Goal: Task Accomplishment & Management: Use online tool/utility

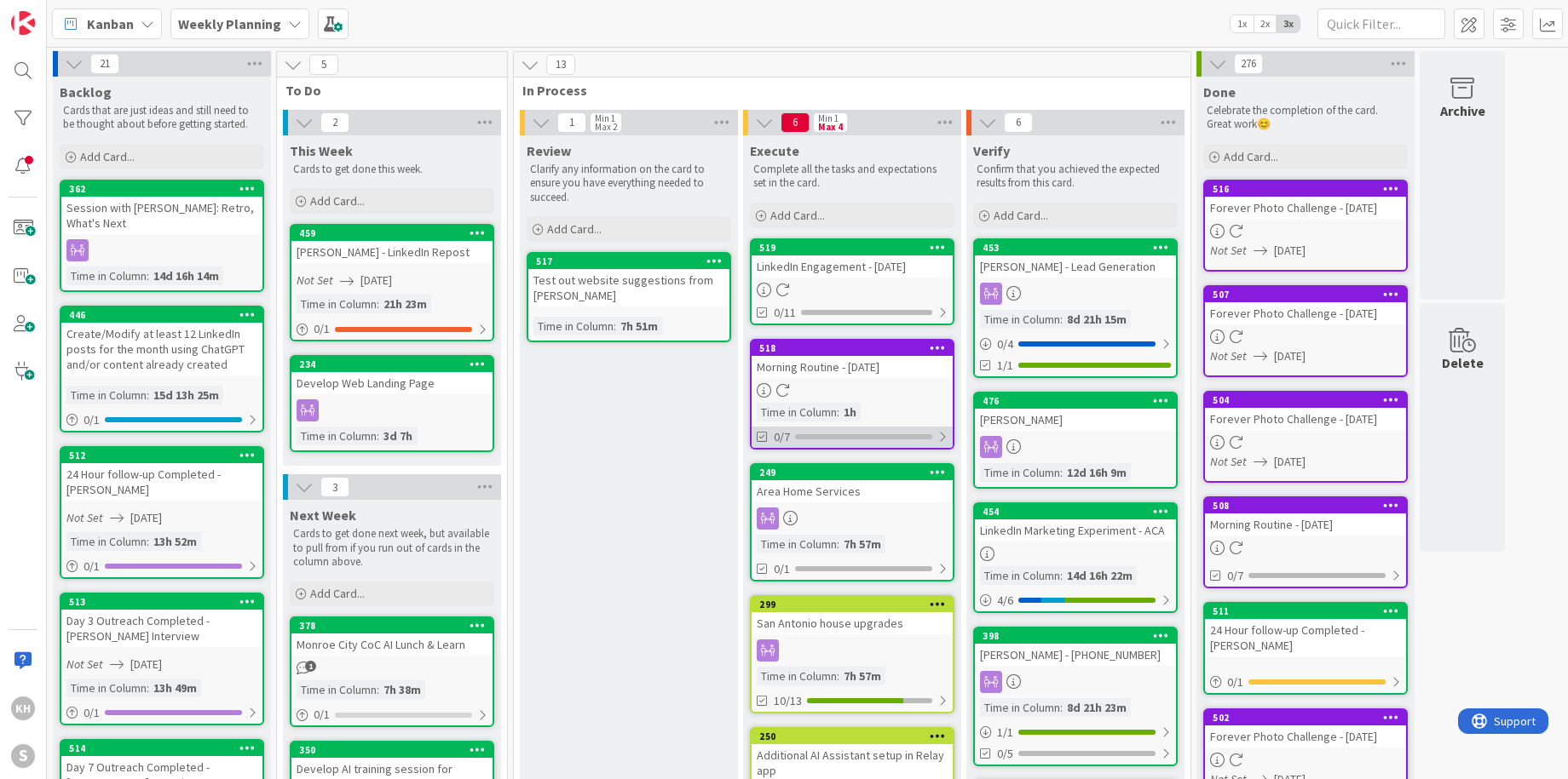
click at [947, 432] on div at bounding box center [941, 436] width 10 height 14
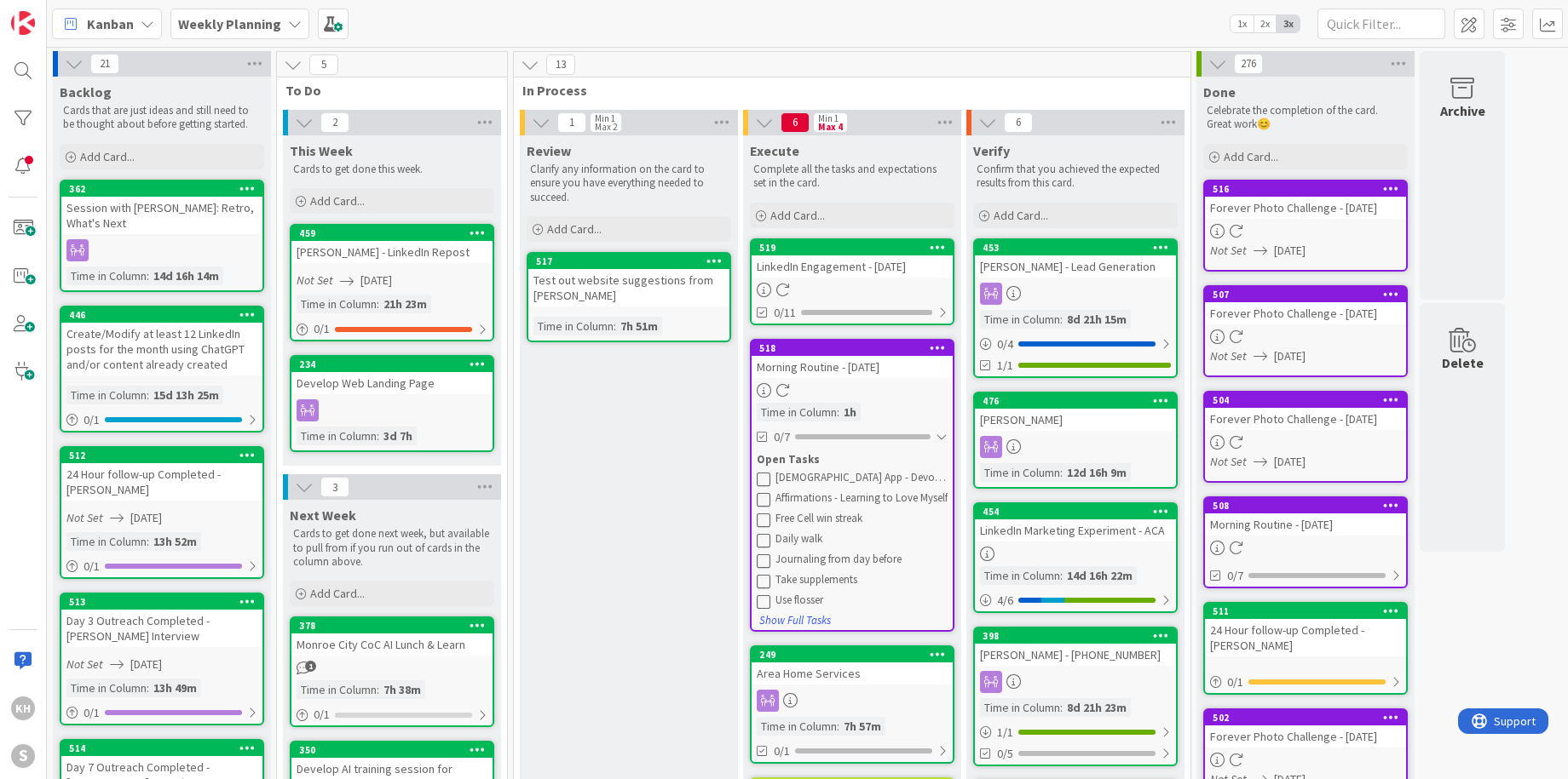
click at [763, 477] on icon at bounding box center [763, 478] width 14 height 14
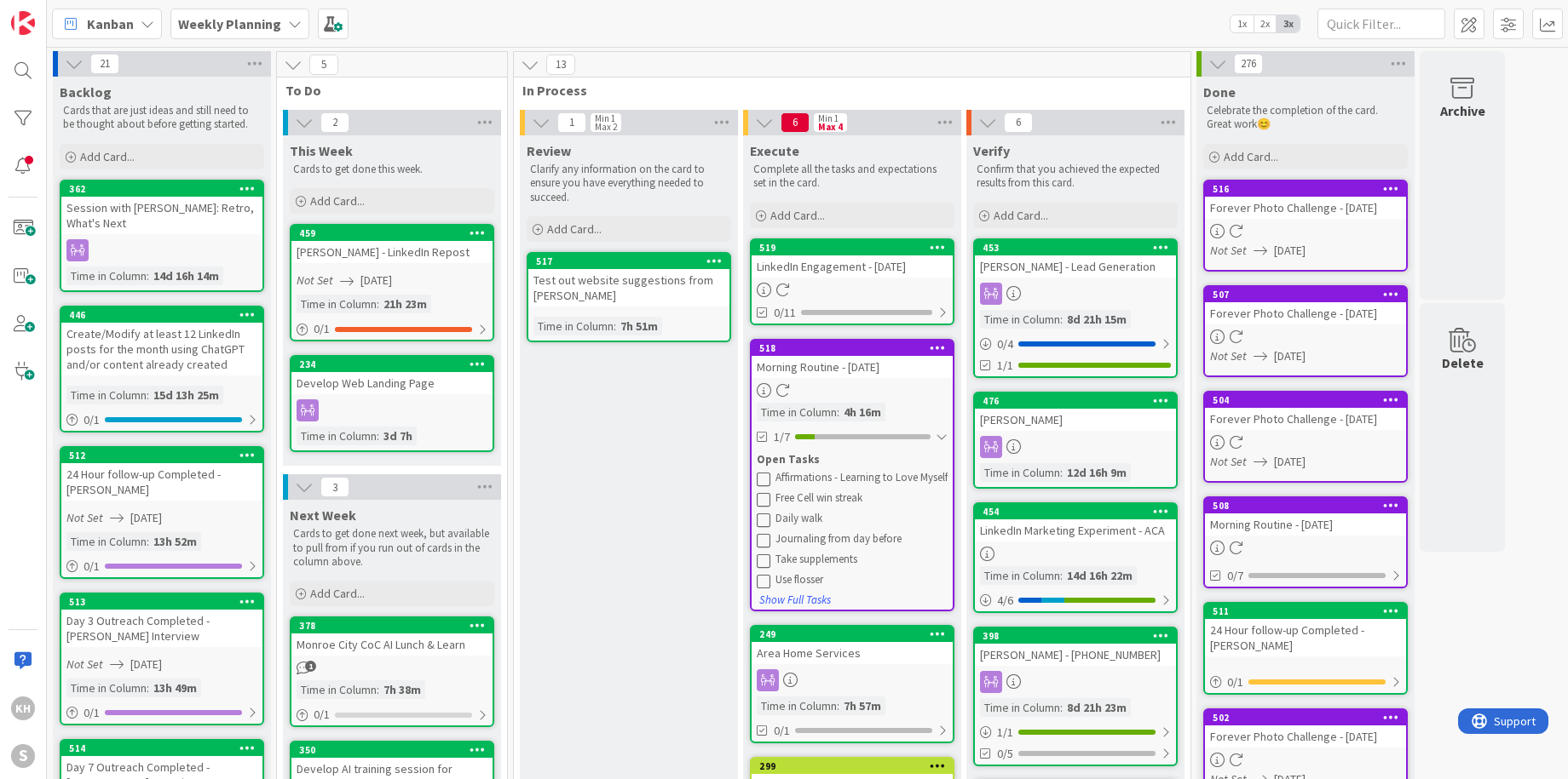
click at [763, 477] on icon at bounding box center [763, 478] width 14 height 14
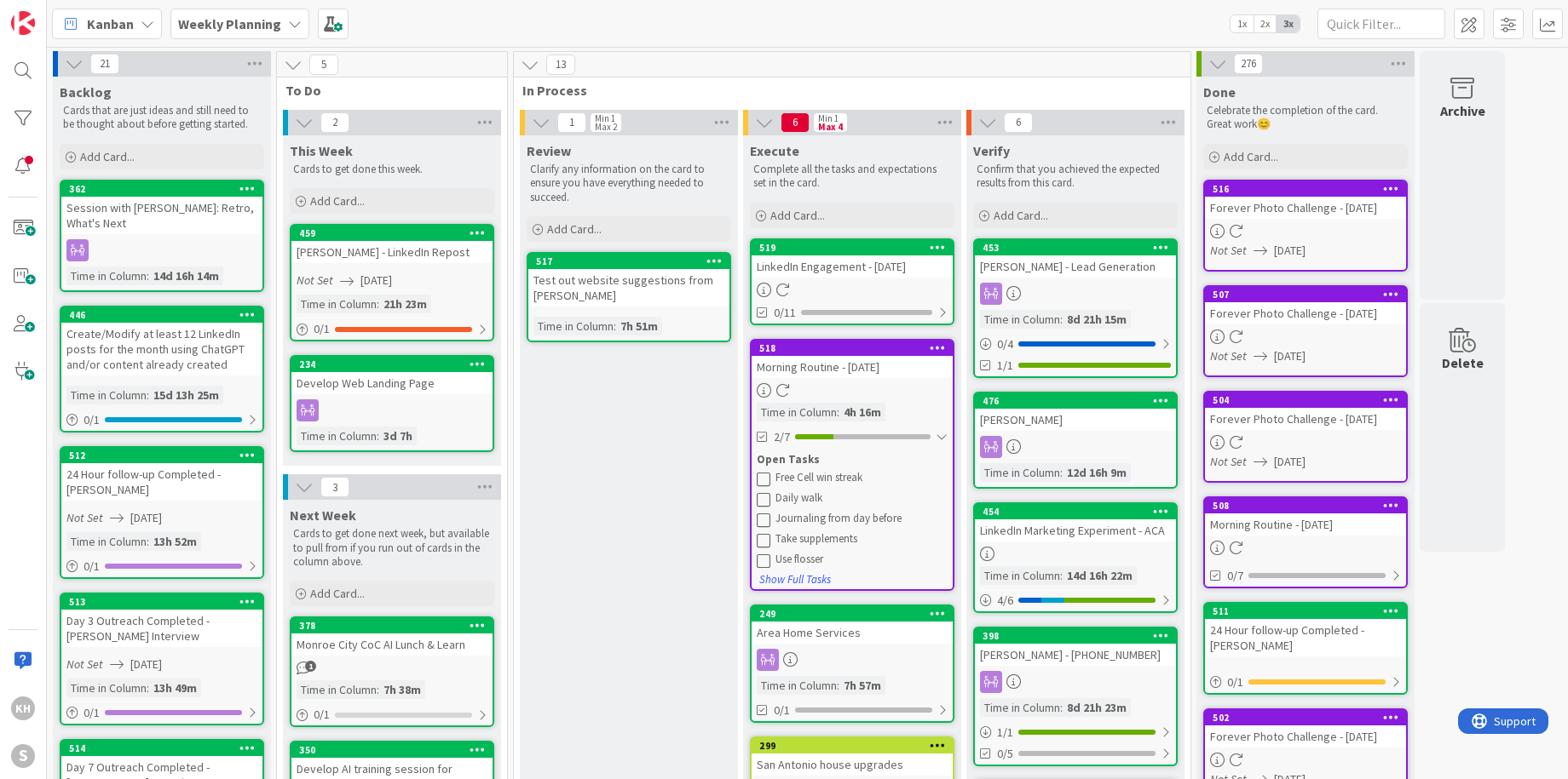
click at [763, 477] on icon at bounding box center [763, 478] width 14 height 14
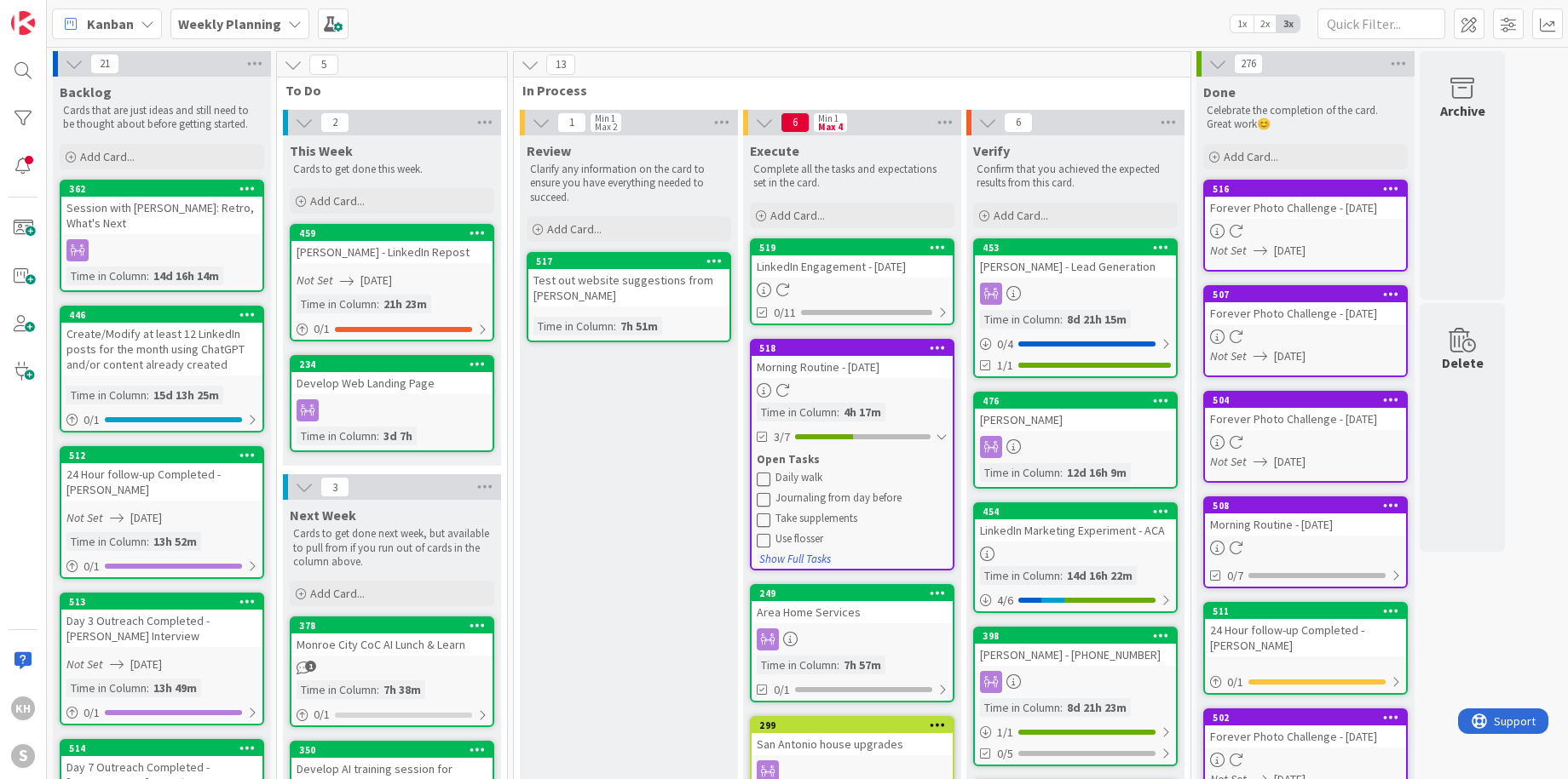
click at [763, 502] on icon at bounding box center [763, 498] width 14 height 14
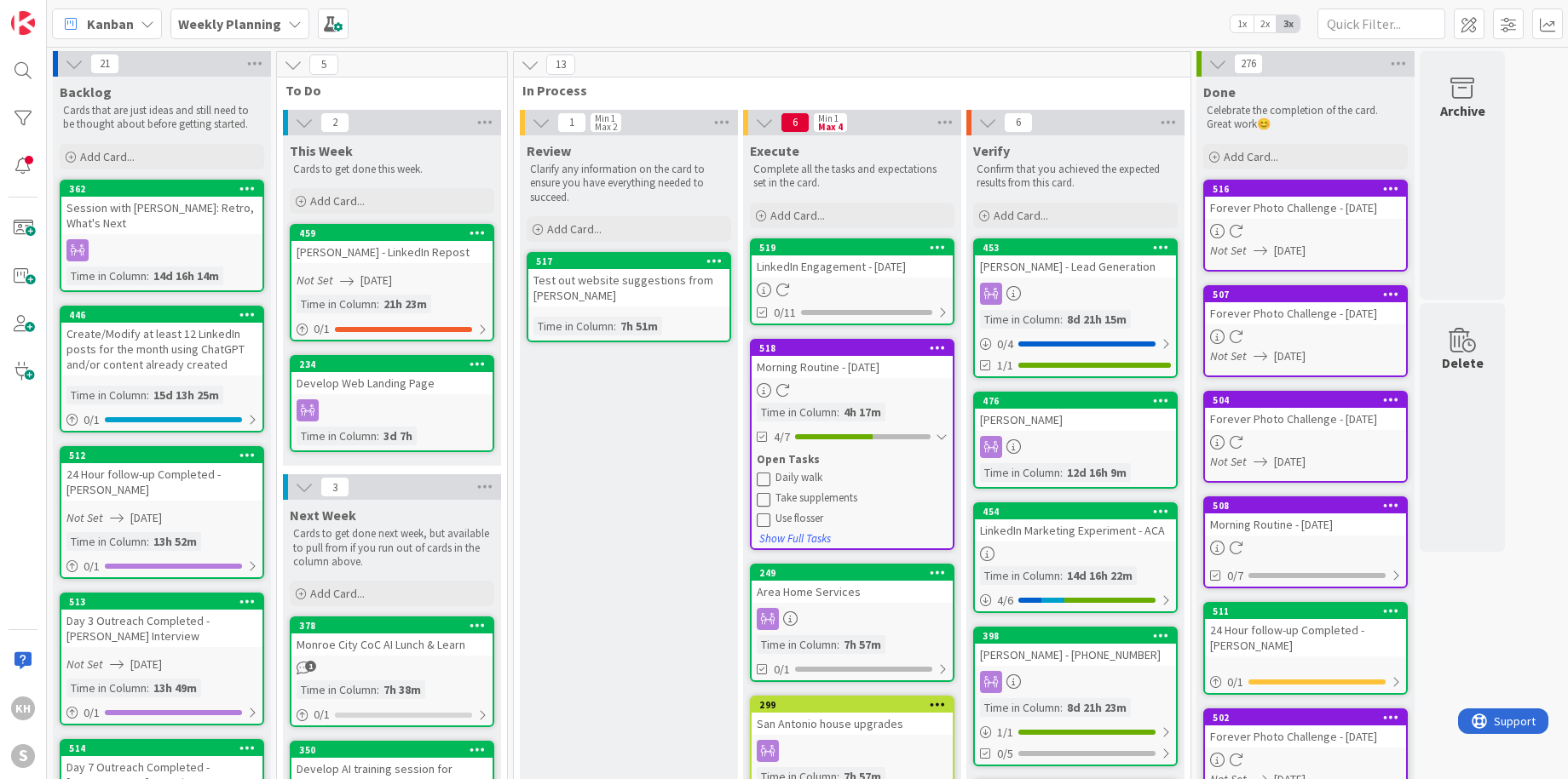
click at [763, 502] on icon at bounding box center [763, 498] width 14 height 14
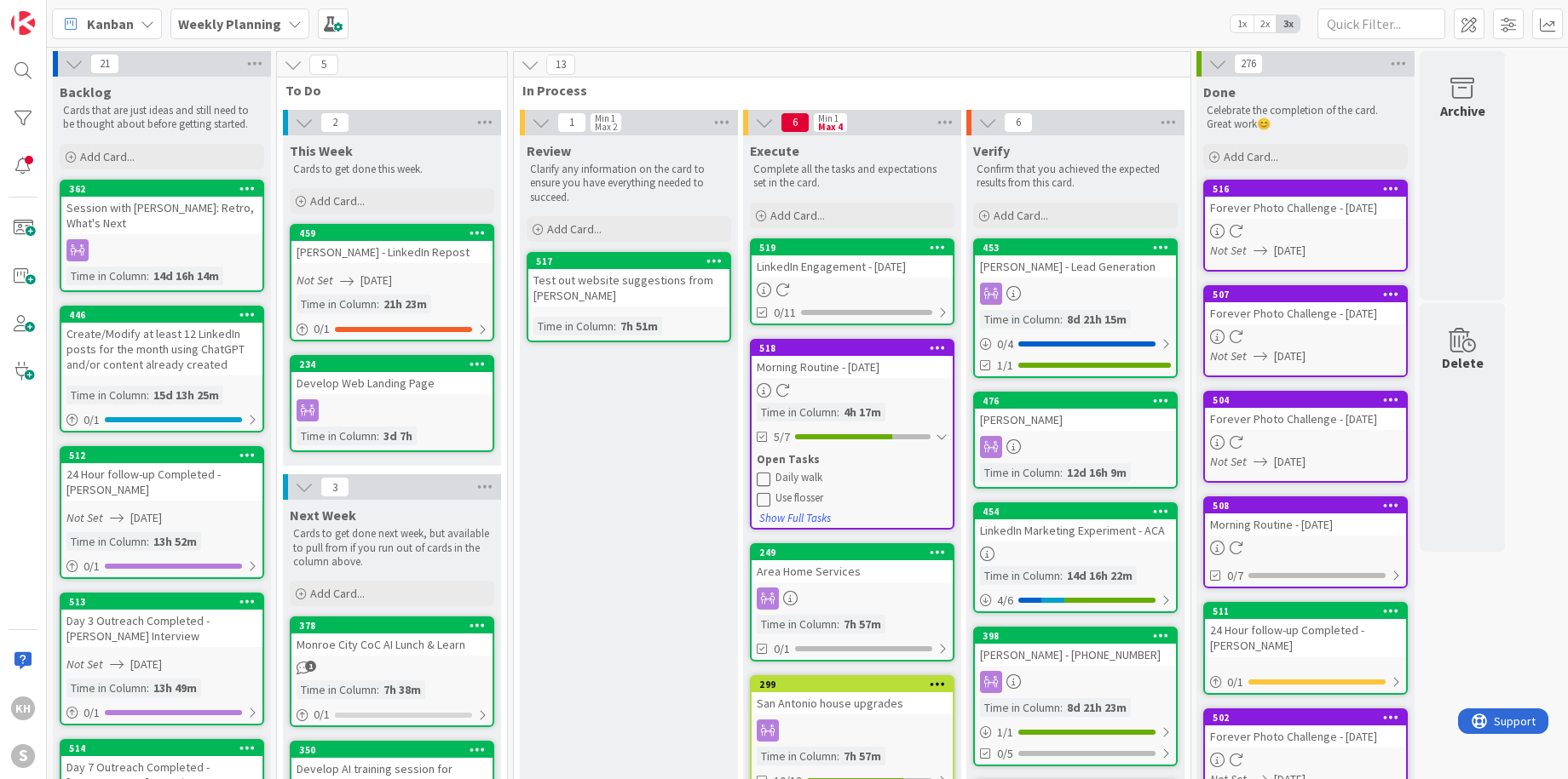
click at [763, 502] on icon at bounding box center [763, 498] width 14 height 14
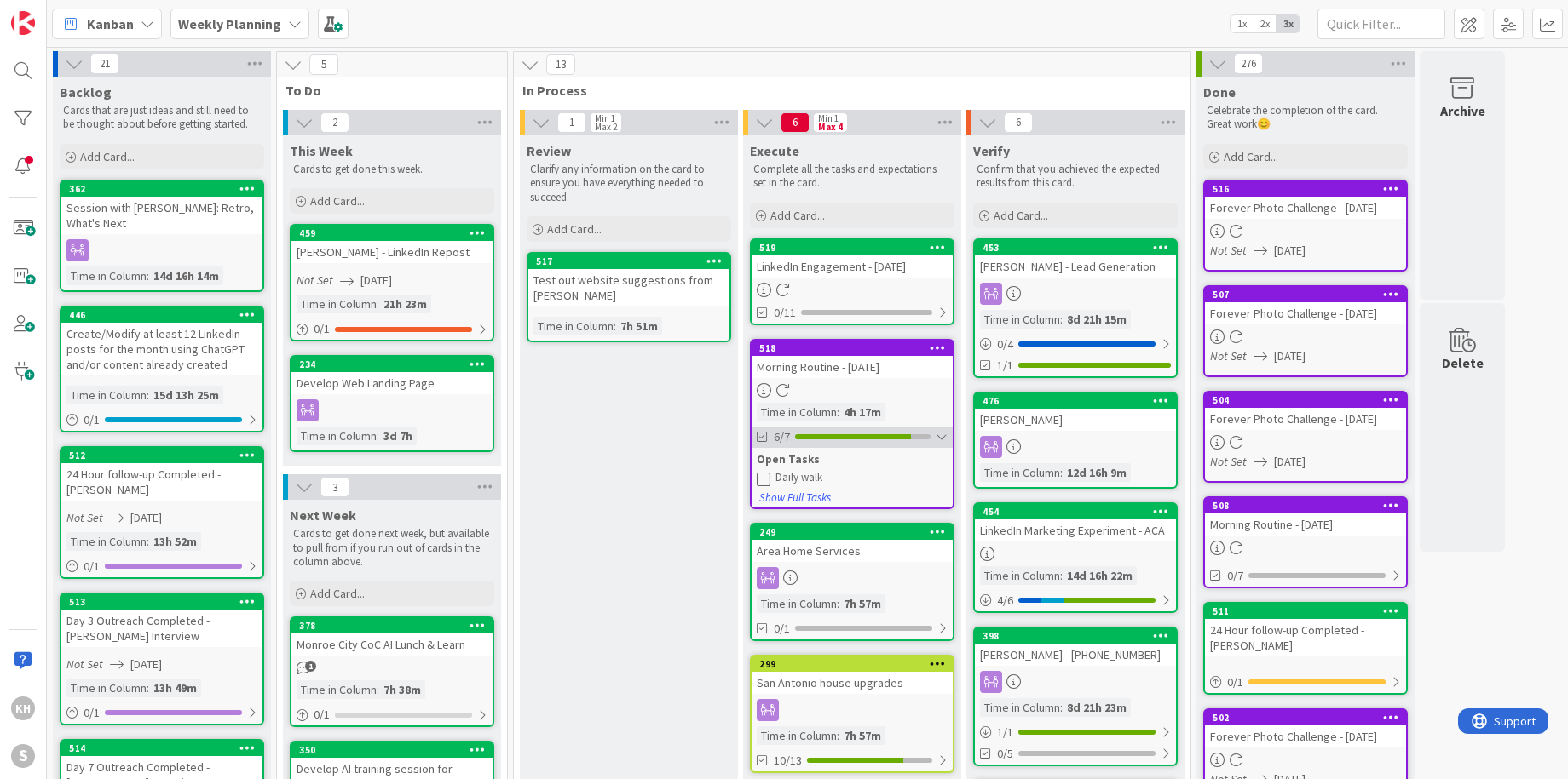
click at [940, 435] on div at bounding box center [941, 436] width 12 height 14
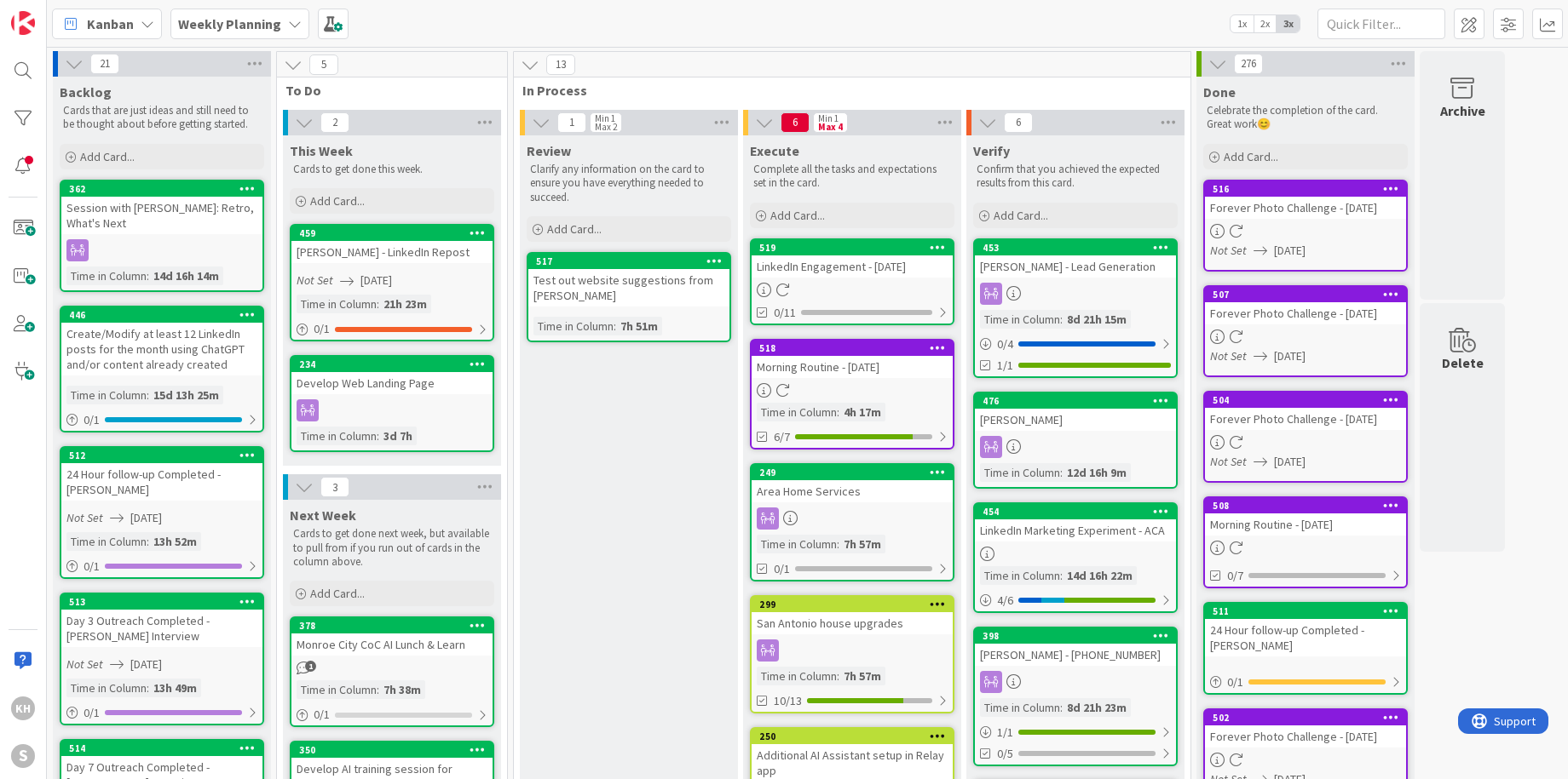
click at [936, 244] on icon at bounding box center [938, 247] width 16 height 12
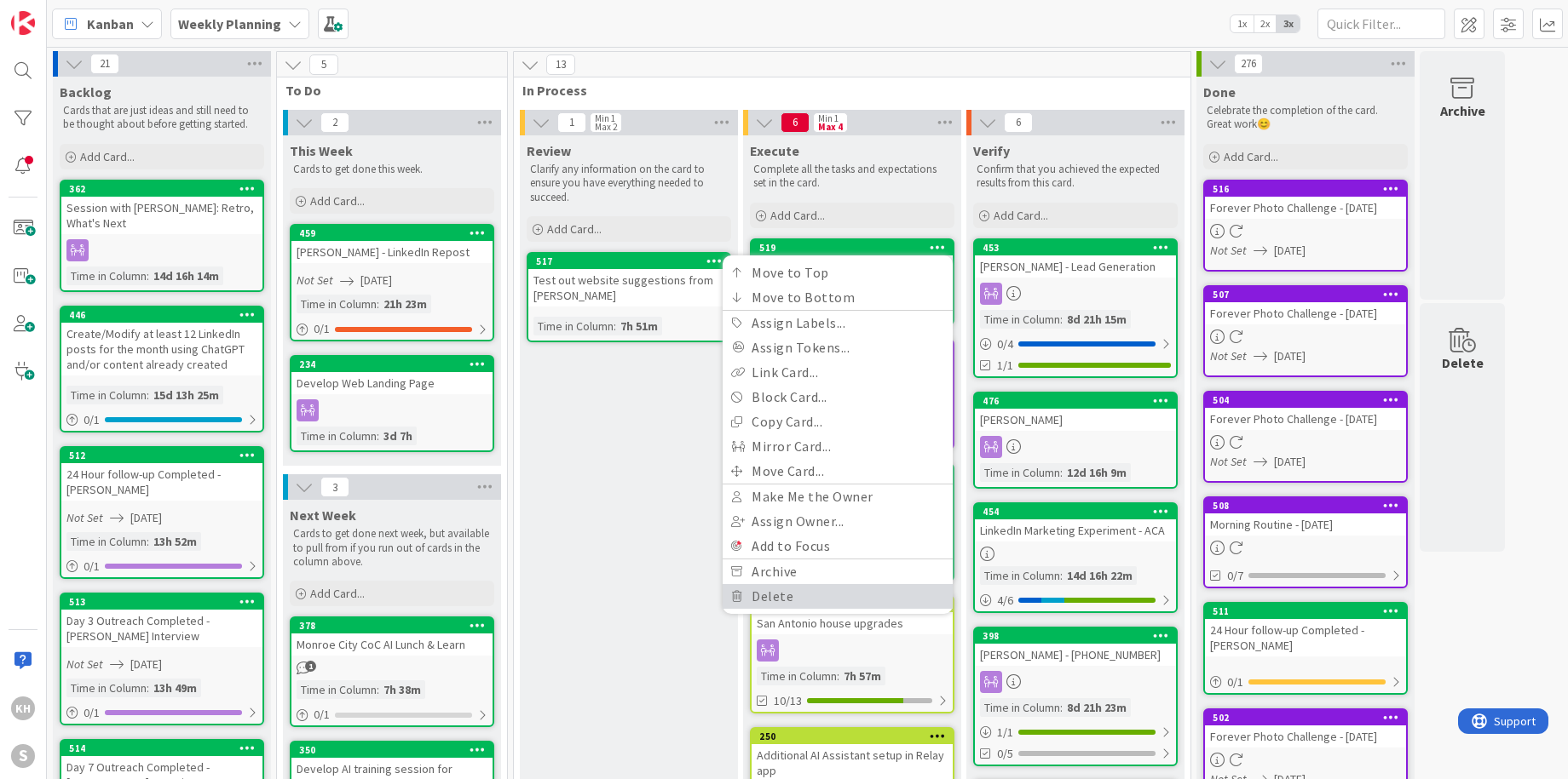
click at [756, 588] on link "Delete" at bounding box center [837, 596] width 230 height 25
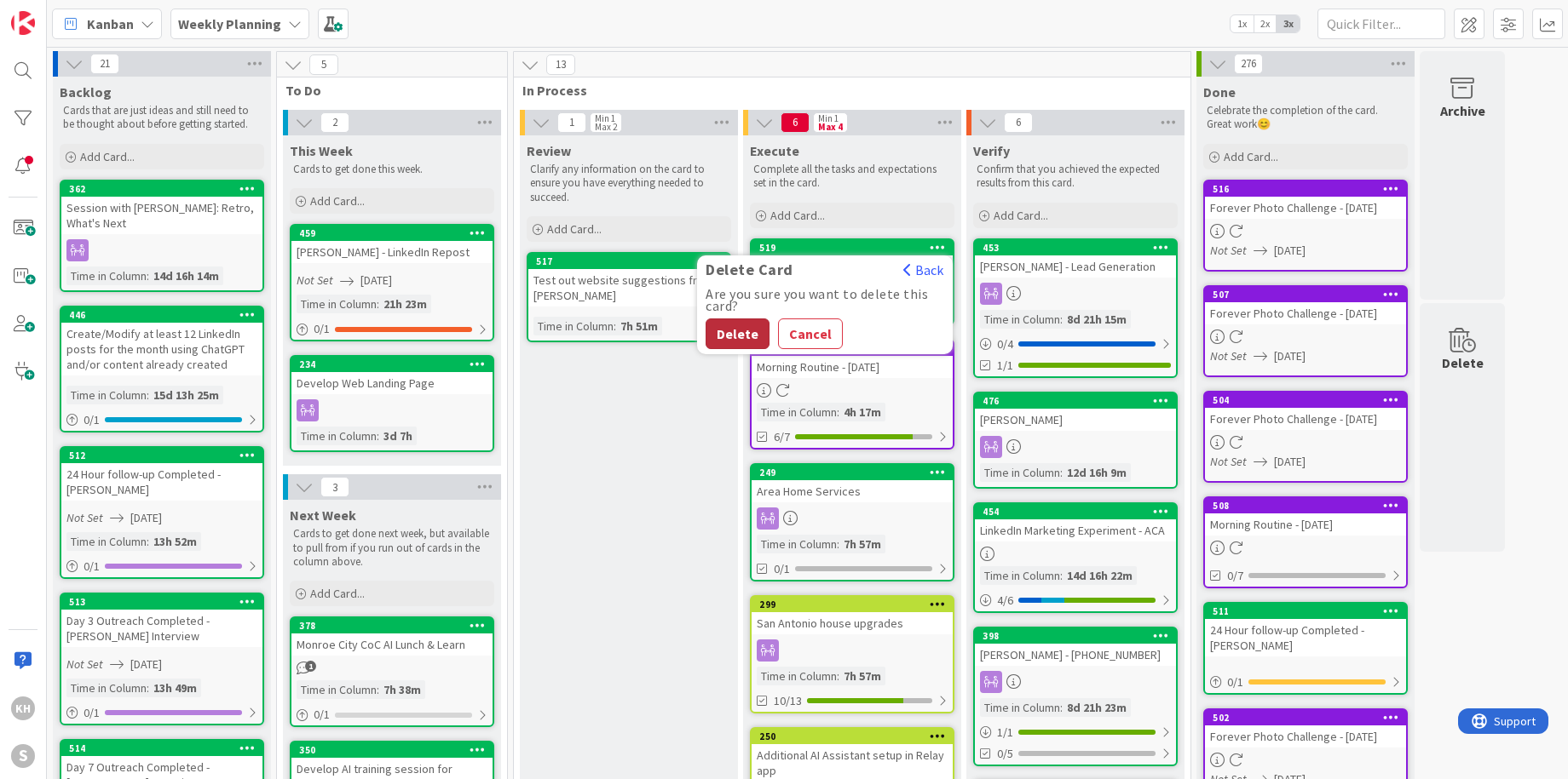
click at [749, 336] on button "Delete" at bounding box center [737, 334] width 64 height 31
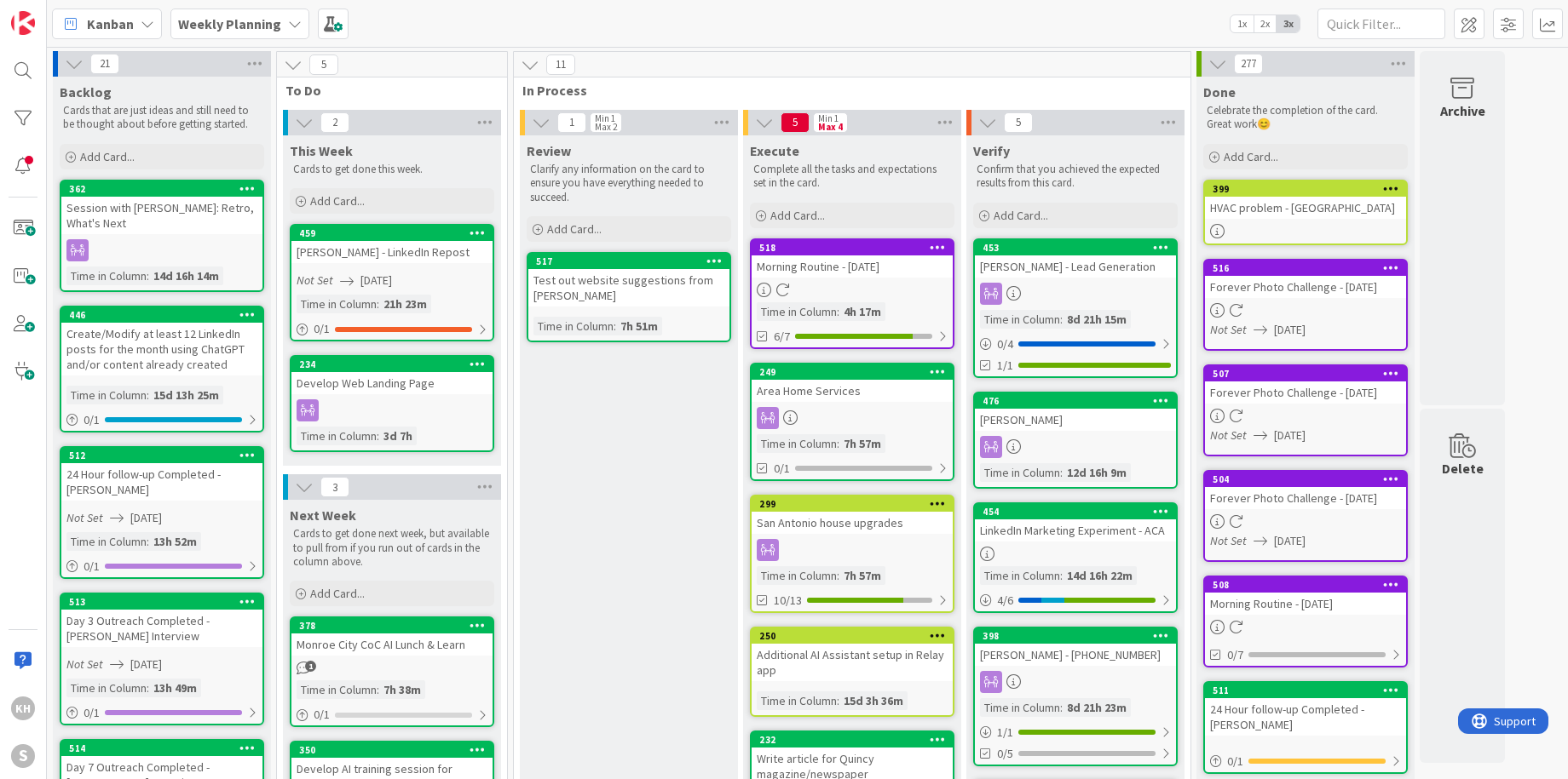
drag, startPoint x: 1066, startPoint y: 624, endPoint x: 639, endPoint y: 767, distance: 450.3
click at [295, 25] on icon at bounding box center [295, 24] width 14 height 14
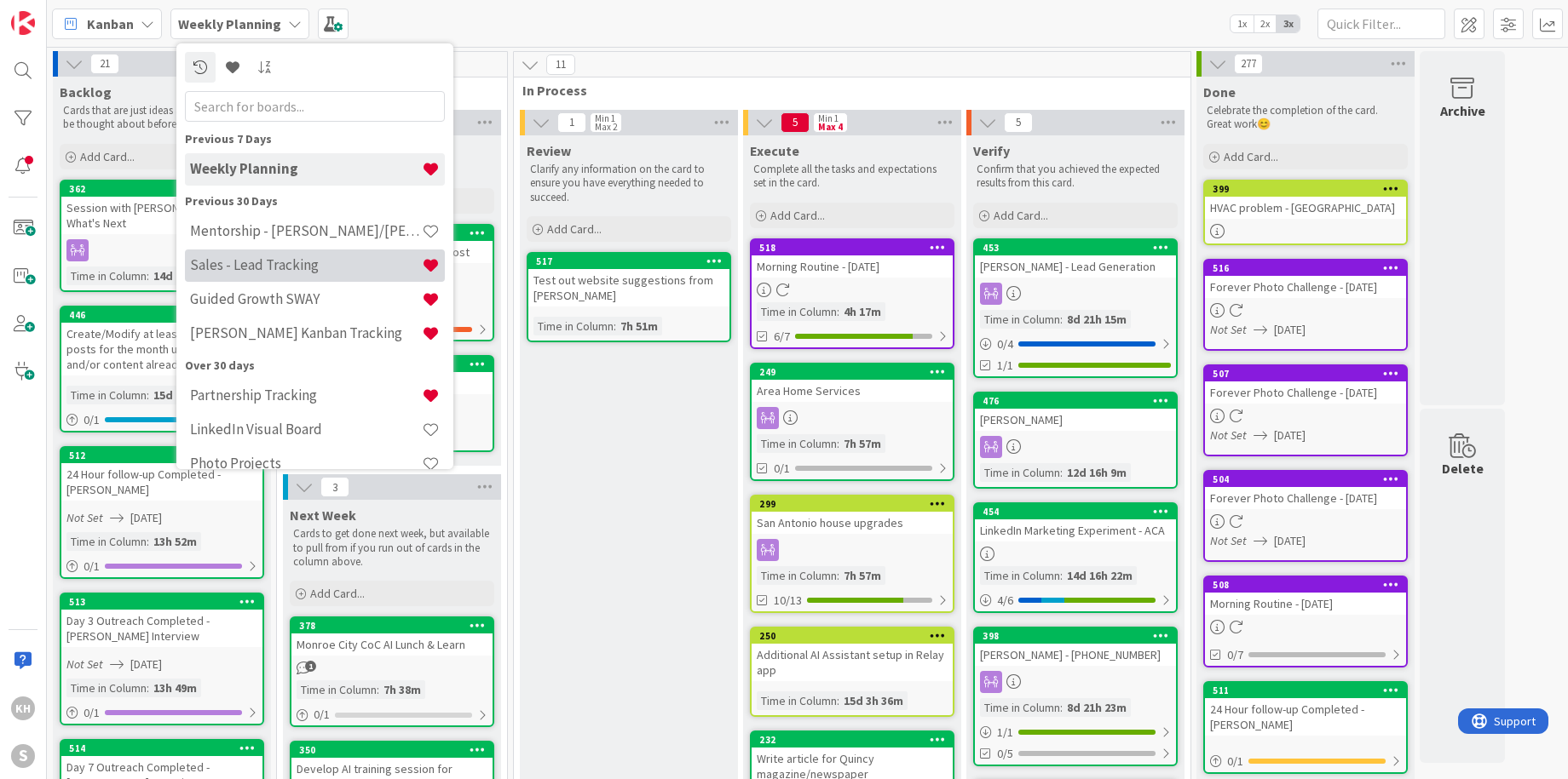
click at [252, 255] on div "Sales - Lead Tracking" at bounding box center [315, 265] width 260 height 32
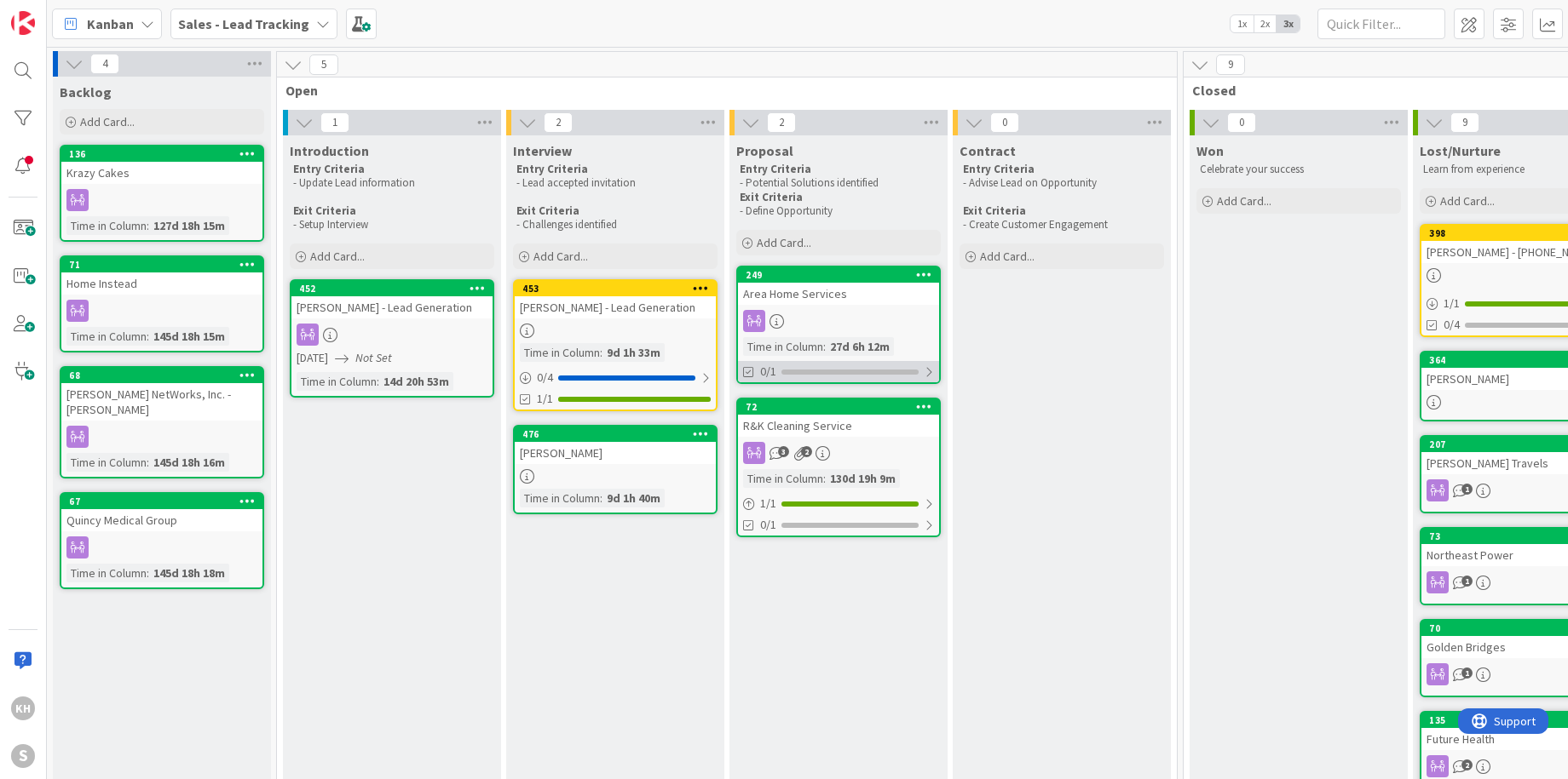
click at [925, 370] on div at bounding box center [929, 372] width 10 height 14
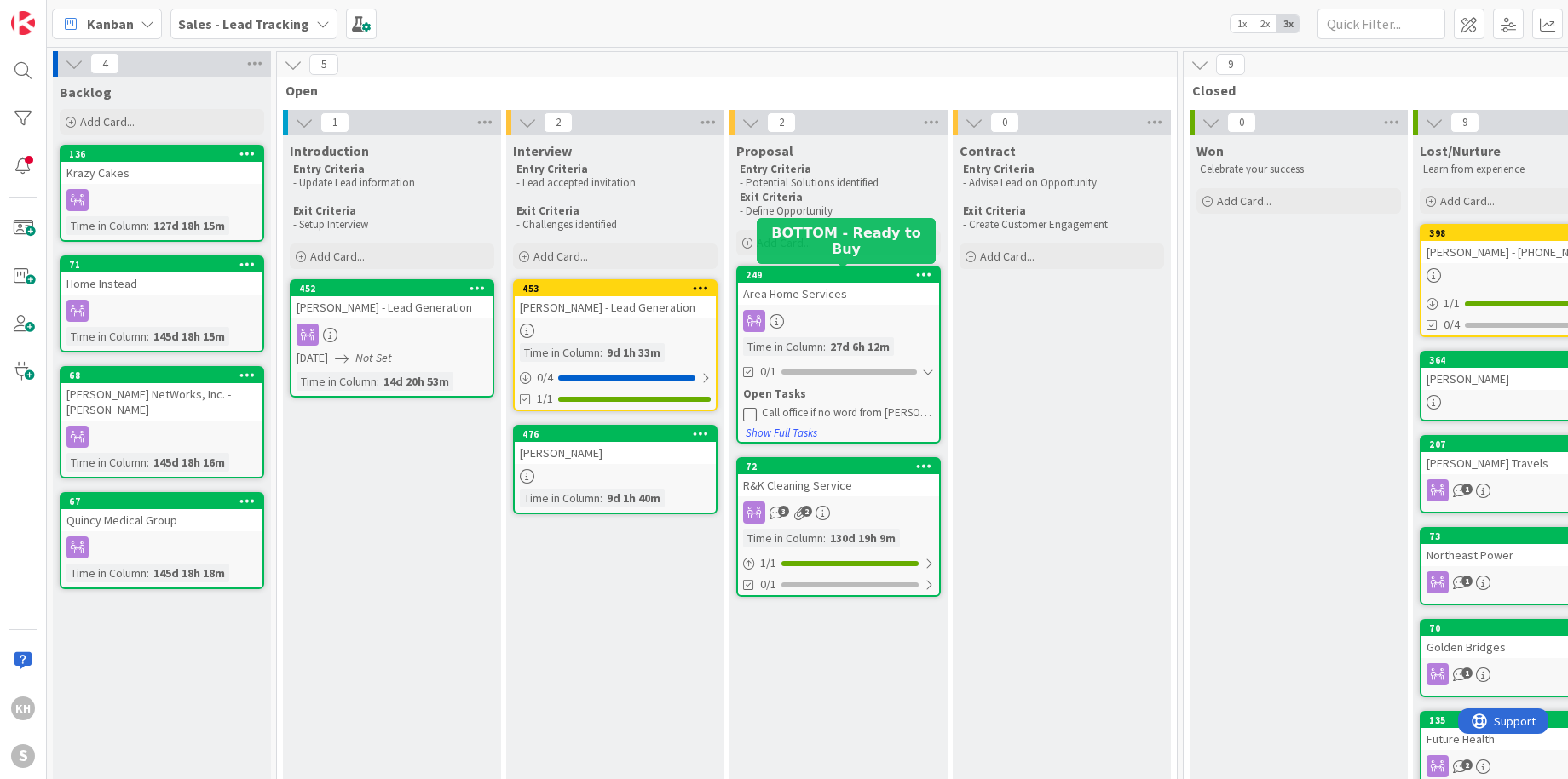
click at [835, 279] on div "249" at bounding box center [842, 274] width 193 height 12
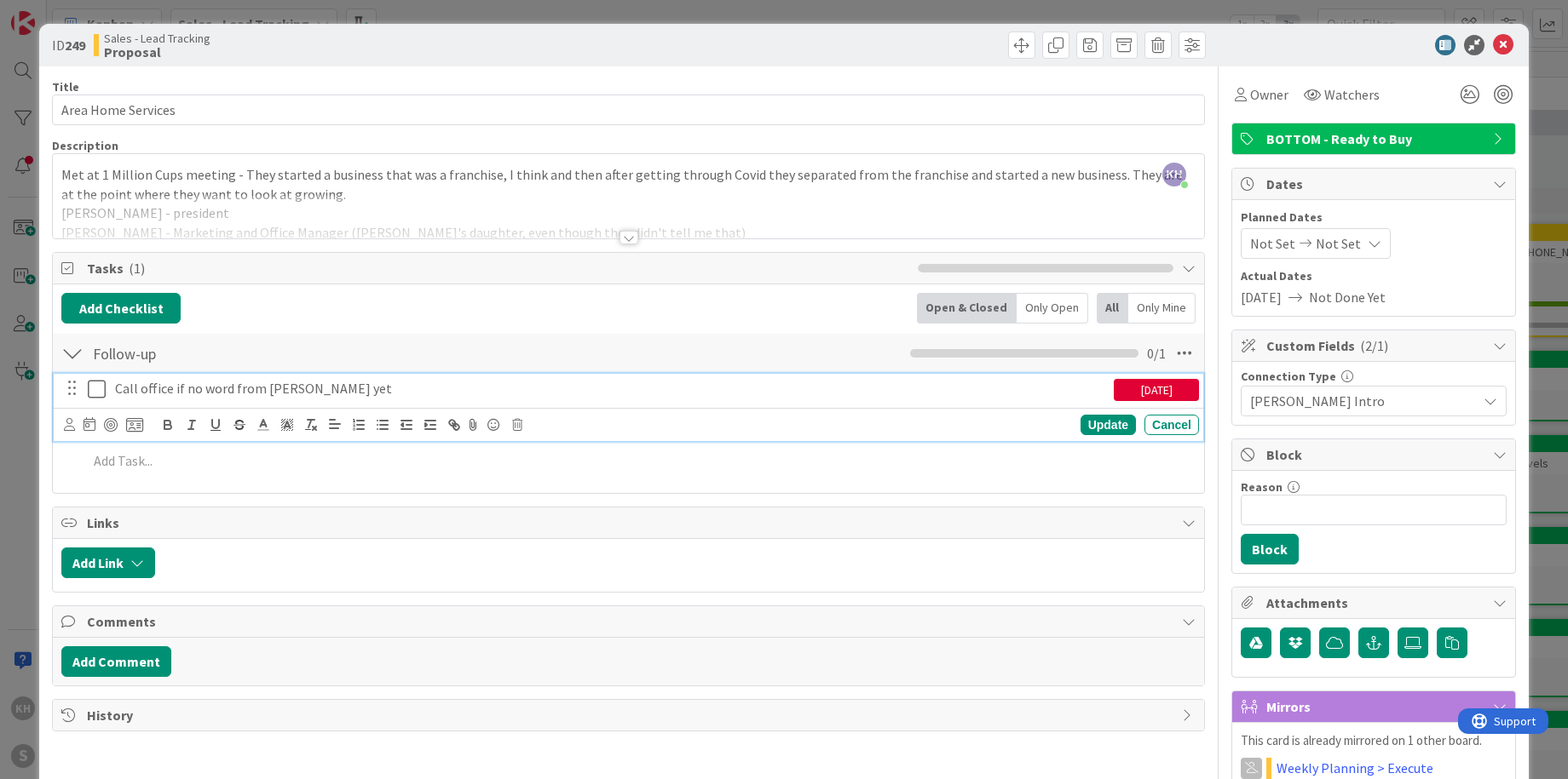
click at [101, 388] on icon at bounding box center [97, 389] width 18 height 20
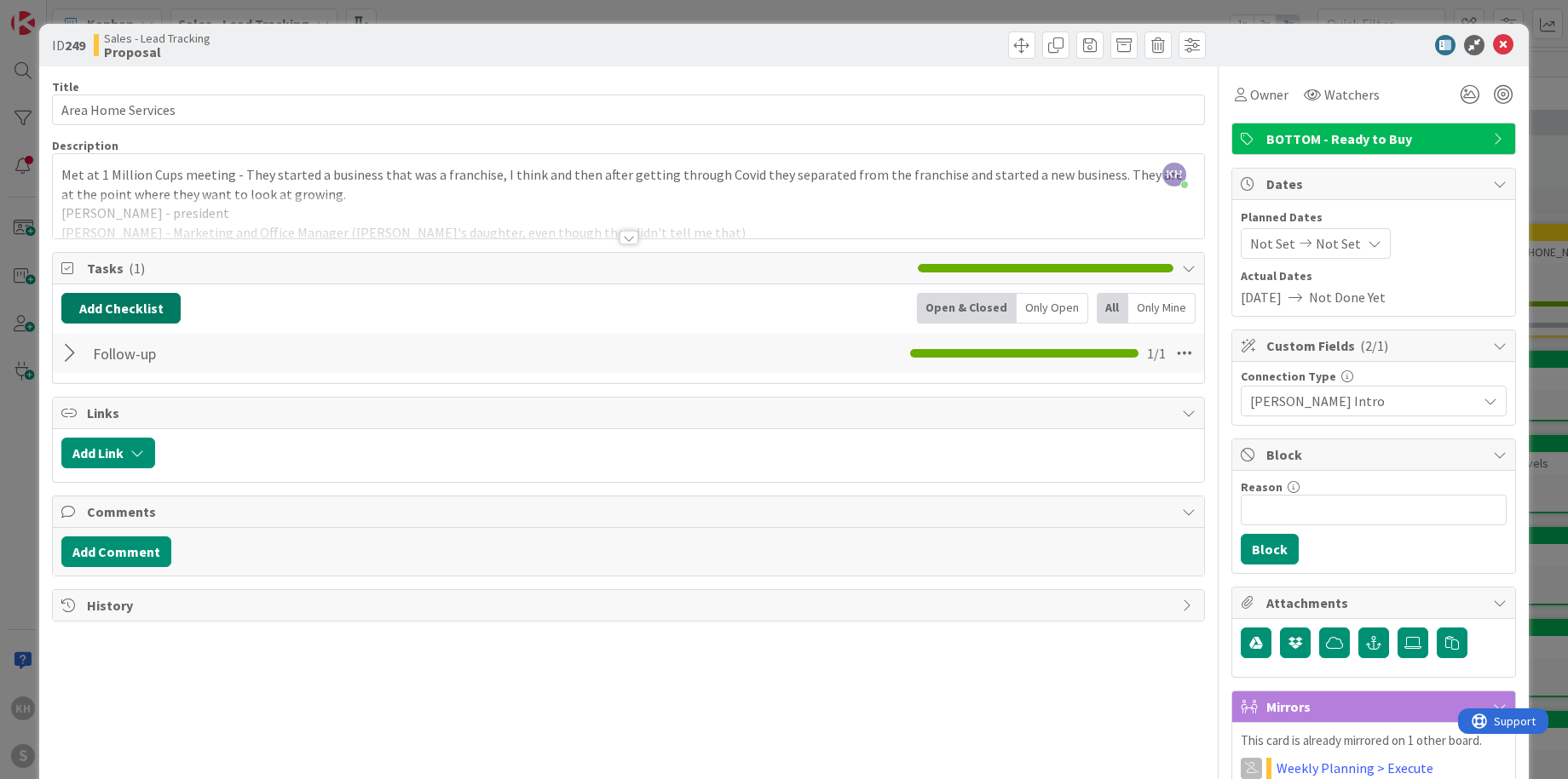
click at [131, 315] on button "Add Checklist" at bounding box center [121, 308] width 119 height 31
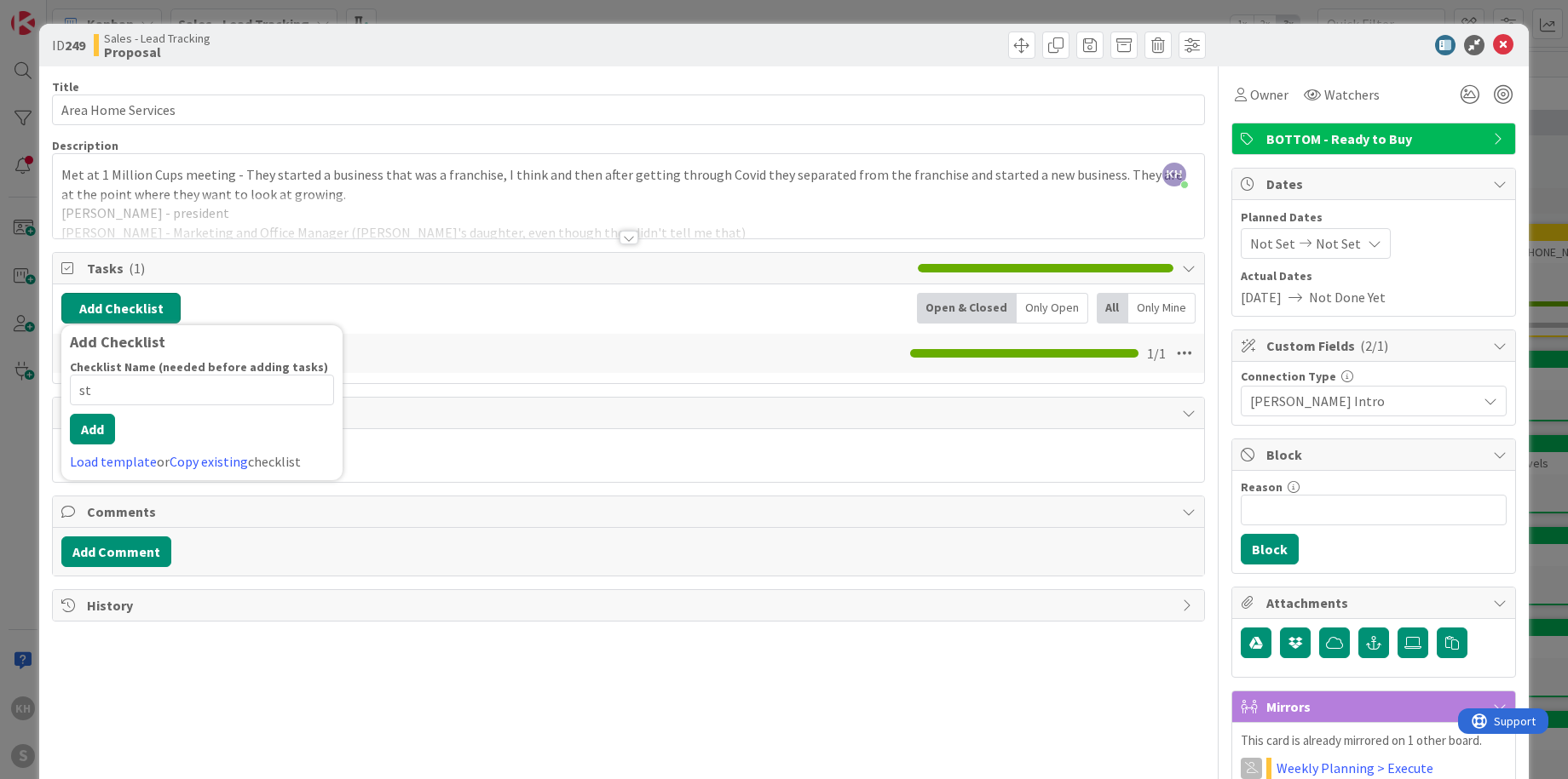
type input "s"
click at [124, 458] on link "Load template" at bounding box center [113, 461] width 87 height 17
click at [145, 379] on div "Stage Follow-ups" at bounding box center [201, 377] width 281 height 31
click at [103, 436] on button "Add" at bounding box center [91, 430] width 45 height 31
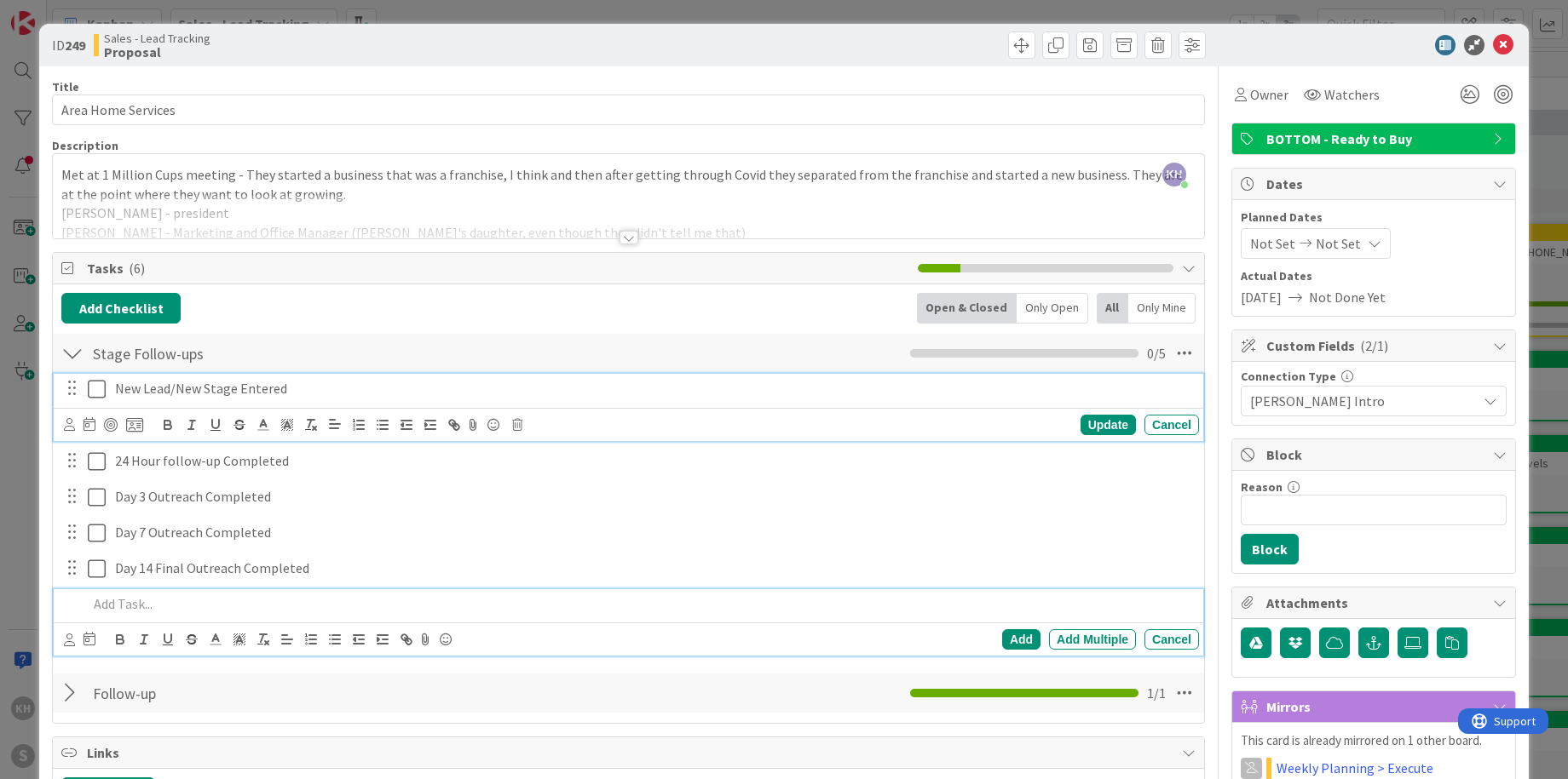
click at [184, 387] on p "New Lead/New Stage Entered" at bounding box center [653, 388] width 1077 height 19
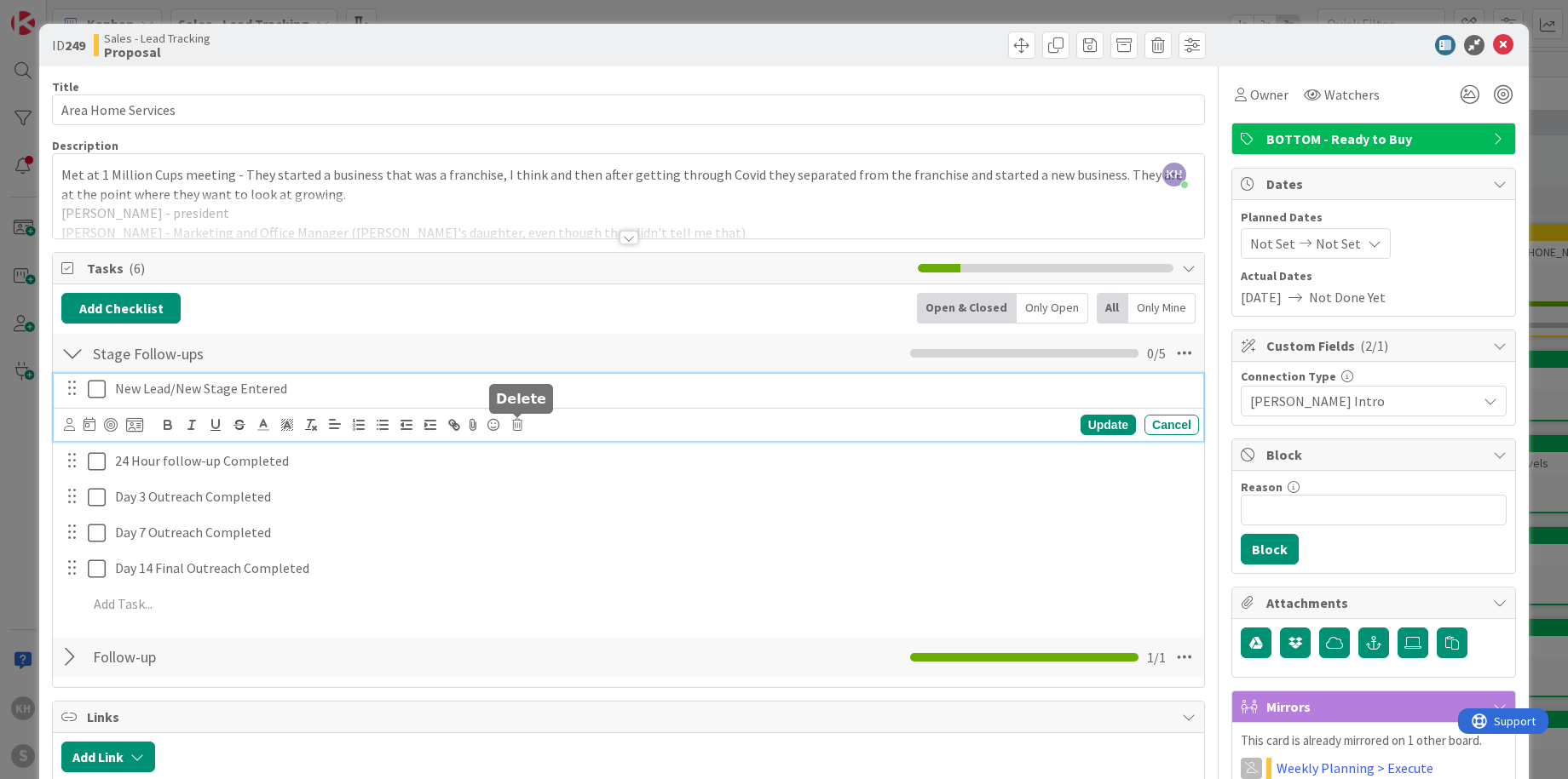
click at [520, 425] on icon at bounding box center [517, 424] width 10 height 12
click at [561, 492] on div "Delete" at bounding box center [560, 497] width 63 height 31
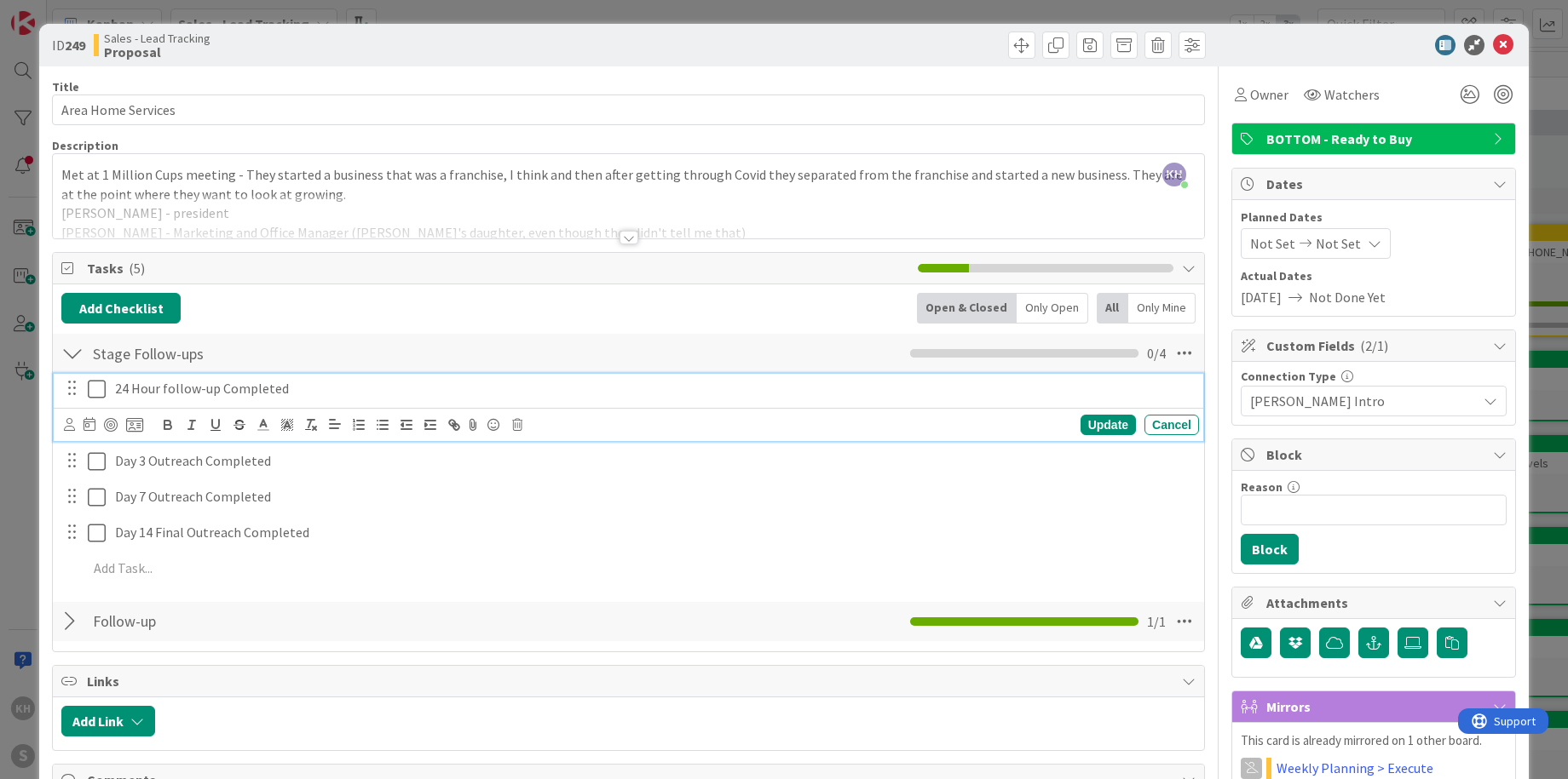
click at [280, 392] on p "24 Hour follow-up Completed" at bounding box center [653, 388] width 1077 height 19
click at [517, 426] on icon at bounding box center [517, 424] width 10 height 12
click at [585, 500] on div "Delete" at bounding box center [560, 497] width 63 height 31
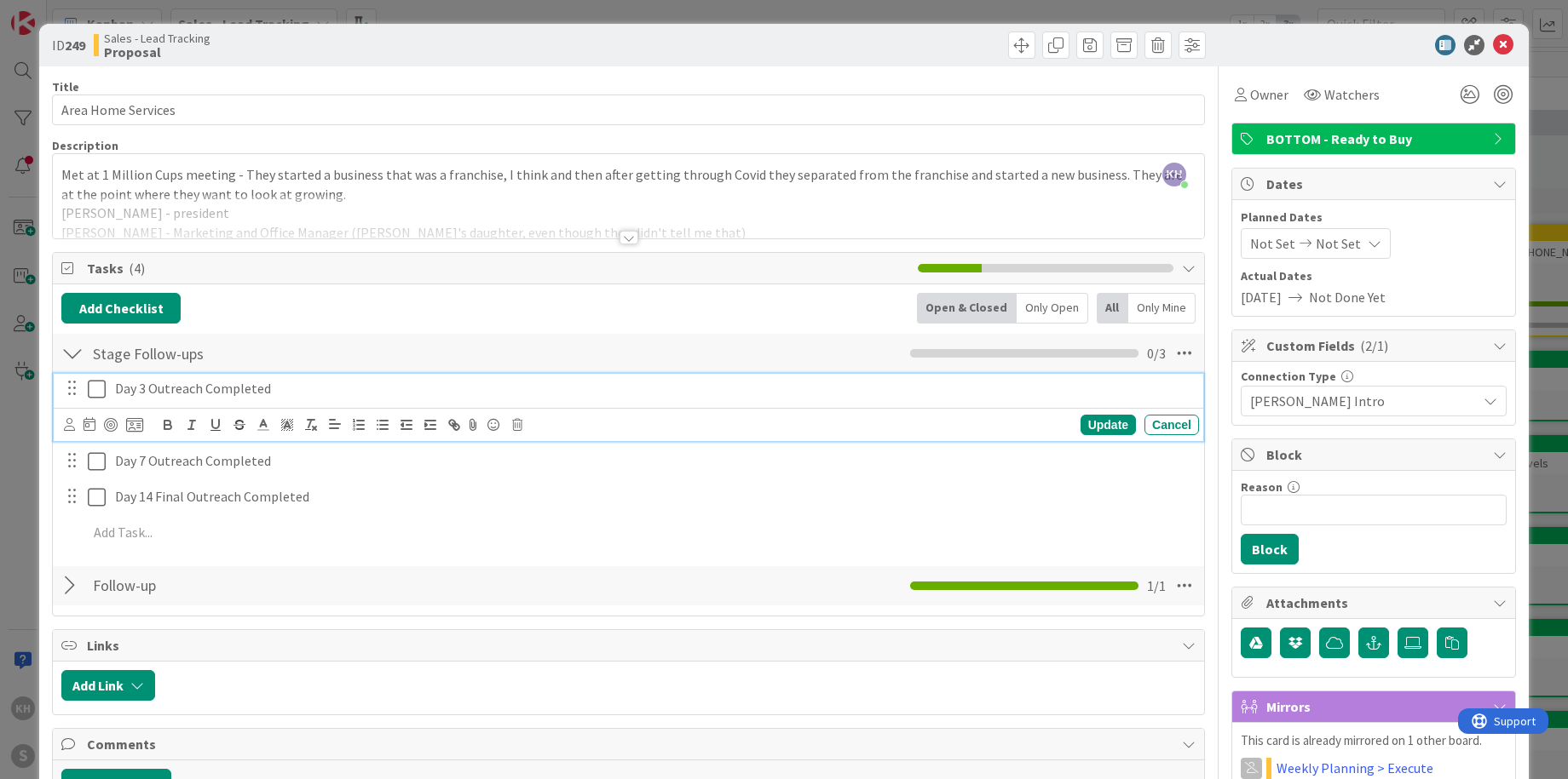
click at [92, 393] on icon at bounding box center [97, 389] width 18 height 20
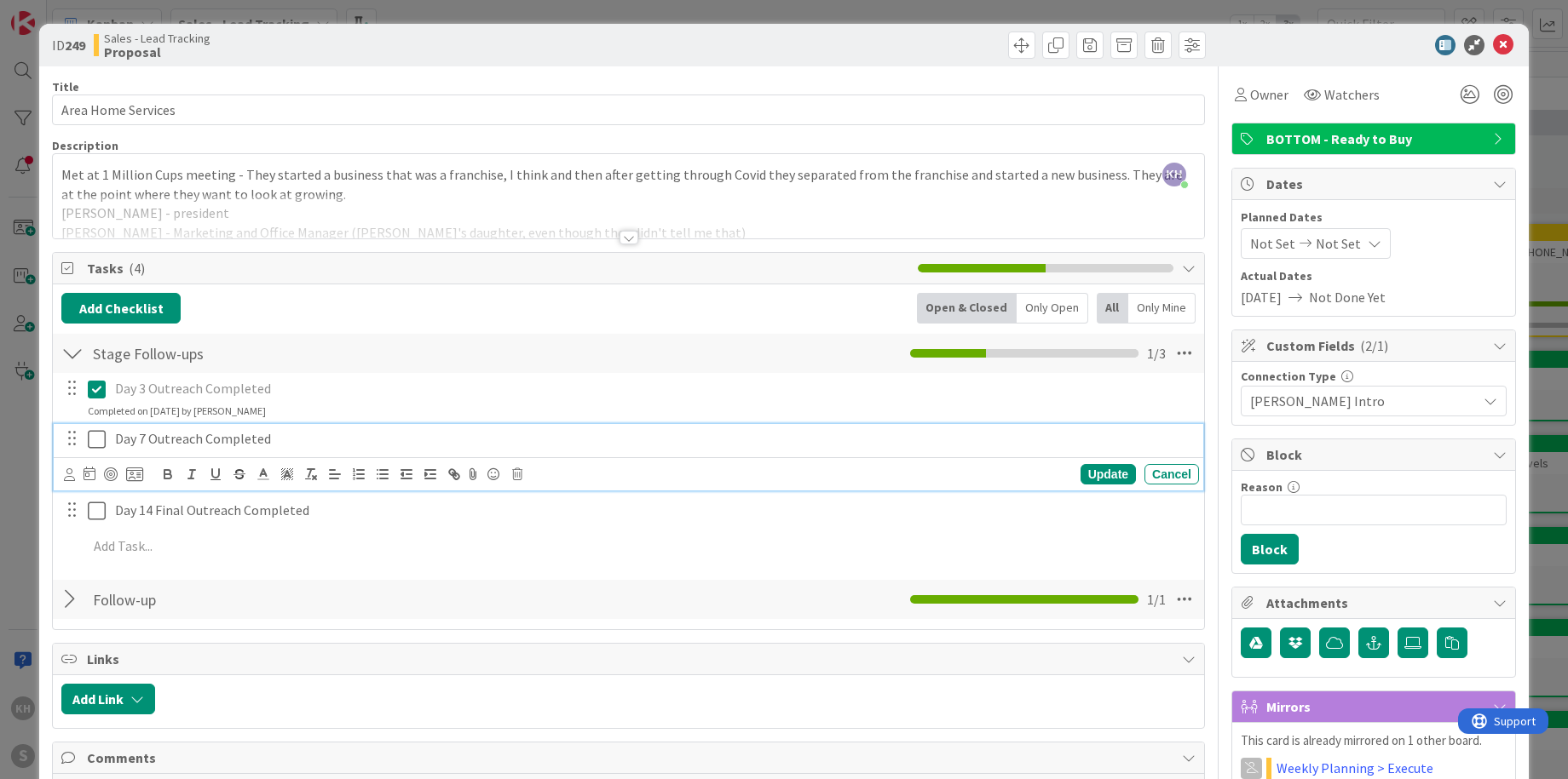
click at [231, 438] on p "Day 7 Outreach Completed" at bounding box center [653, 438] width 1077 height 19
click at [130, 478] on icon at bounding box center [134, 474] width 17 height 16
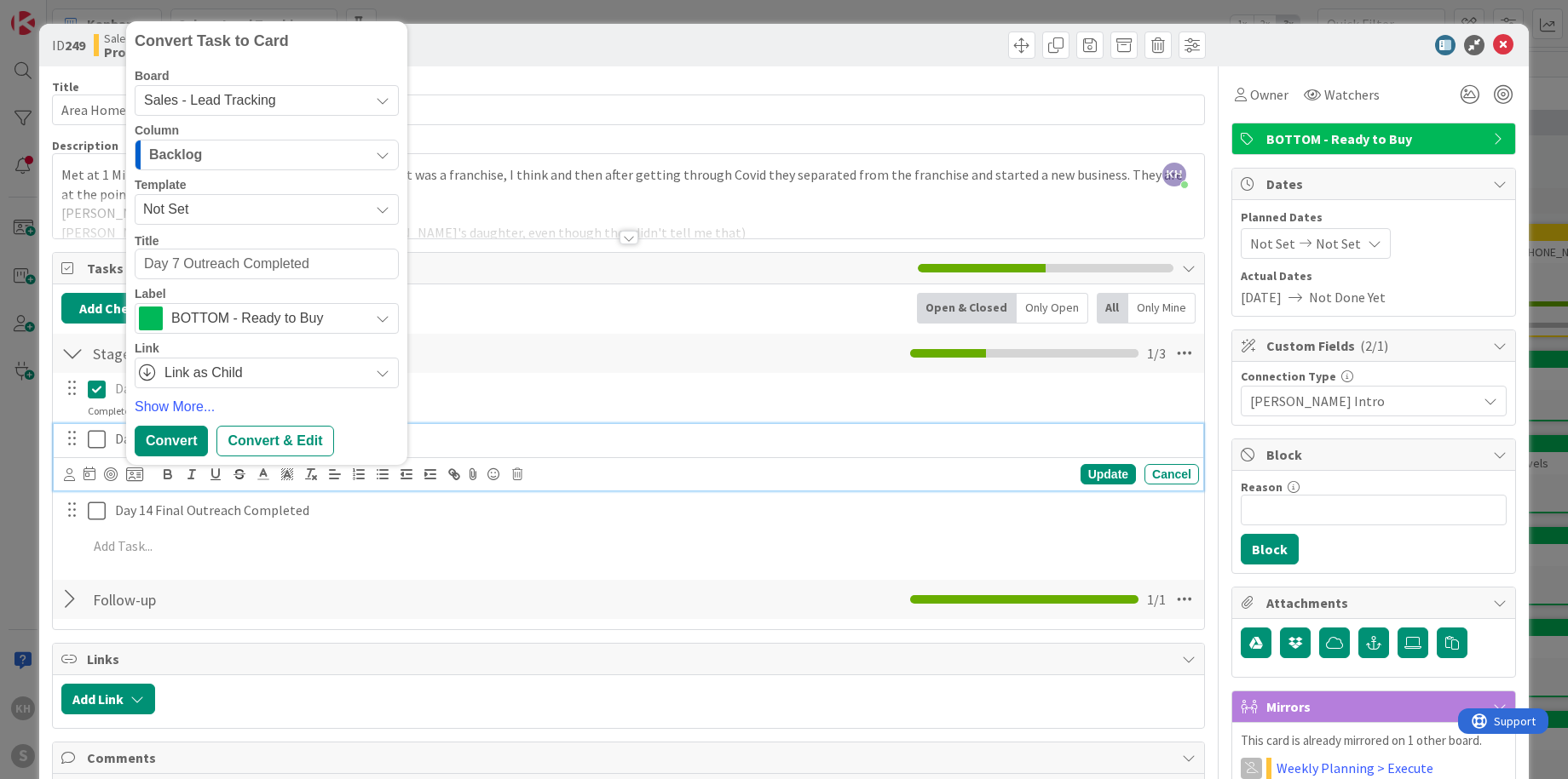
click at [381, 103] on icon at bounding box center [382, 100] width 14 height 14
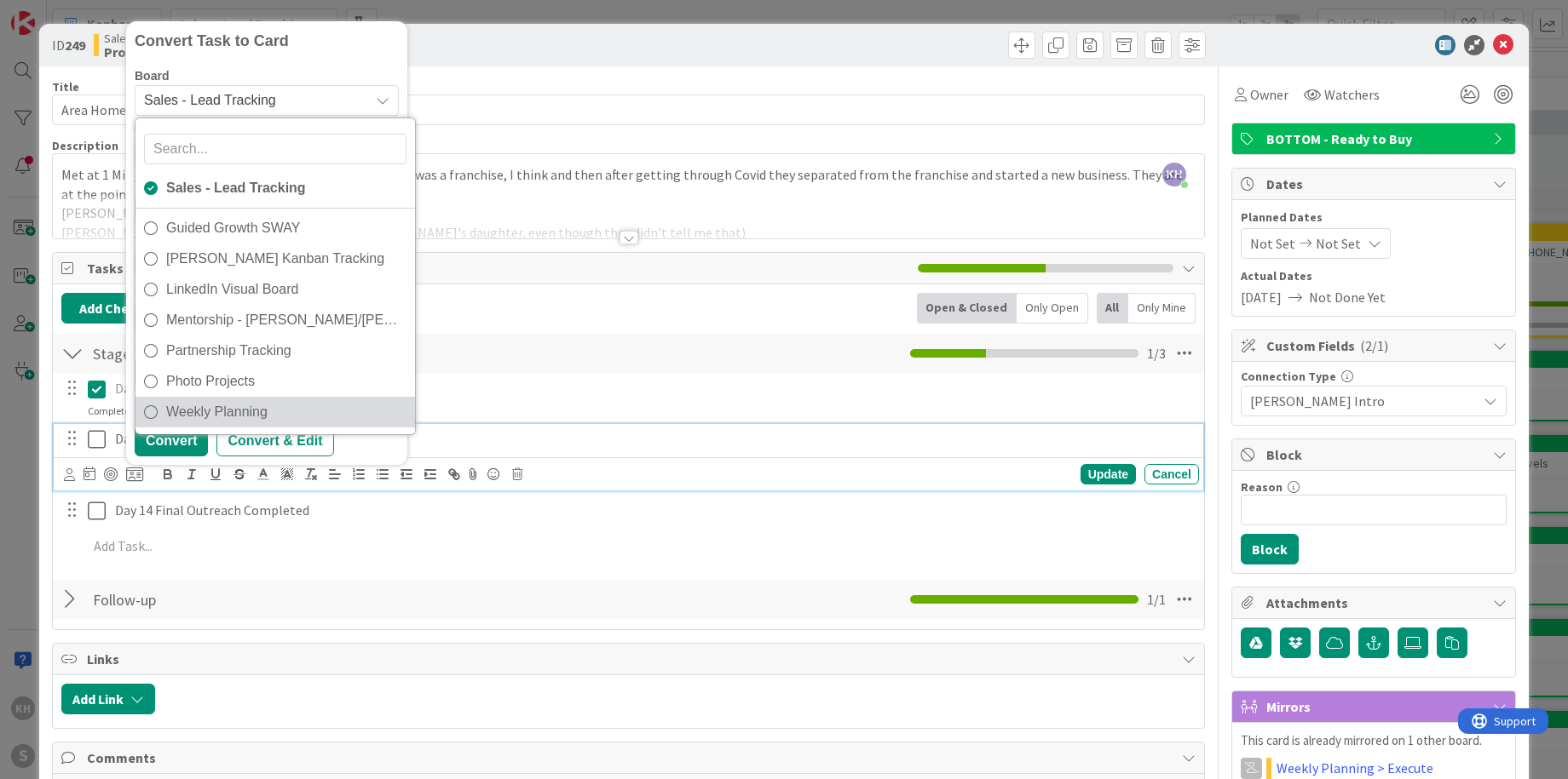
click at [220, 402] on span "Weekly Planning" at bounding box center [286, 412] width 241 height 26
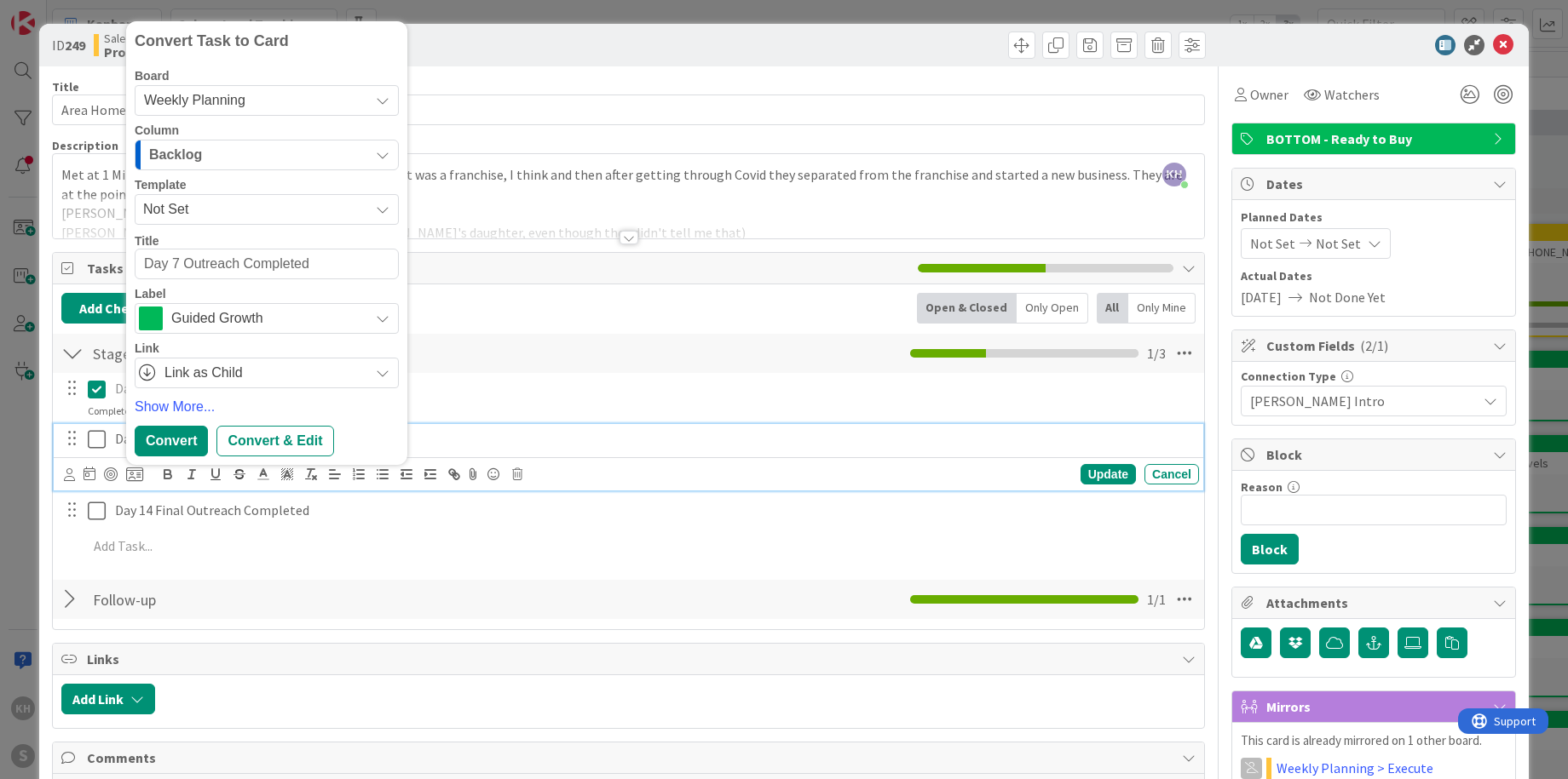
click at [341, 261] on textarea "Day 7 Outreach Completed" at bounding box center [266, 264] width 264 height 31
type textarea "x"
type textarea "Day 7 Outreach Completed"
type textarea "x"
type textarea "Day 7 Outreach Completed -"
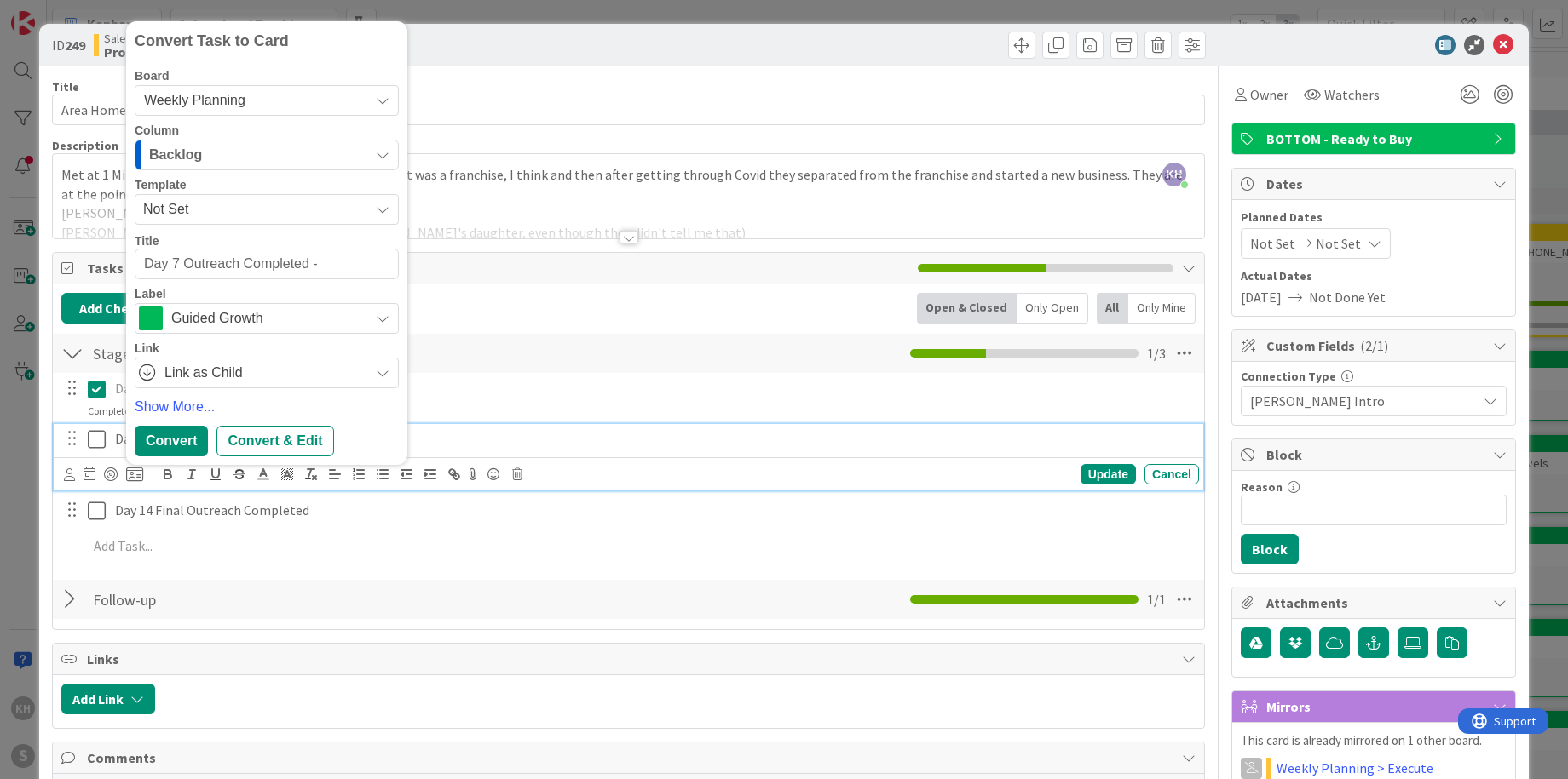
type textarea "x"
type textarea "Day 7 Outreach Completed -"
type textarea "x"
type textarea "Day 7 Outreach Completed - Ar"
type textarea "x"
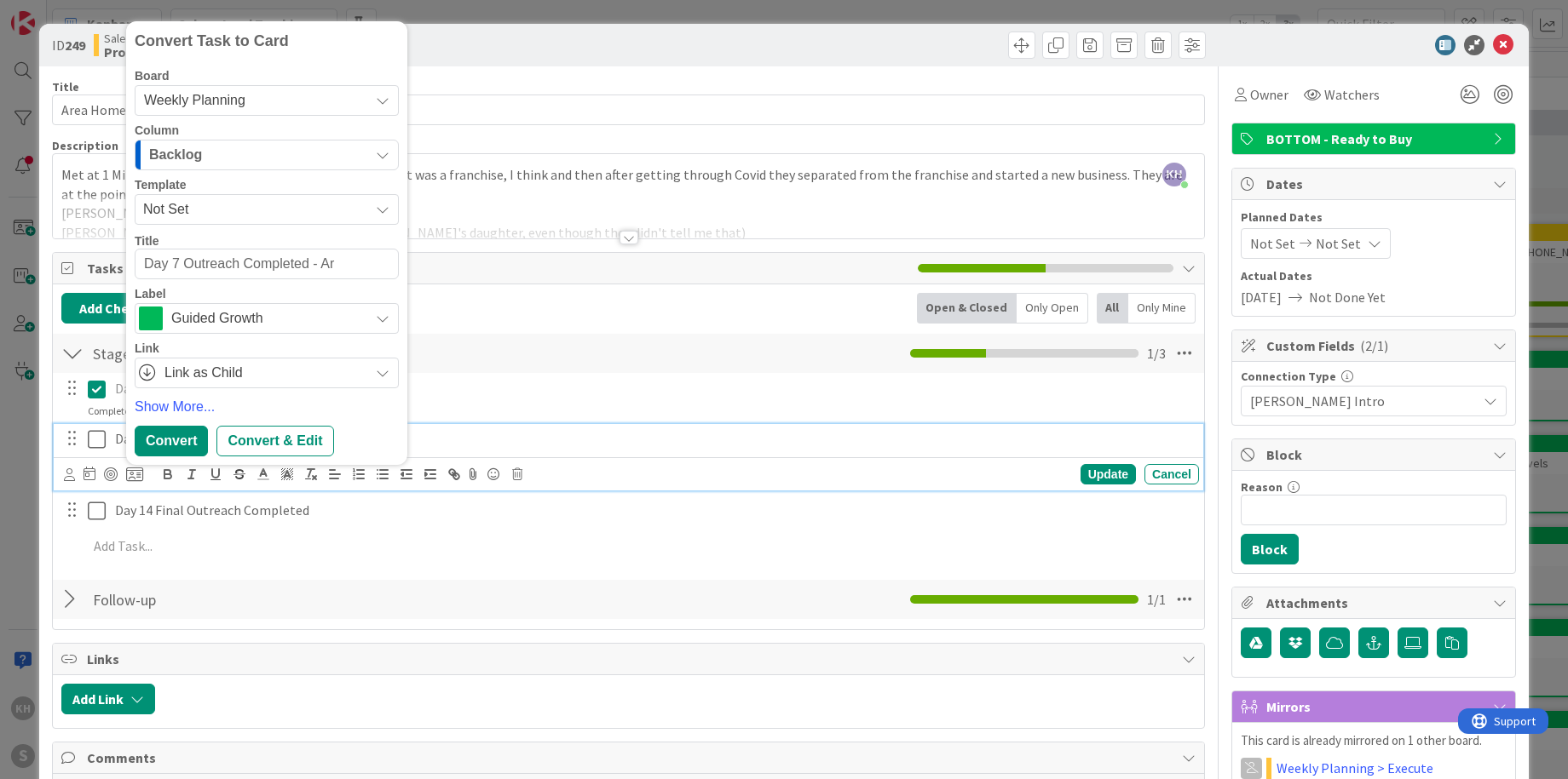
type textarea "Day 7 Outreach Completed - Are"
type textarea "x"
type textarea "Day 7 Outreach Completed - Area"
type textarea "x"
type textarea "Day 7 Outreach Completed - Area H"
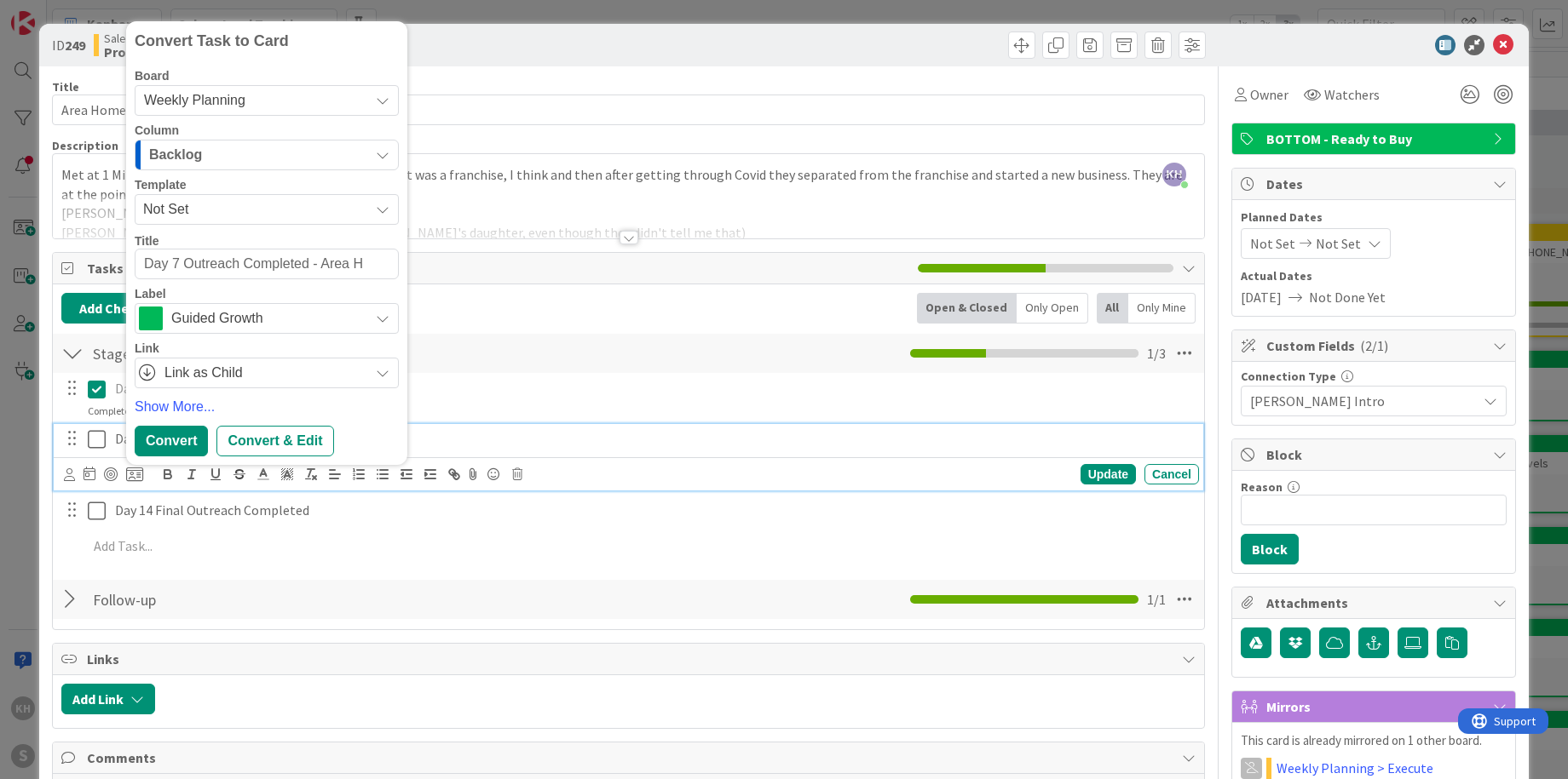
type textarea "x"
type textarea "Day 7 Outreach Completed - Area Ho"
type textarea "x"
type textarea "Day 7 Outreach Completed - Area Hom"
type textarea "x"
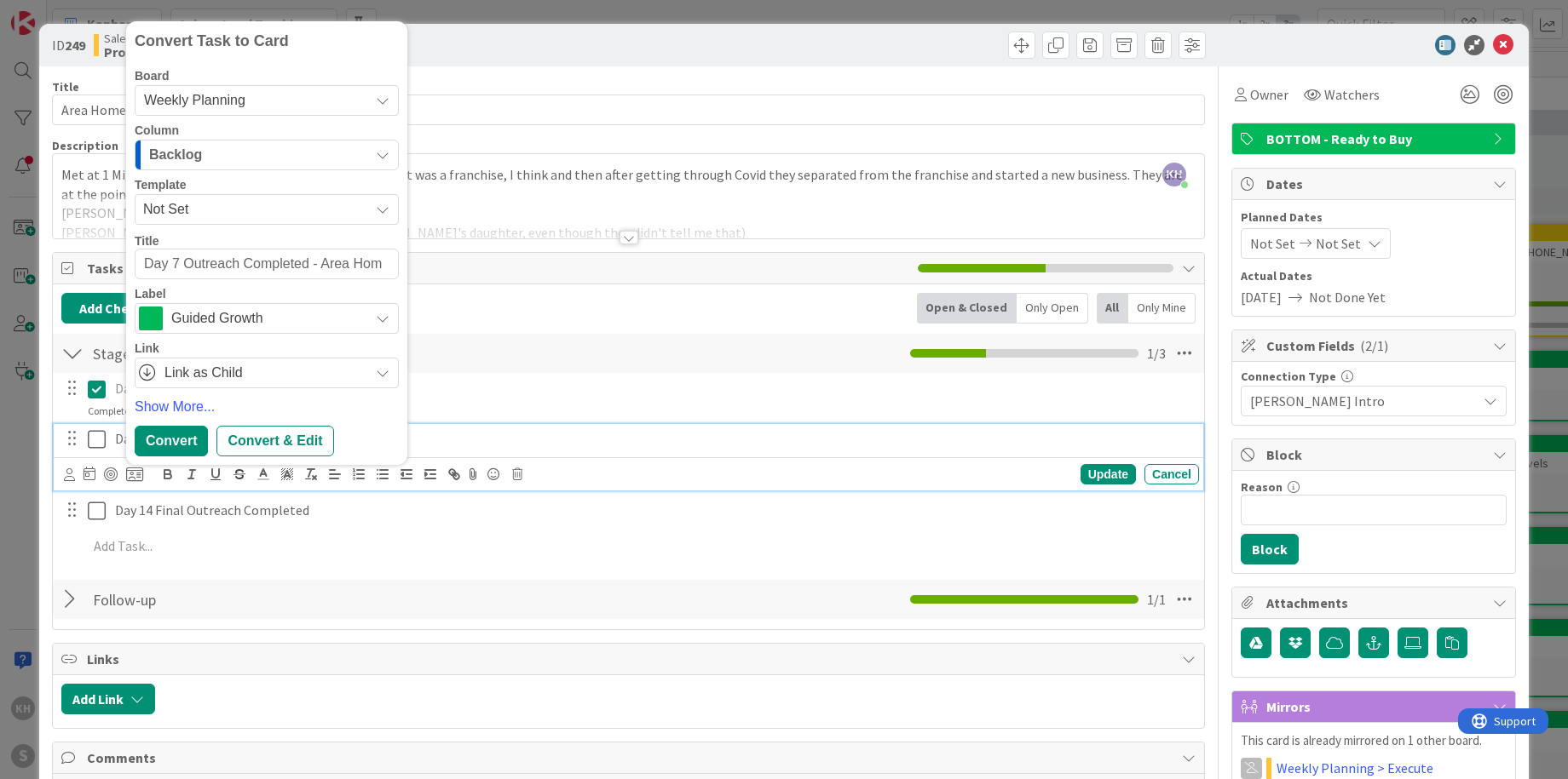
type textarea "Day 7 Outreach Completed - Area Home"
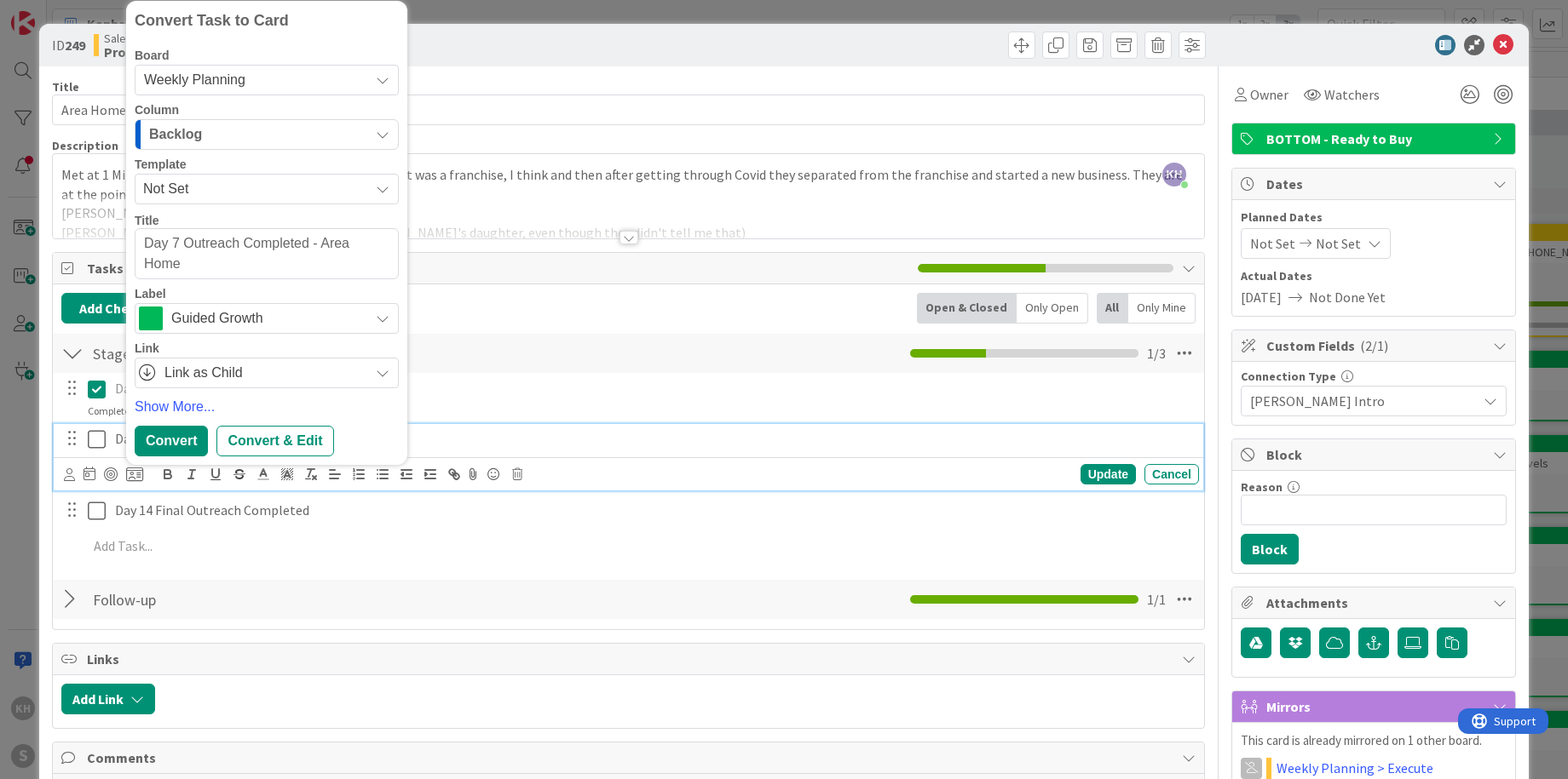
type textarea "x"
type textarea "Day 7 Outreach Completed - Area Home"
type textarea "x"
type textarea "Day 7 Outreach Completed - Area Home SE"
type textarea "x"
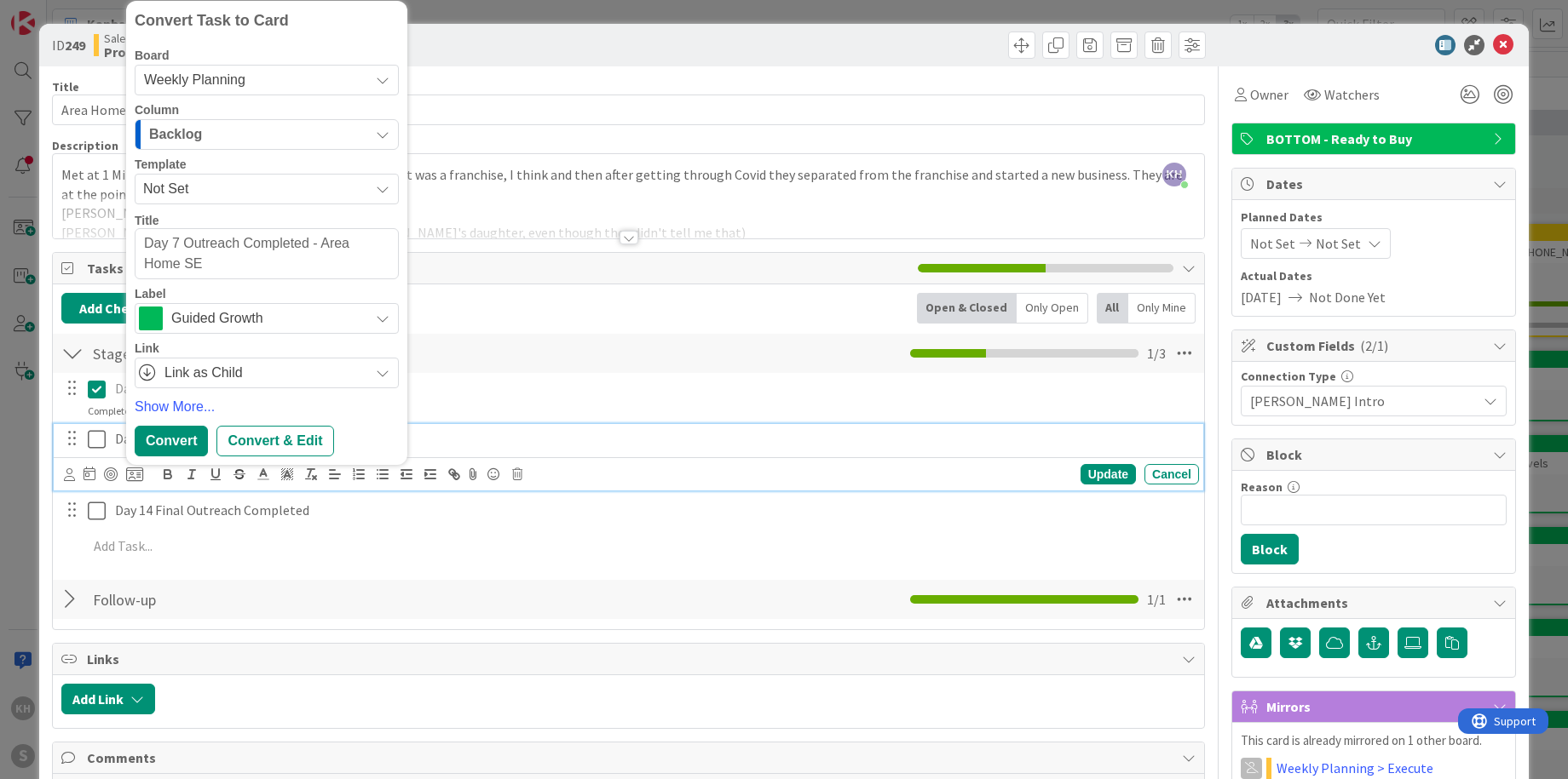
type textarea "Day 7 Outreach Completed - Area Home SEr"
type textarea "x"
type textarea "Day 7 Outreach Completed - Area Home SEri"
type textarea "x"
type textarea "Day 7 Outreach Completed - Area Home SEriv"
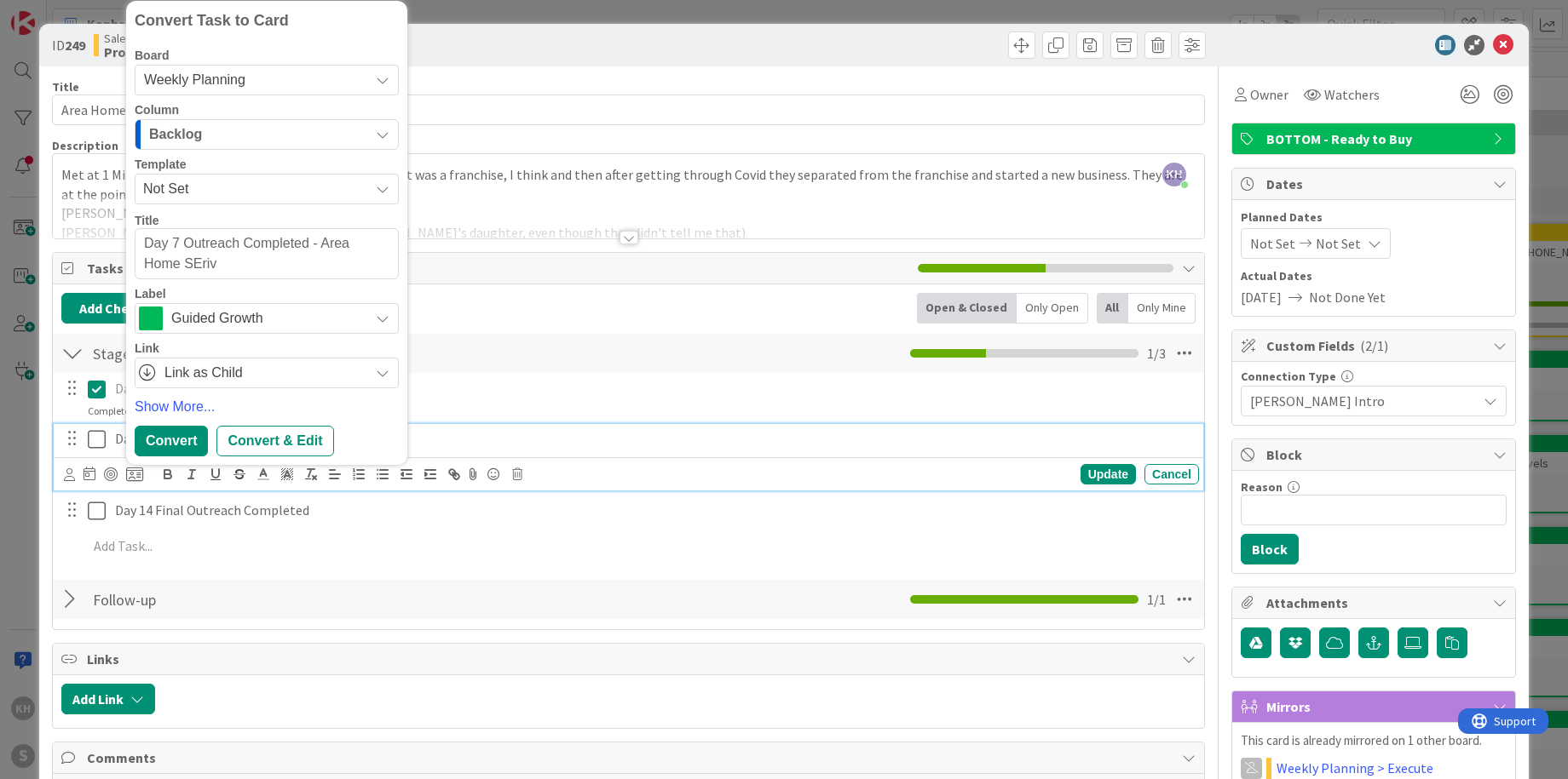
type textarea "x"
type textarea "Day 7 Outreach Completed - Area Home SEri"
type textarea "x"
type textarea "Day 7 Outreach Completed - Area Home SEr"
type textarea "x"
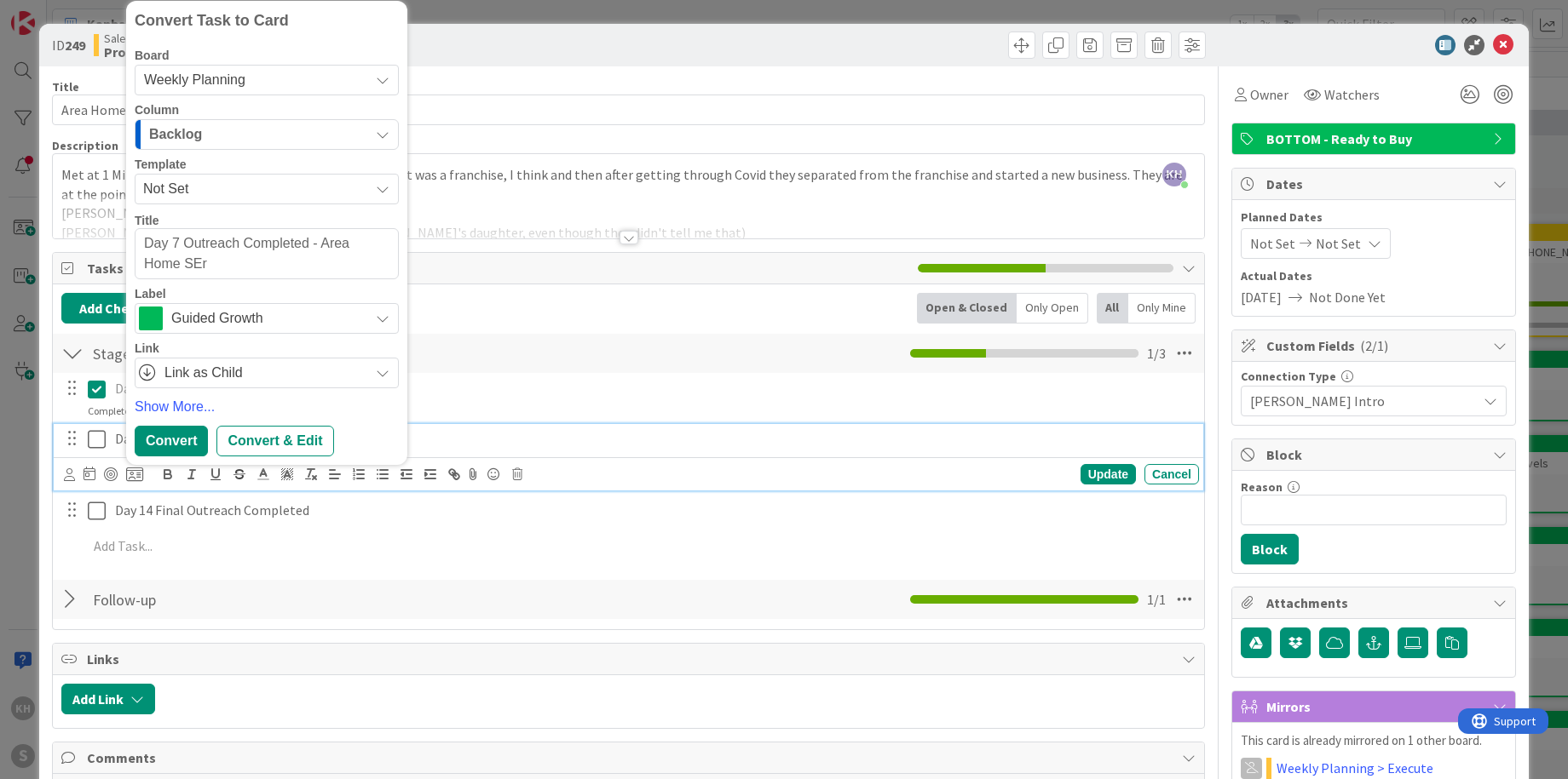
type textarea "Day 7 Outreach Completed - Area Home SE"
type textarea "x"
type textarea "Day 7 Outreach Completed - Area Home Se"
type textarea "x"
type textarea "Day 7 Outreach Completed - Area Home Ser"
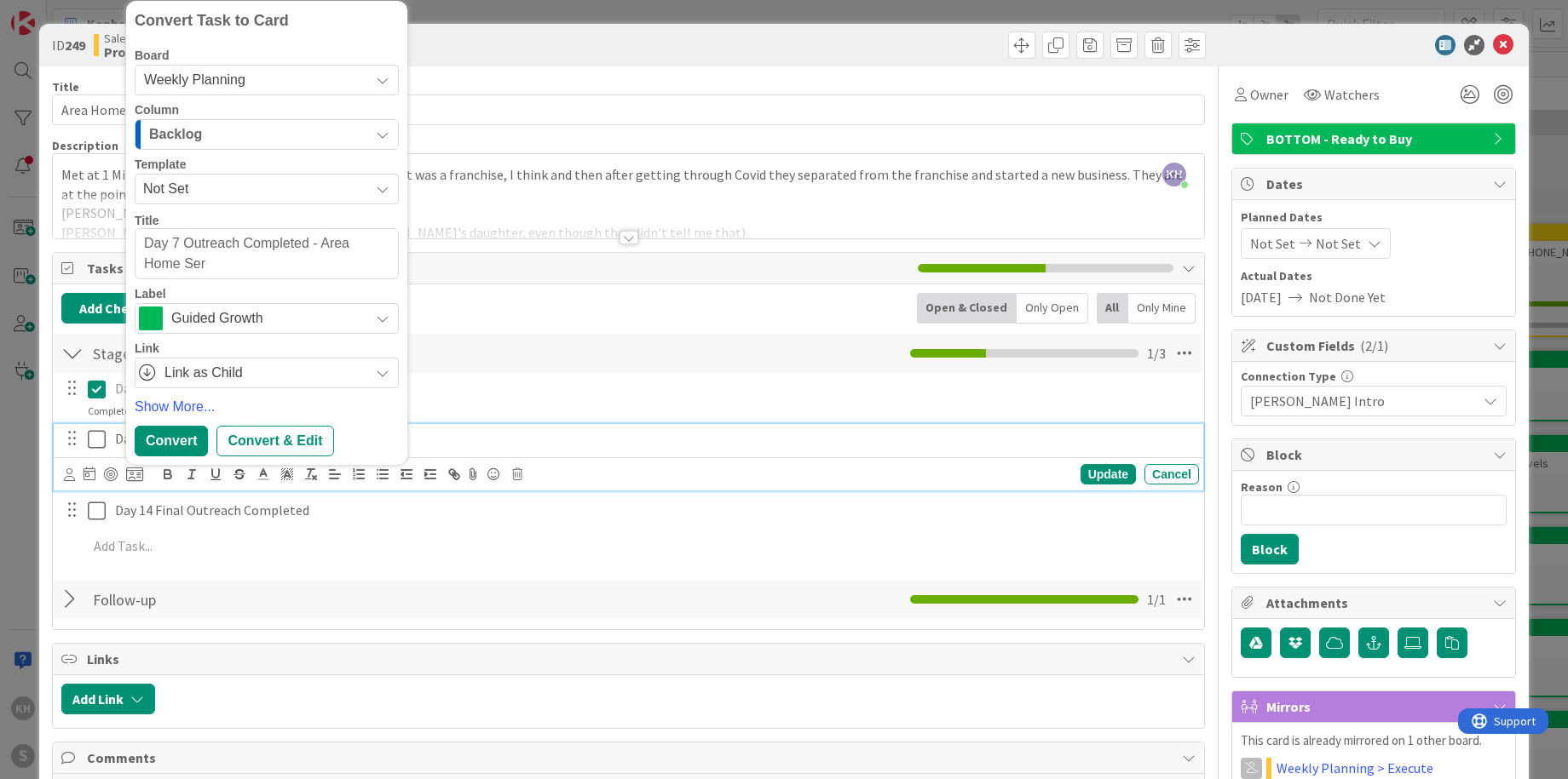
type textarea "x"
type textarea "Day 7 Outreach Completed - Area Home Serv"
type textarea "x"
type textarea "Day 7 Outreach Completed - Area Home Servi"
type textarea "x"
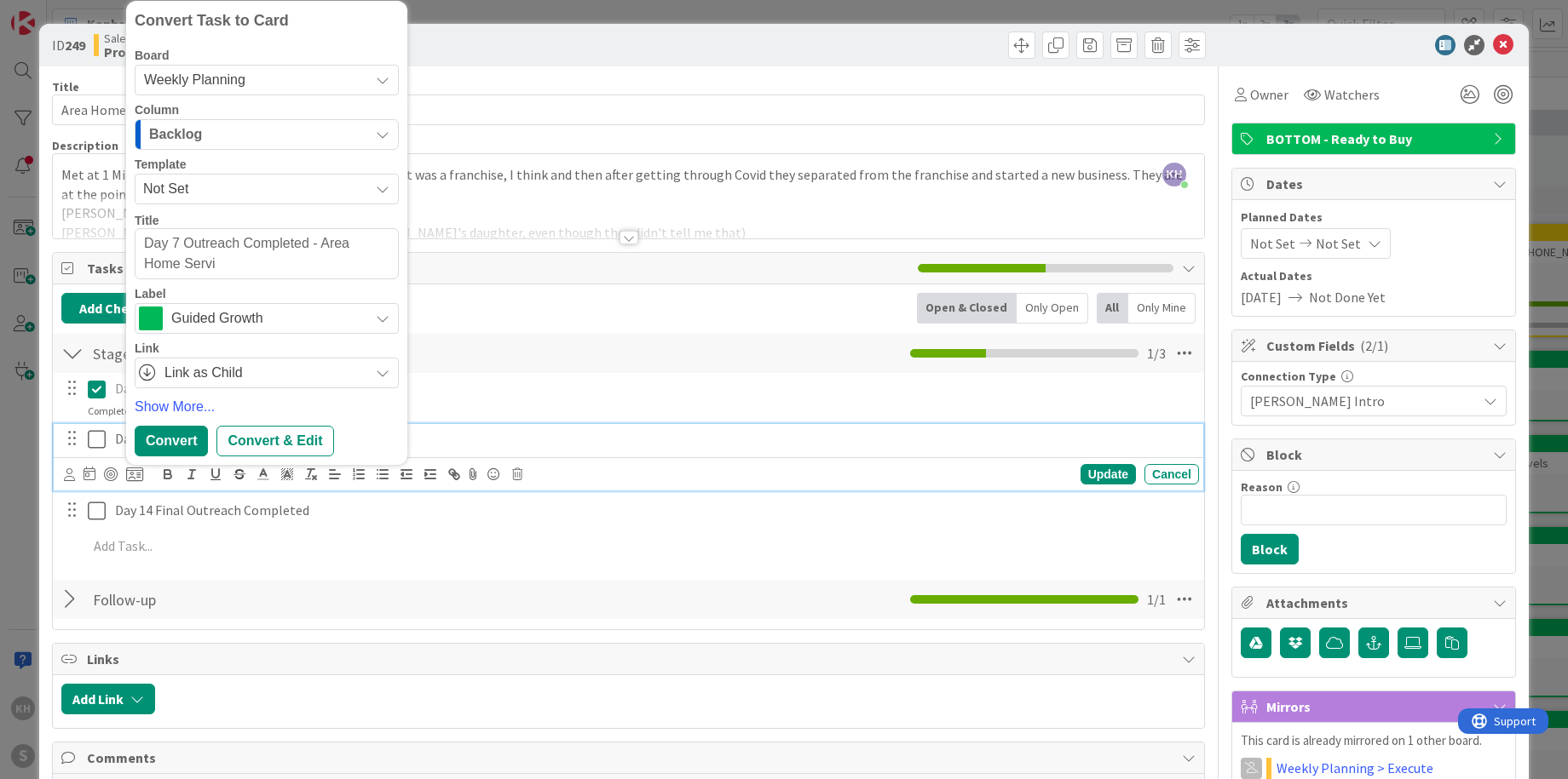
type textarea "Day 7 Outreach Completed - Area Home Servic"
type textarea "x"
type textarea "Day 7 Outreach Completed - Area Home Service"
type textarea "x"
type textarea "Day 7 Outreach Completed - Area Home Services"
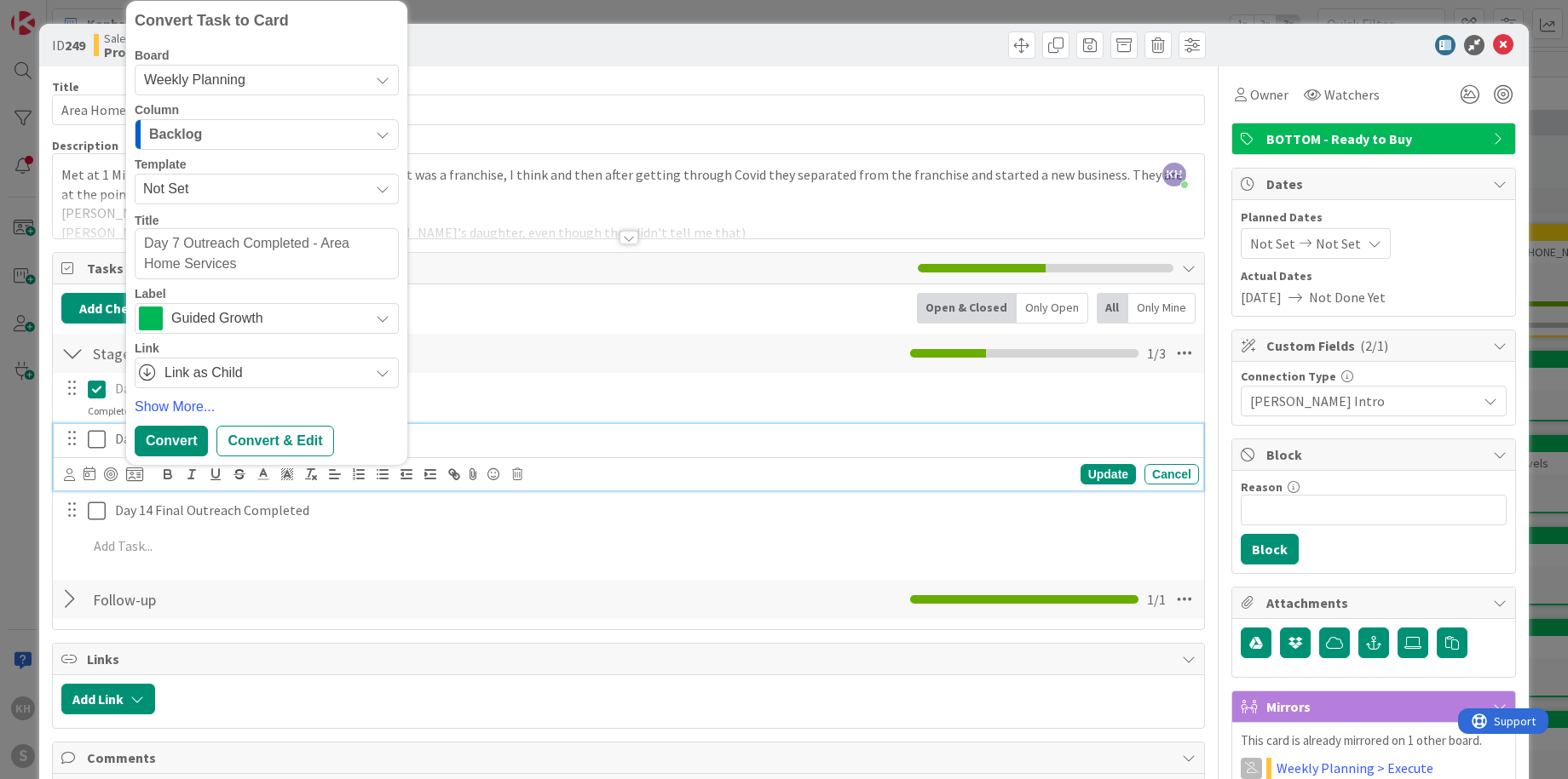
click at [387, 130] on icon "button" at bounding box center [382, 134] width 14 height 14
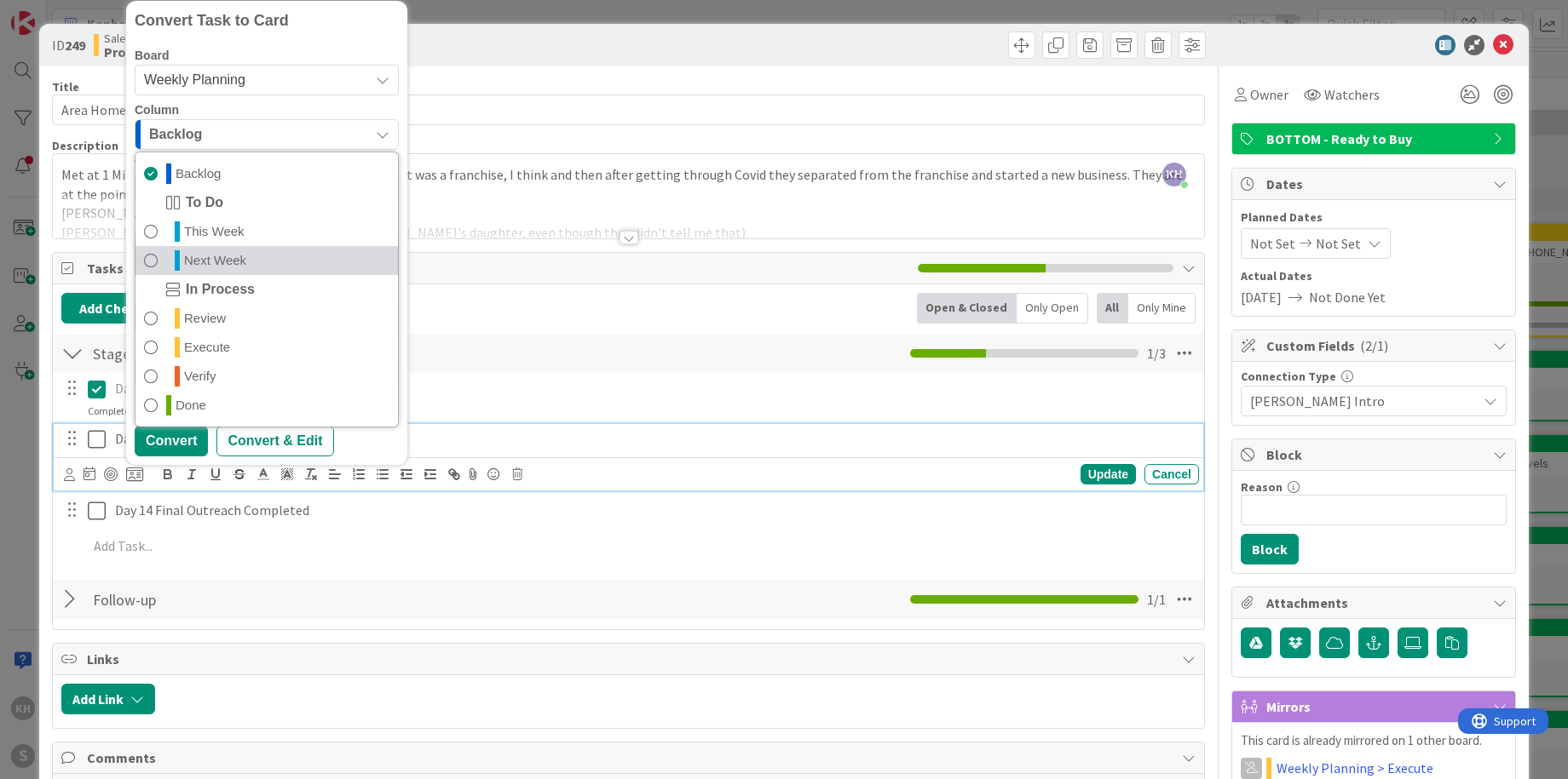
click at [222, 252] on span "Next Week" at bounding box center [215, 261] width 62 height 20
type textarea "x"
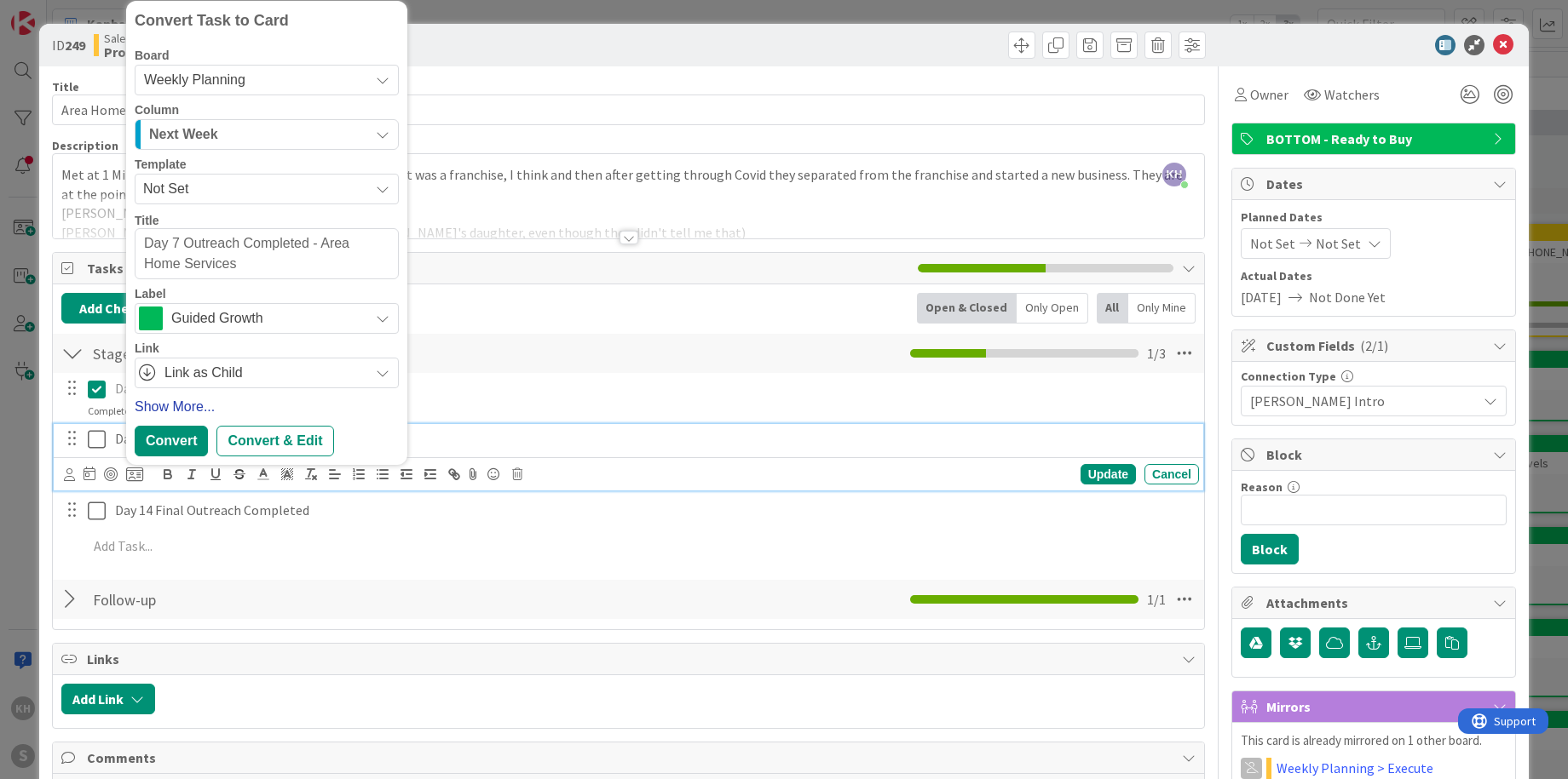
click at [175, 405] on link "Show More..." at bounding box center [266, 407] width 264 height 20
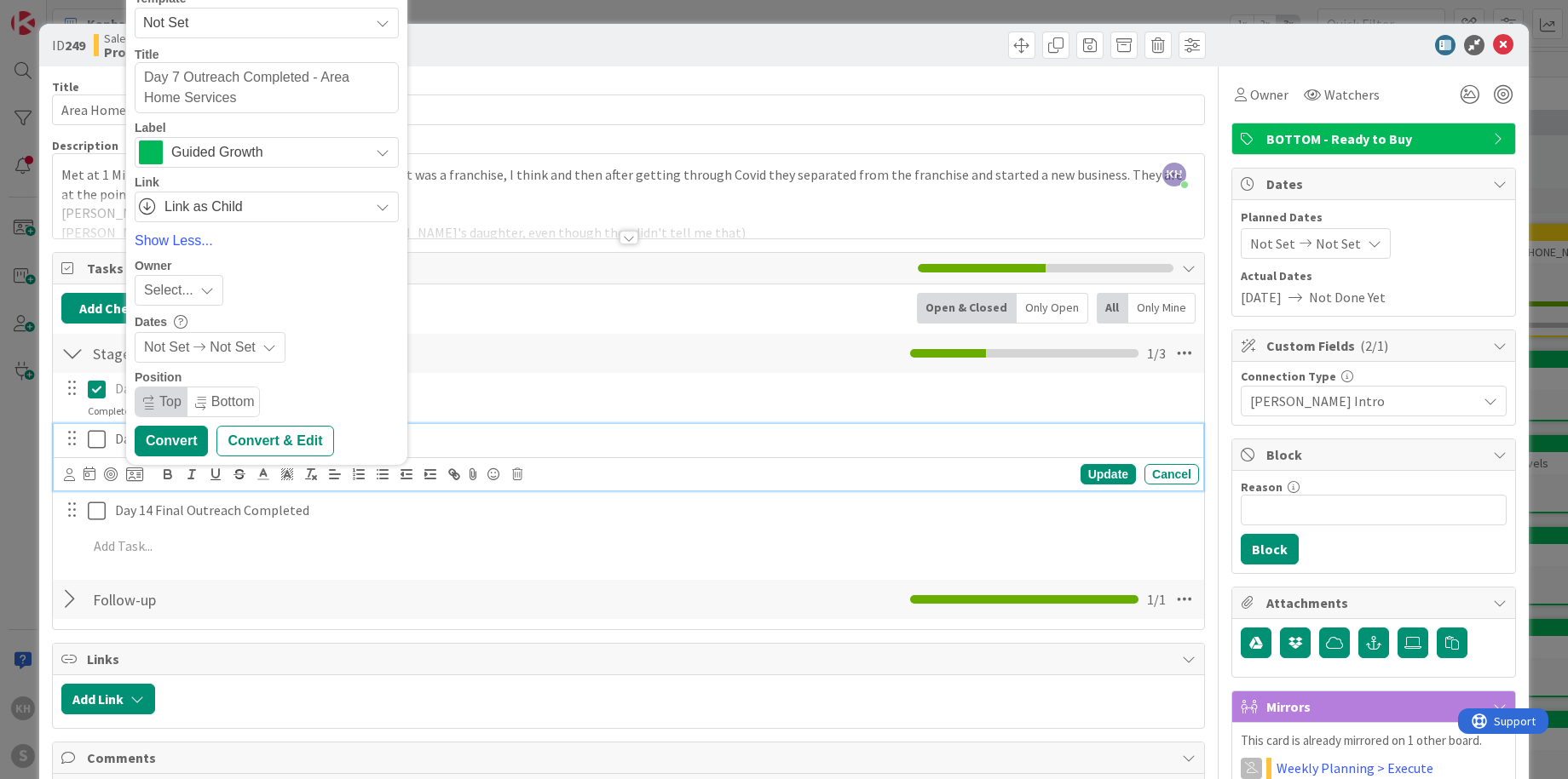
click at [267, 346] on icon at bounding box center [269, 347] width 14 height 14
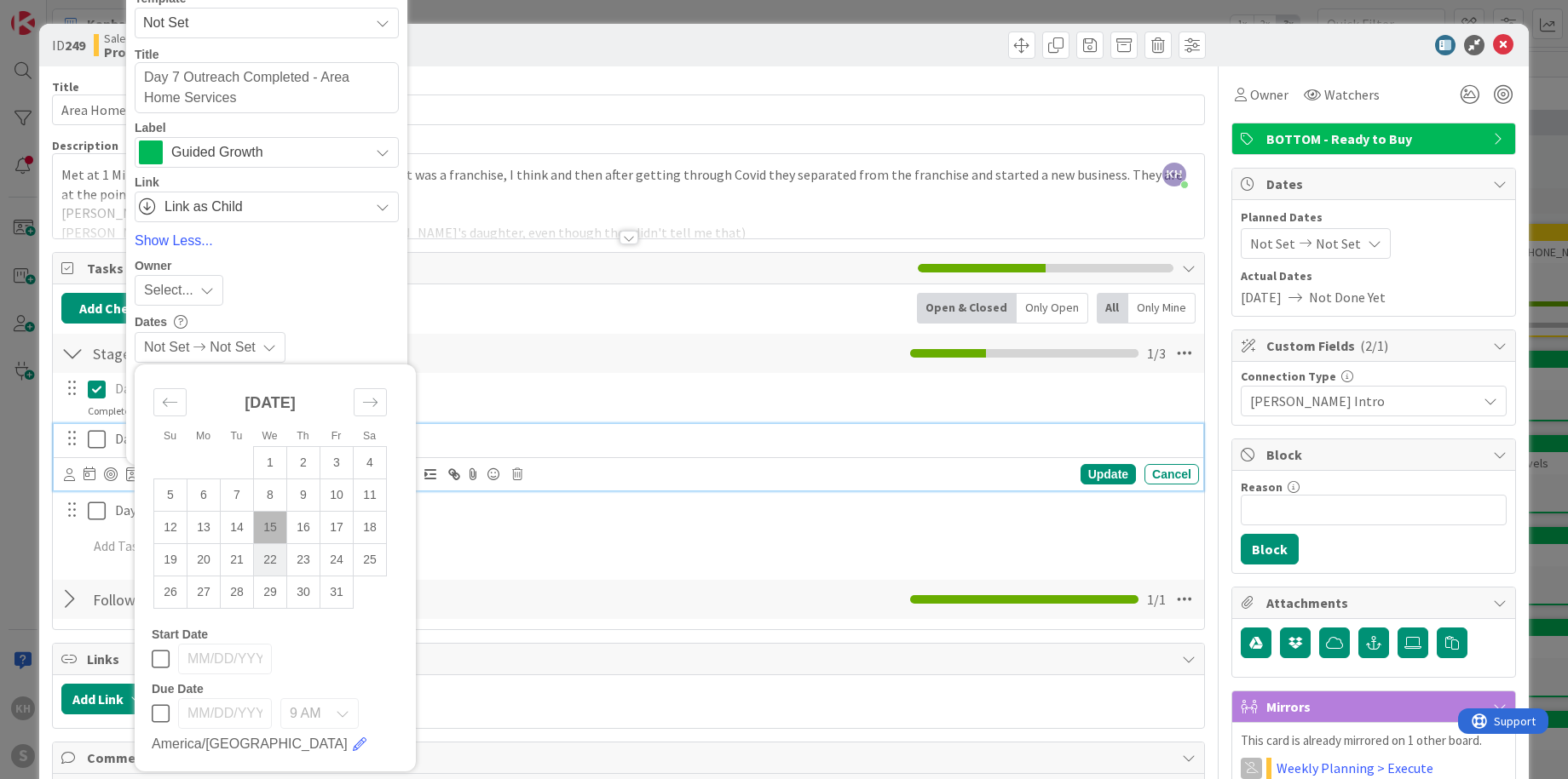
click at [261, 557] on td "22" at bounding box center [271, 560] width 33 height 32
type input "[DATE]"
click at [153, 713] on icon at bounding box center [161, 713] width 18 height 20
type input "[DATE]"
click at [157, 664] on icon at bounding box center [161, 659] width 18 height 20
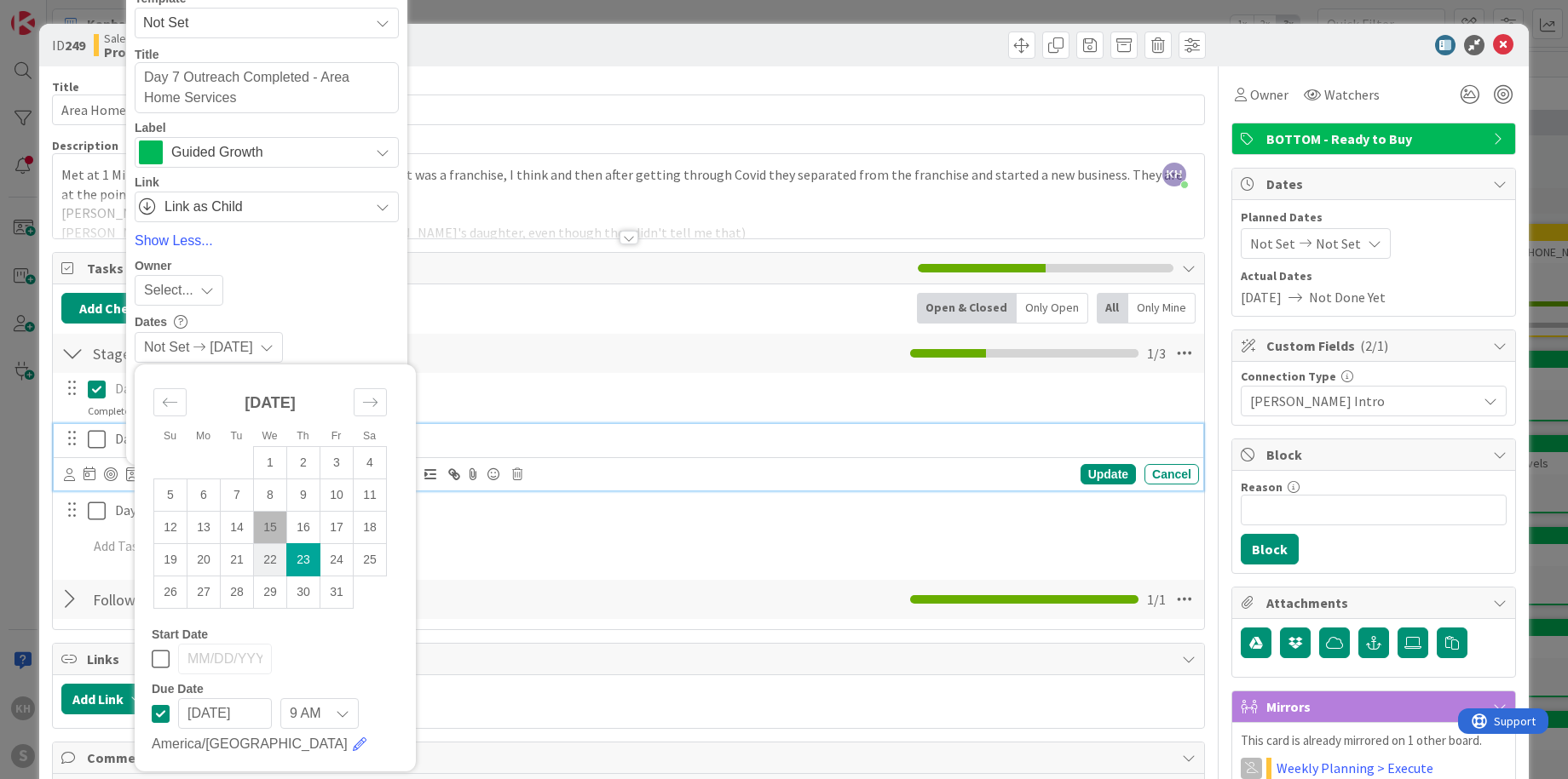
click at [268, 562] on td "22" at bounding box center [271, 560] width 33 height 32
type input "[DATE]"
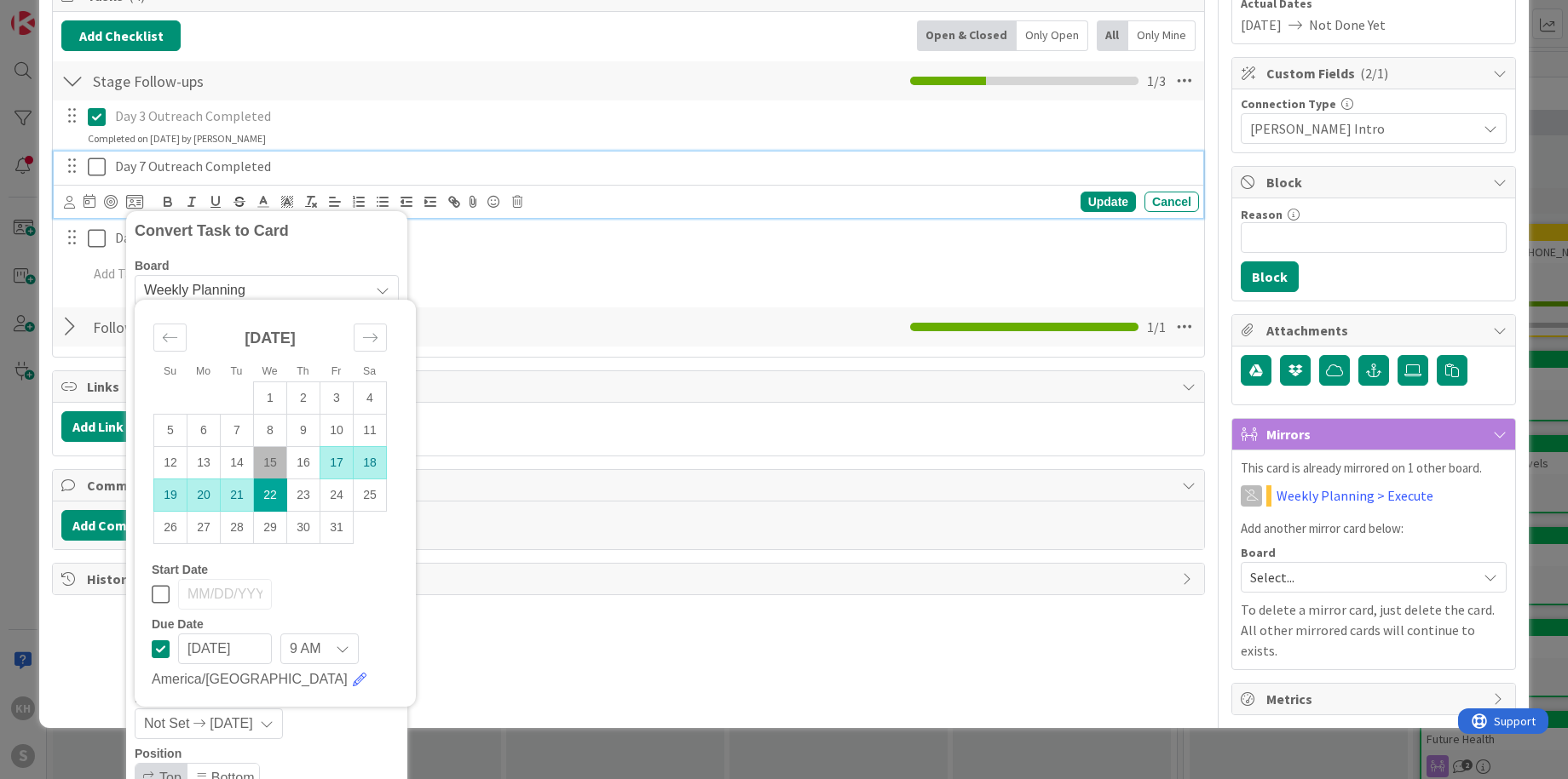
scroll to position [283, 0]
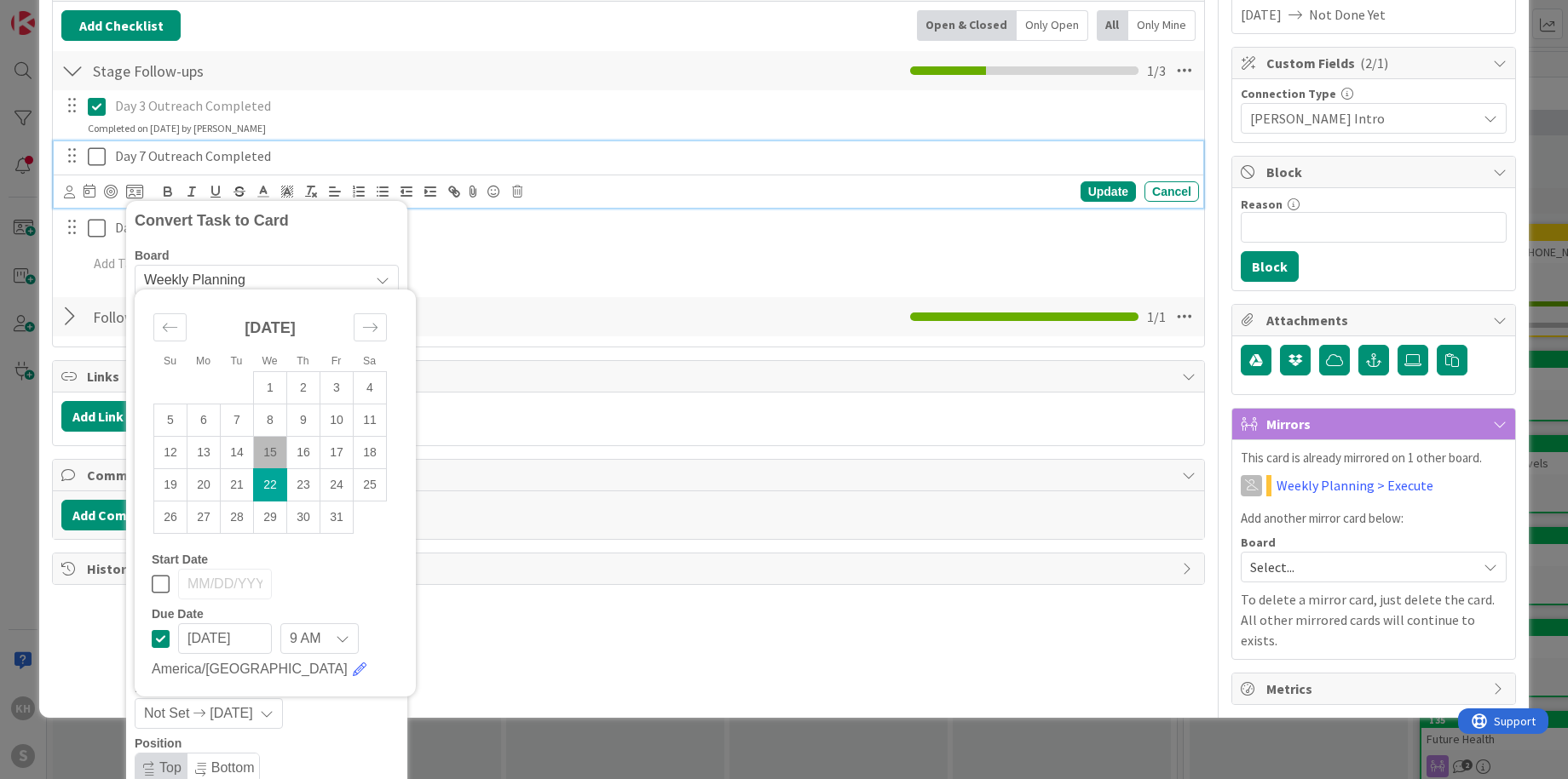
type textarea "Day 7 Outreach Completed - Area Home Services"
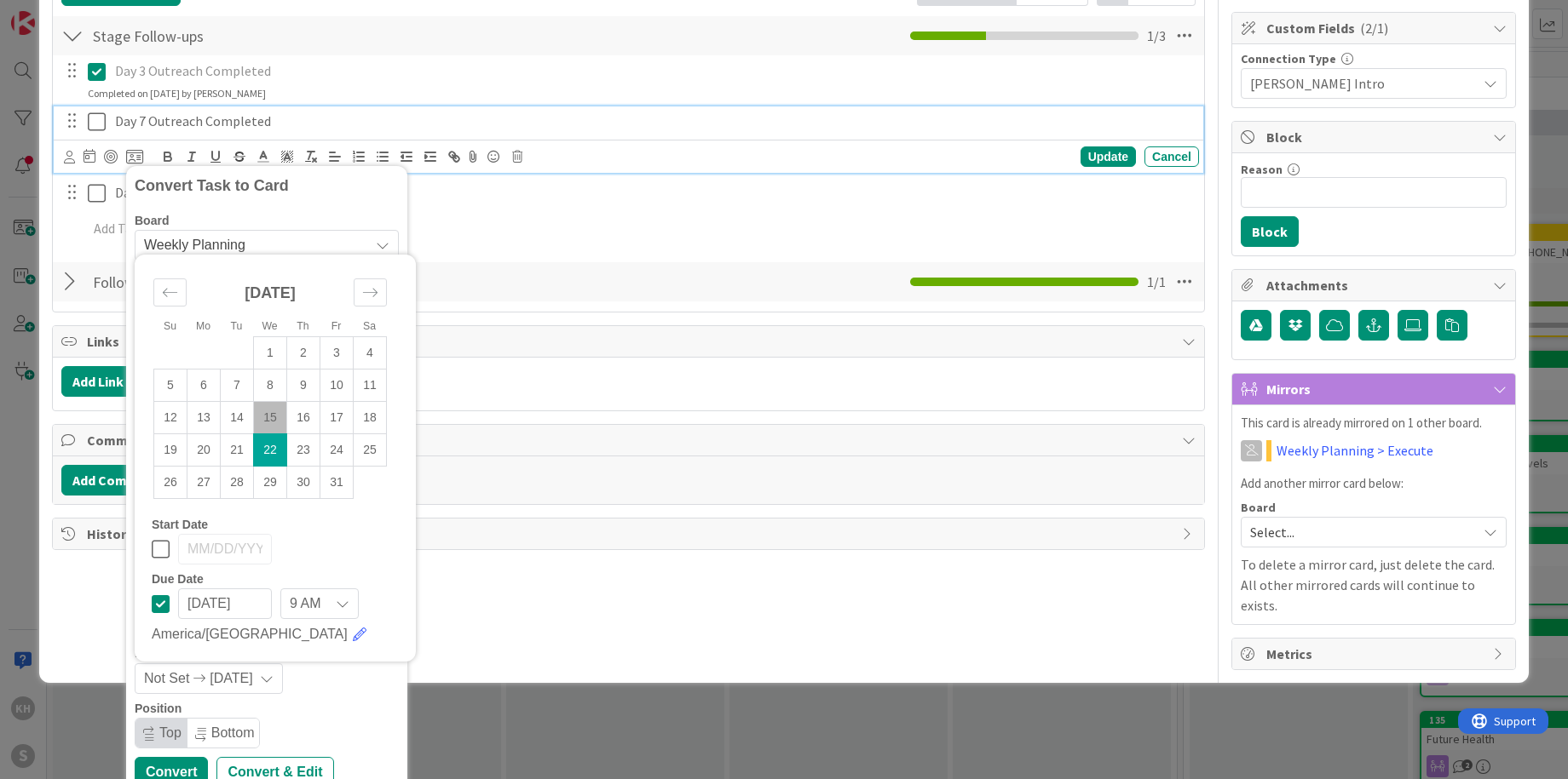
scroll to position [335, 0]
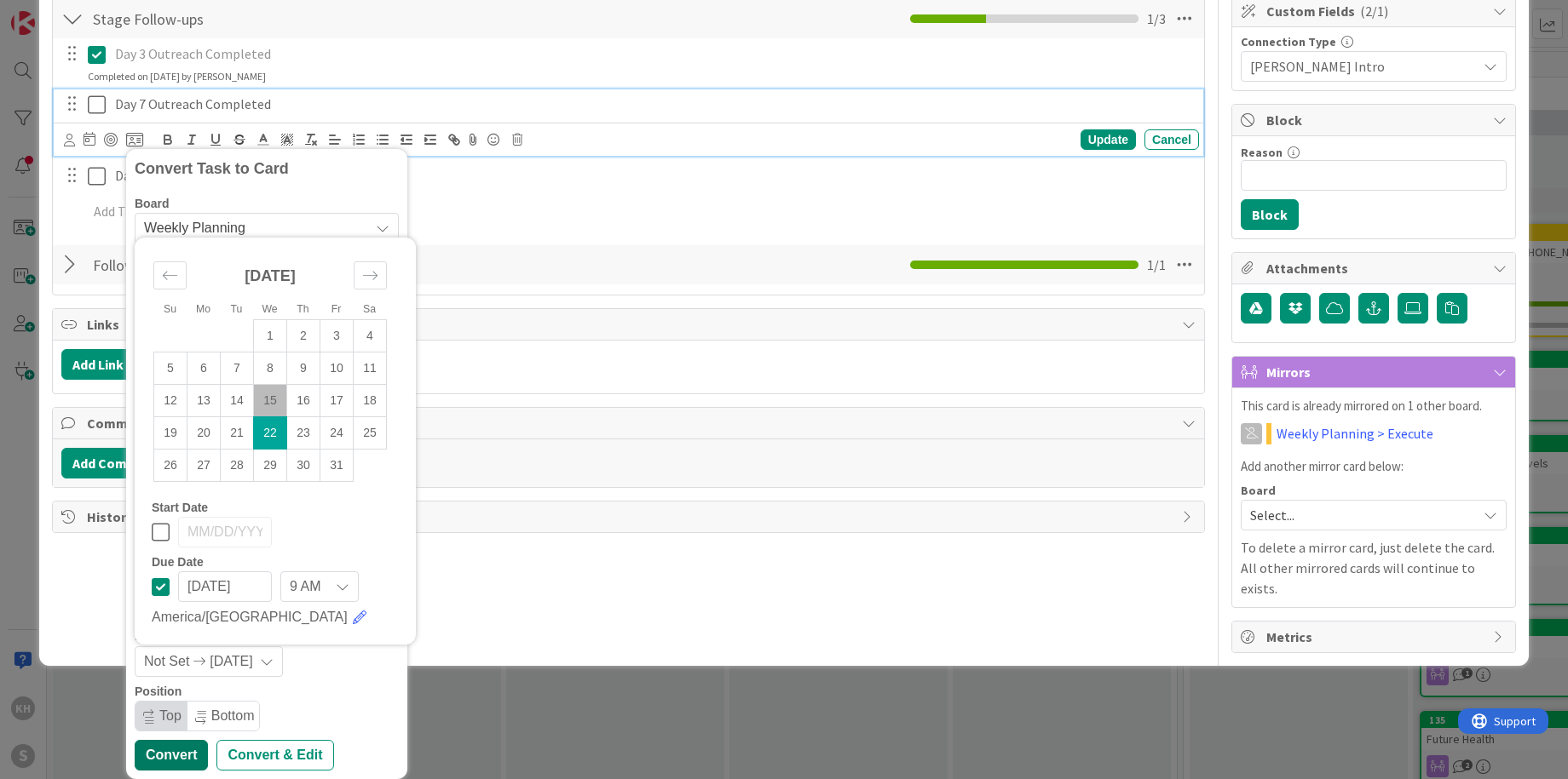
click at [175, 758] on div "Convert" at bounding box center [171, 755] width 73 height 31
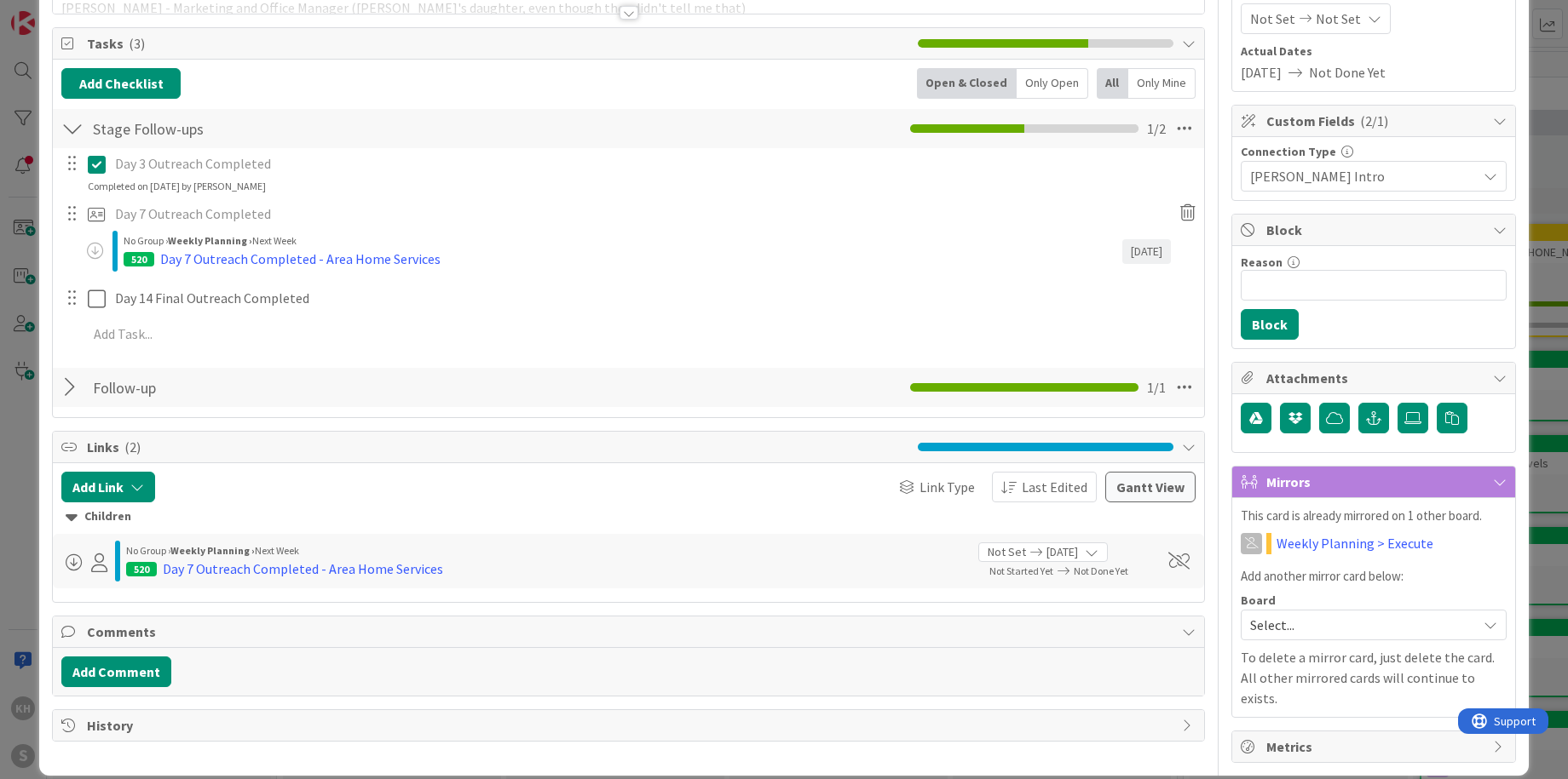
scroll to position [0, 0]
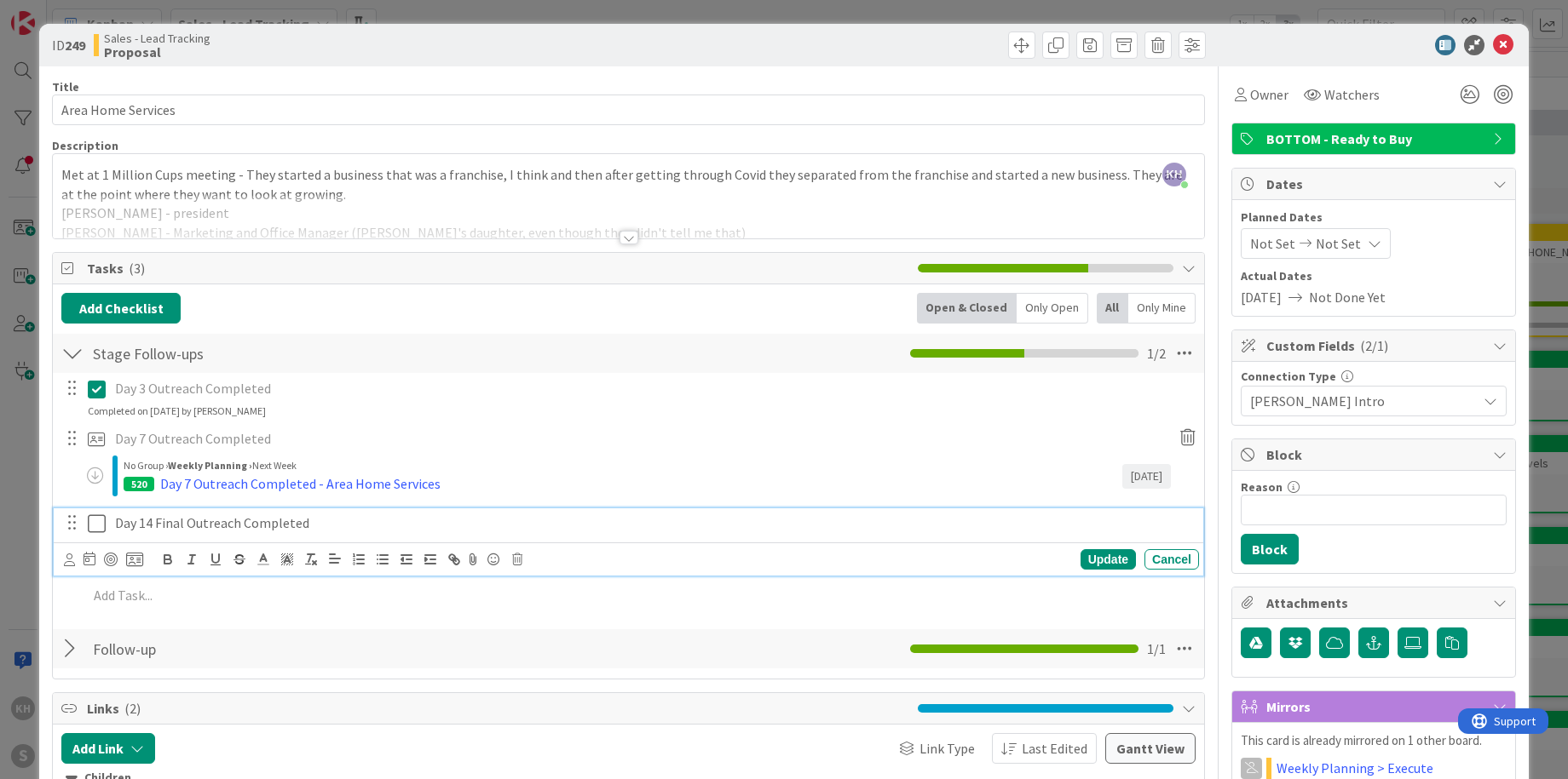
click at [309, 523] on p "Day 14 Final Outreach Completed" at bounding box center [653, 523] width 1077 height 19
click at [89, 563] on icon at bounding box center [89, 559] width 12 height 14
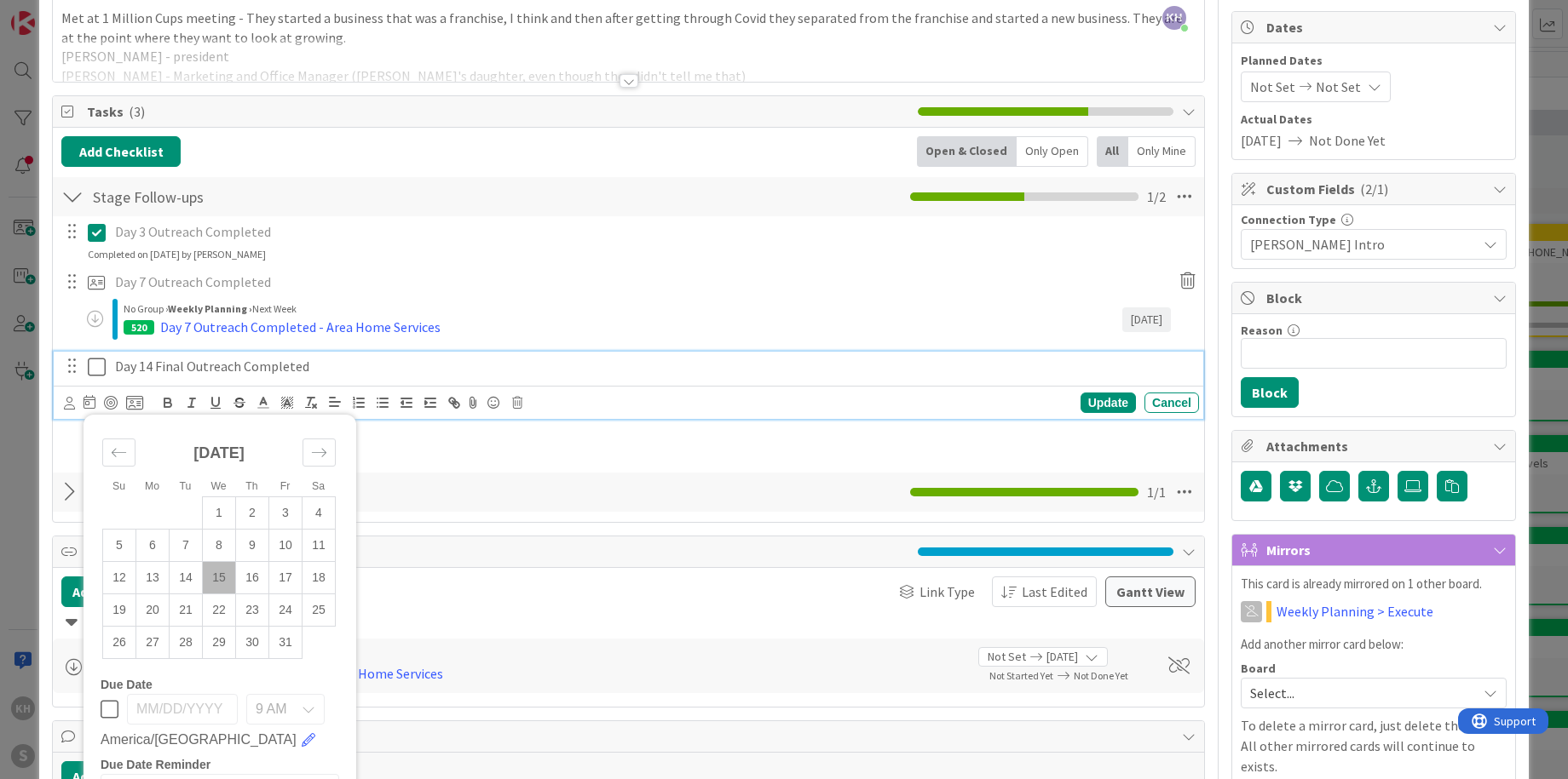
scroll to position [162, 0]
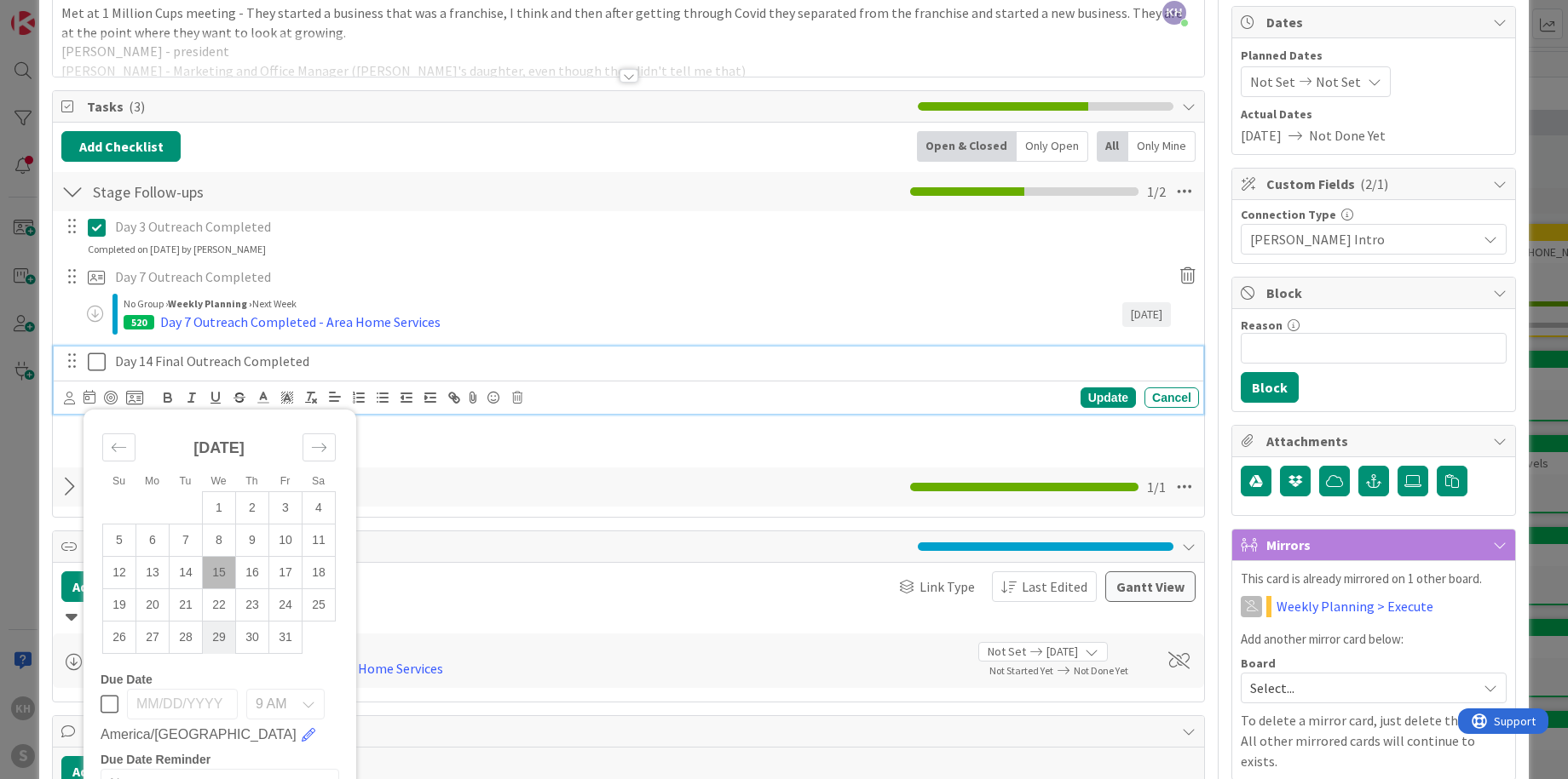
click at [214, 635] on td "29" at bounding box center [220, 637] width 33 height 32
type textarea "x"
type input "[DATE]"
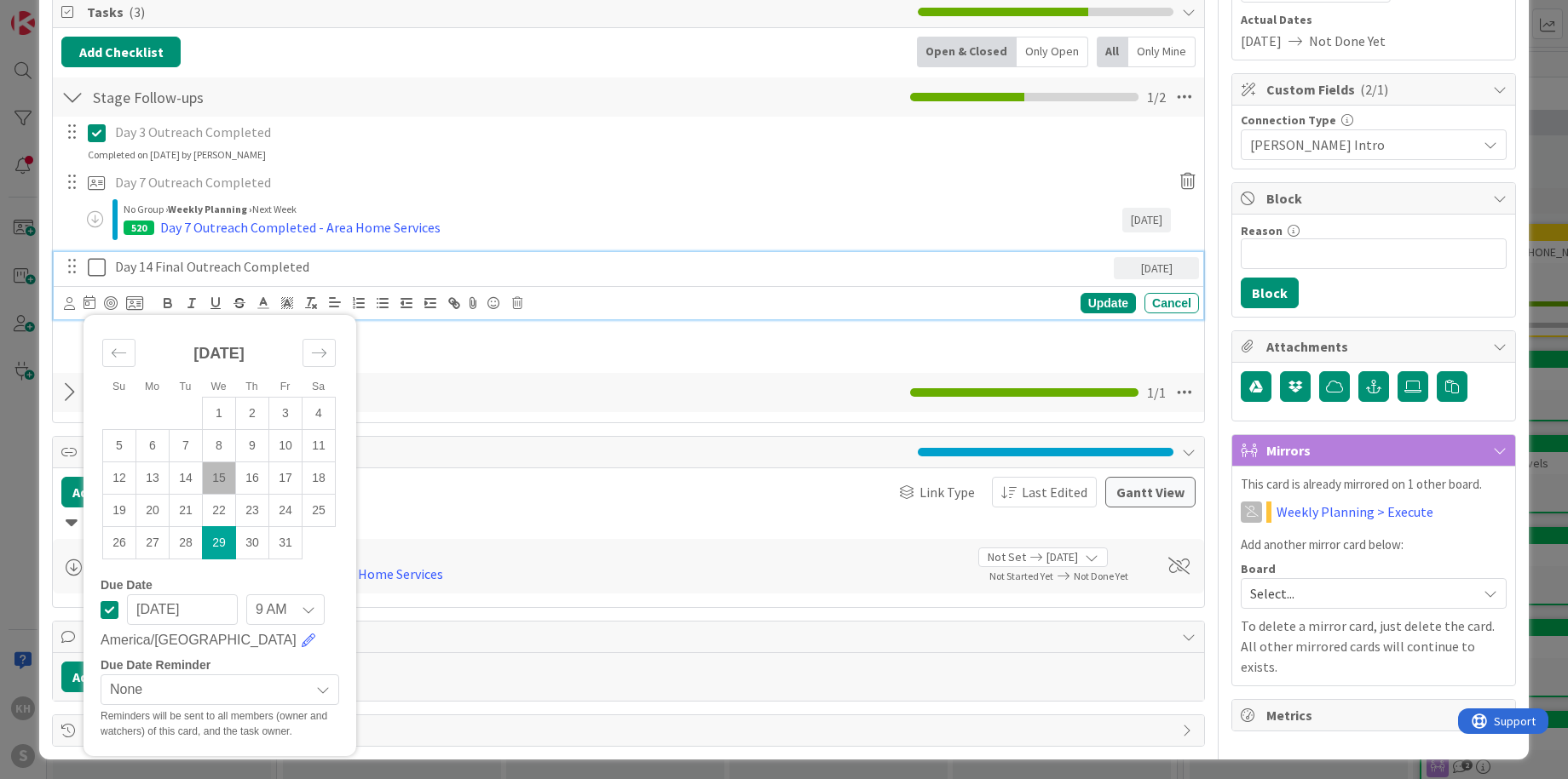
scroll to position [261, 0]
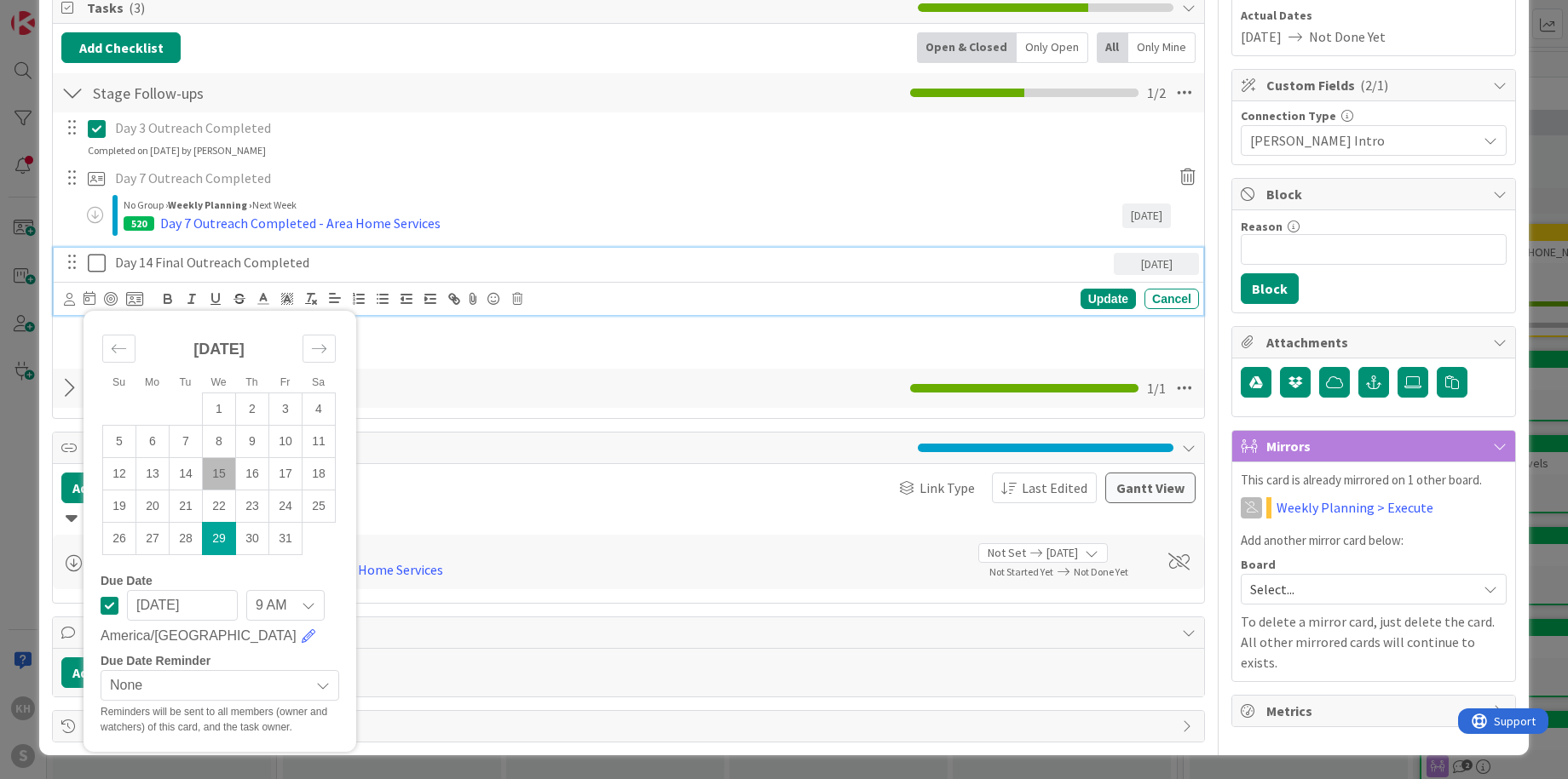
click at [328, 678] on icon at bounding box center [323, 685] width 14 height 14
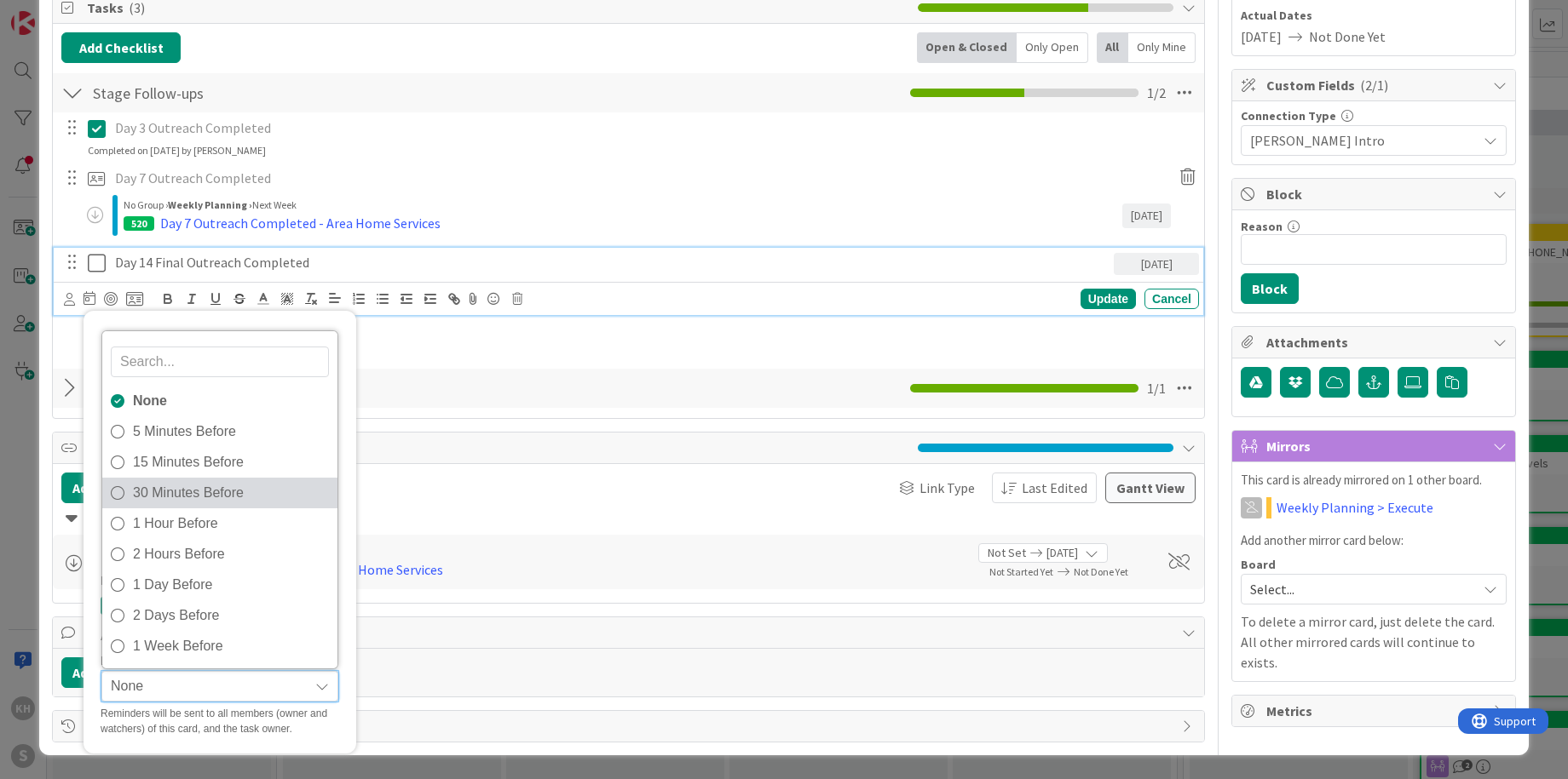
click at [190, 492] on span "30 Minutes Before" at bounding box center [231, 493] width 196 height 26
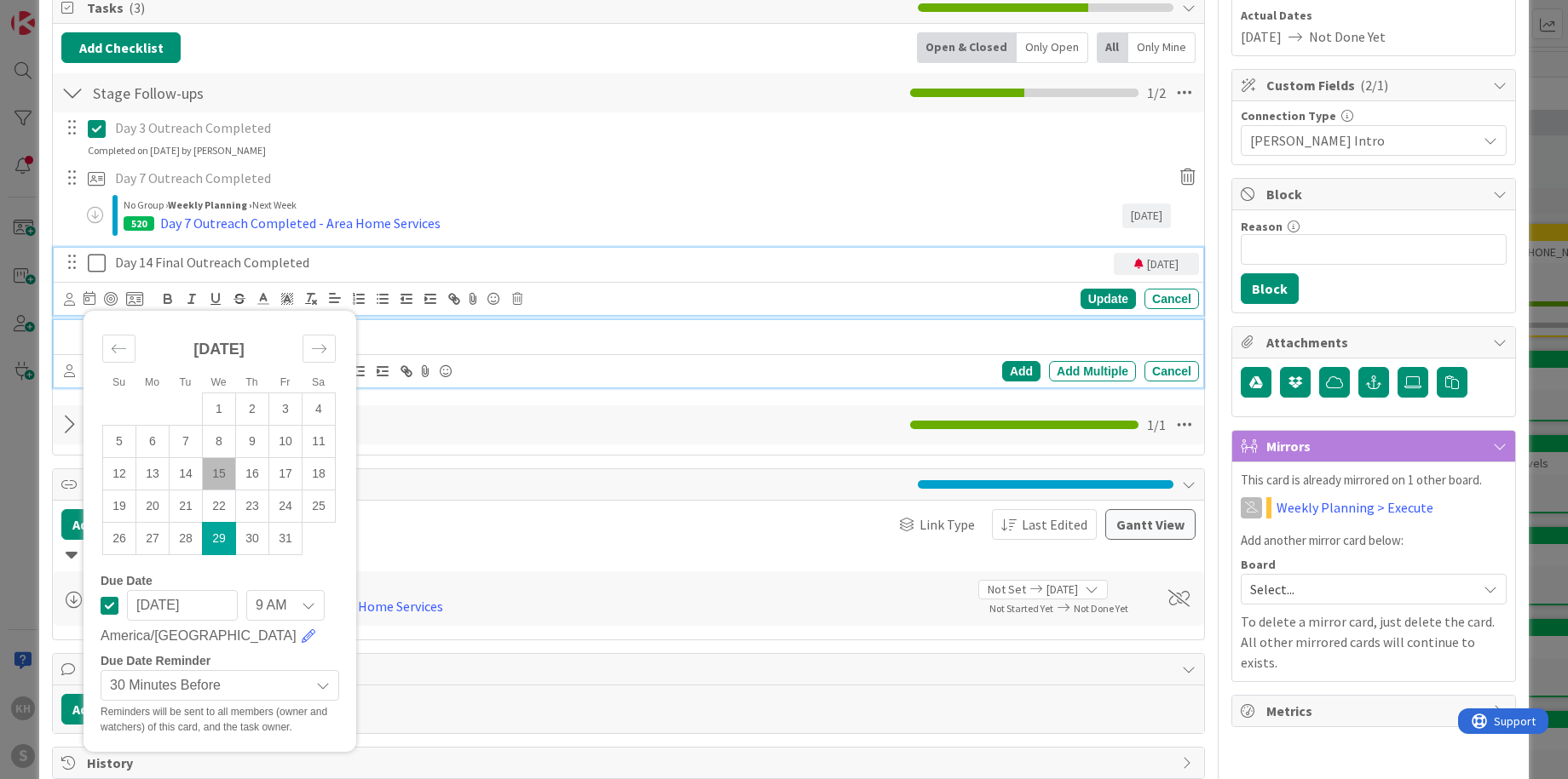
click at [521, 338] on p at bounding box center [639, 335] width 1104 height 19
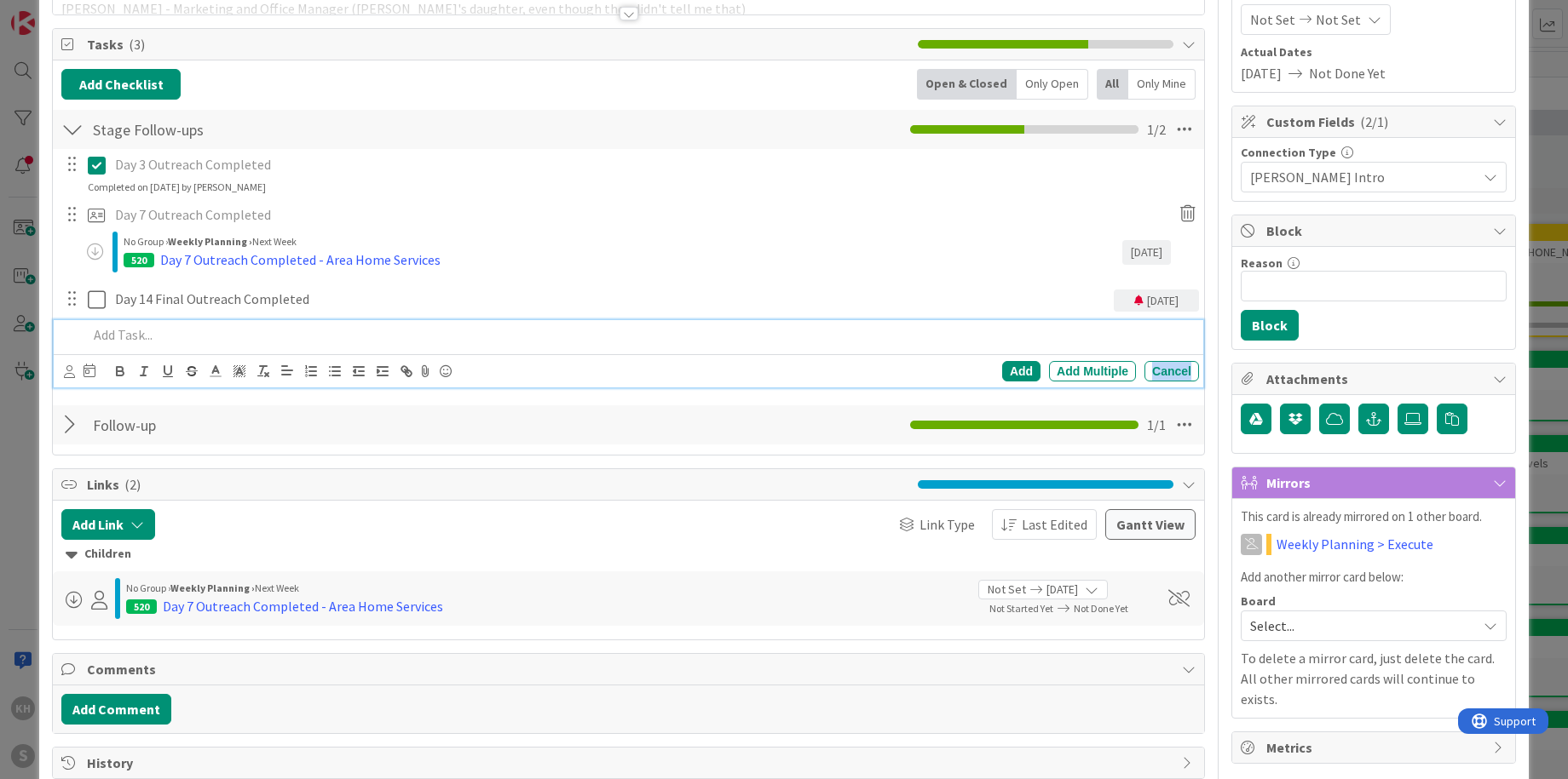
click at [1144, 371] on div "Cancel" at bounding box center [1172, 371] width 55 height 20
type textarea "x"
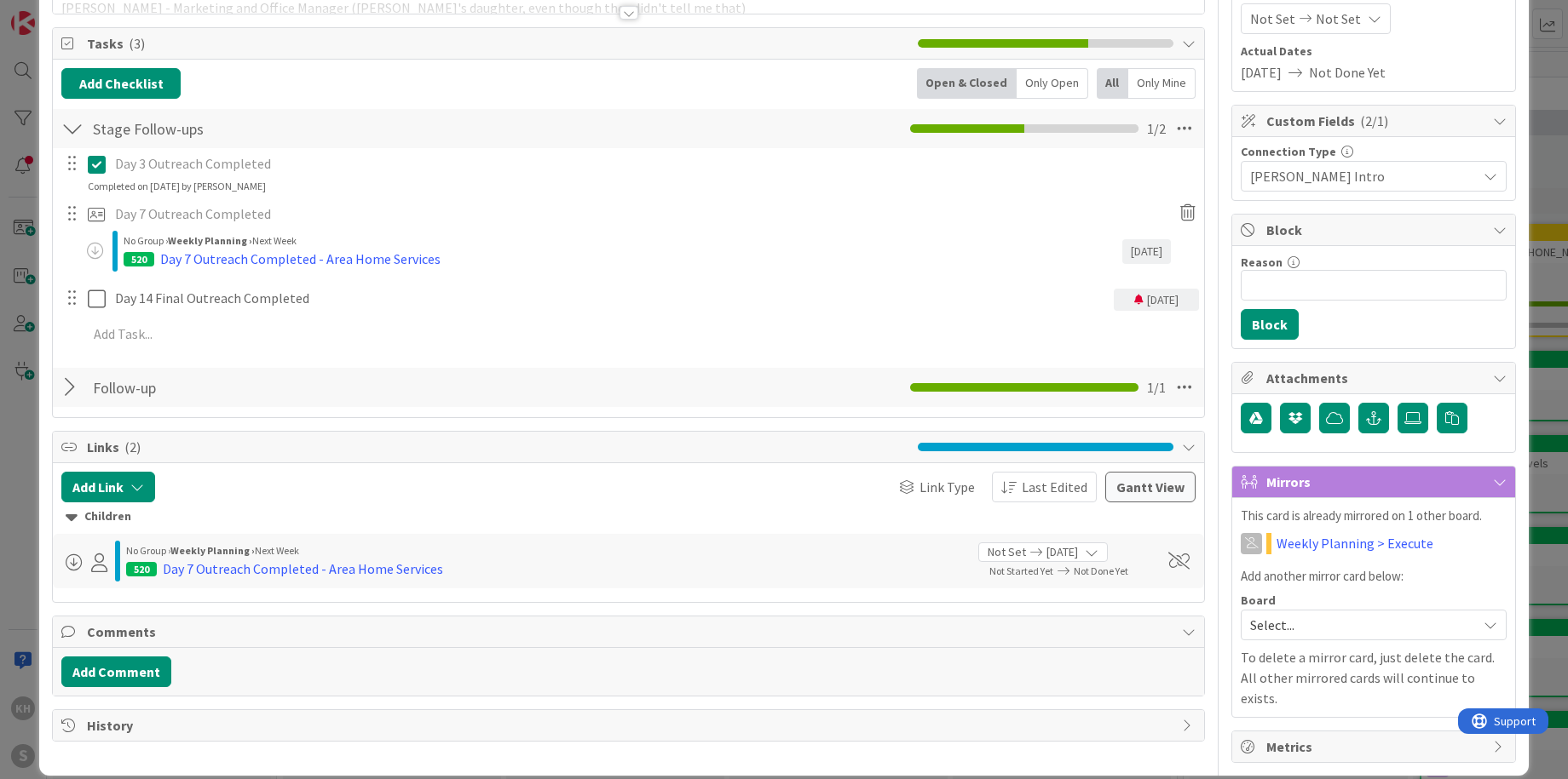
scroll to position [0, 0]
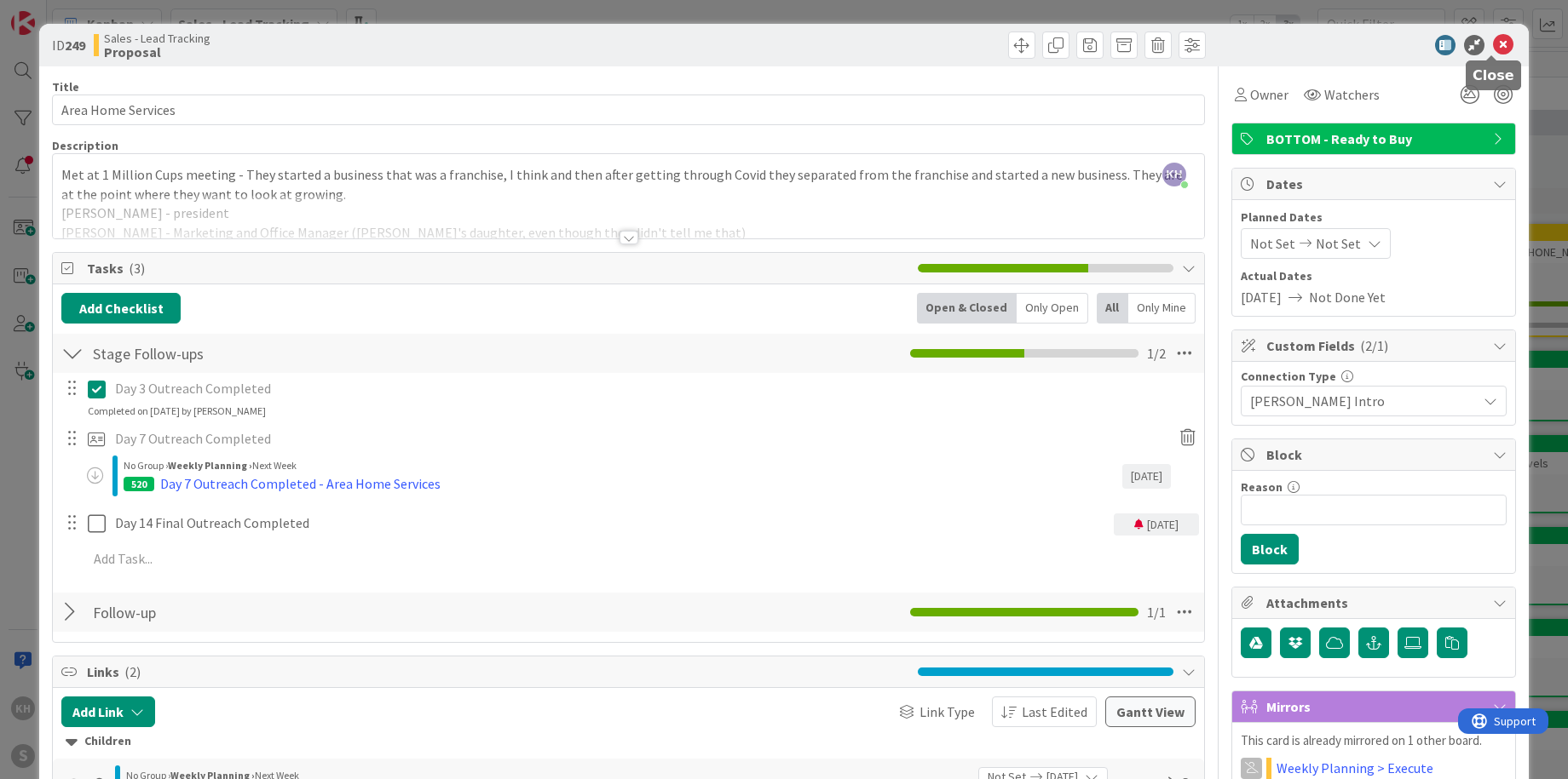
click at [1493, 45] on icon at bounding box center [1503, 45] width 20 height 20
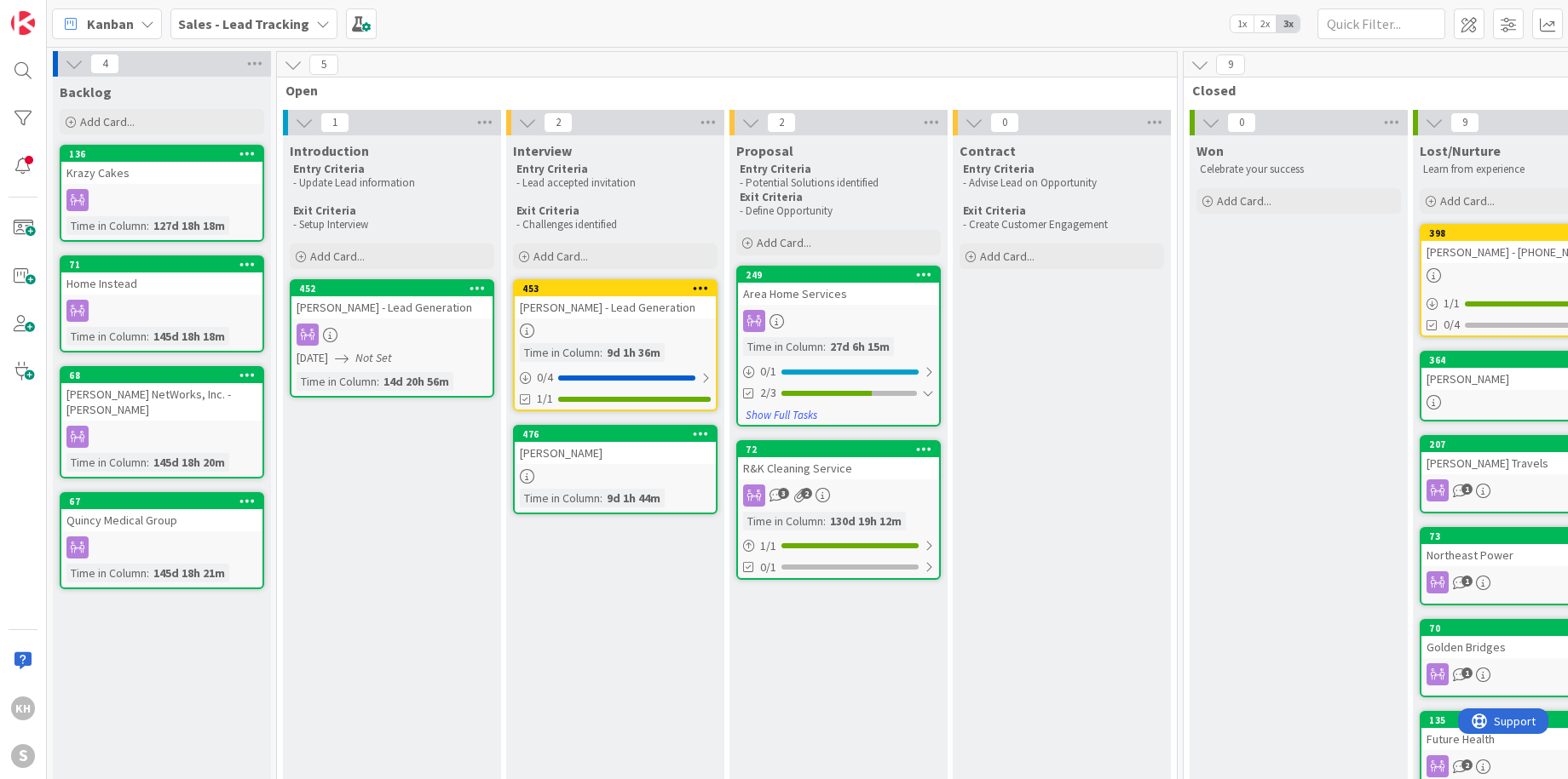
click at [317, 27] on icon at bounding box center [323, 24] width 14 height 14
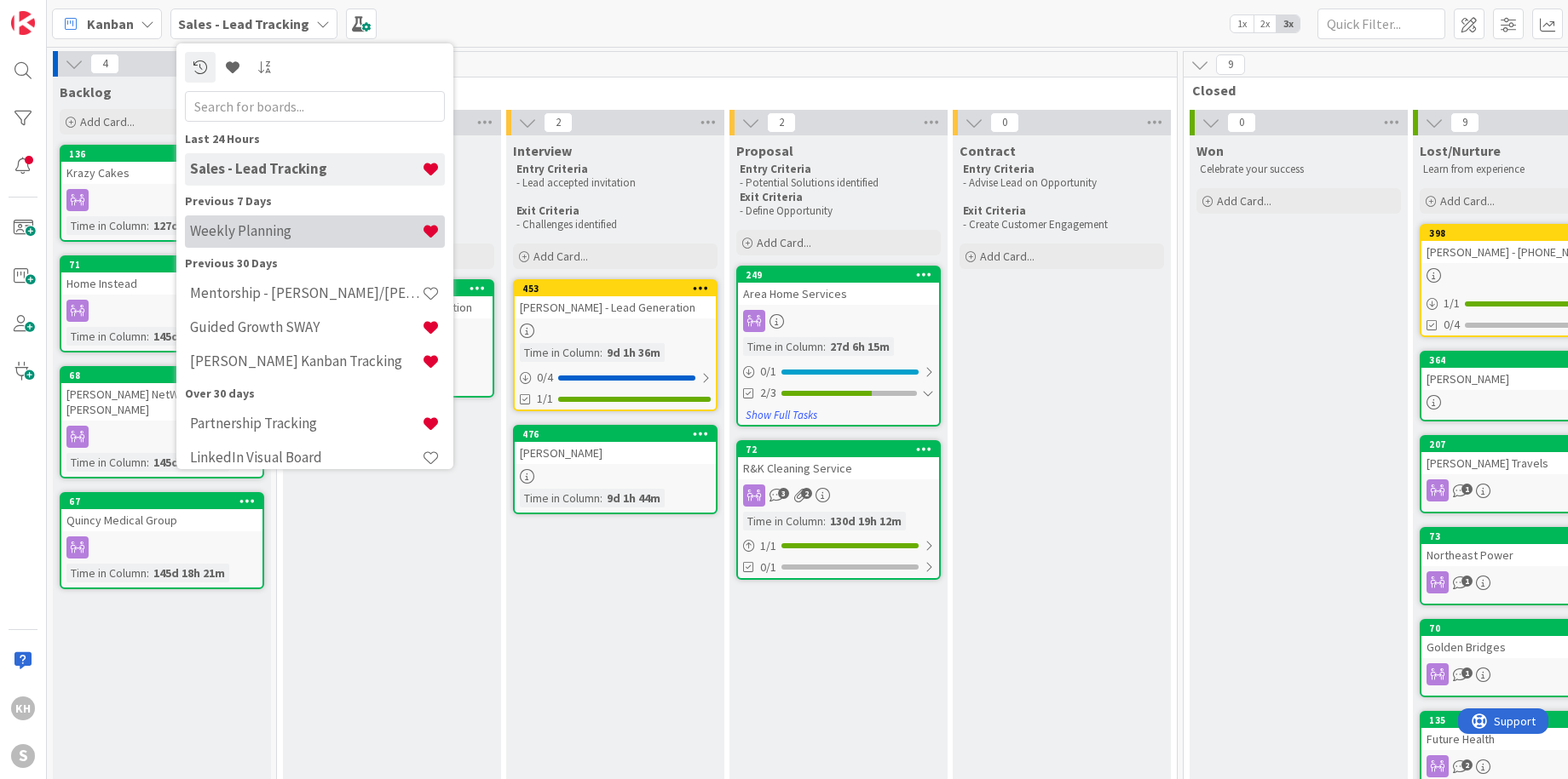
click at [264, 226] on h4 "Weekly Planning" at bounding box center [306, 230] width 231 height 17
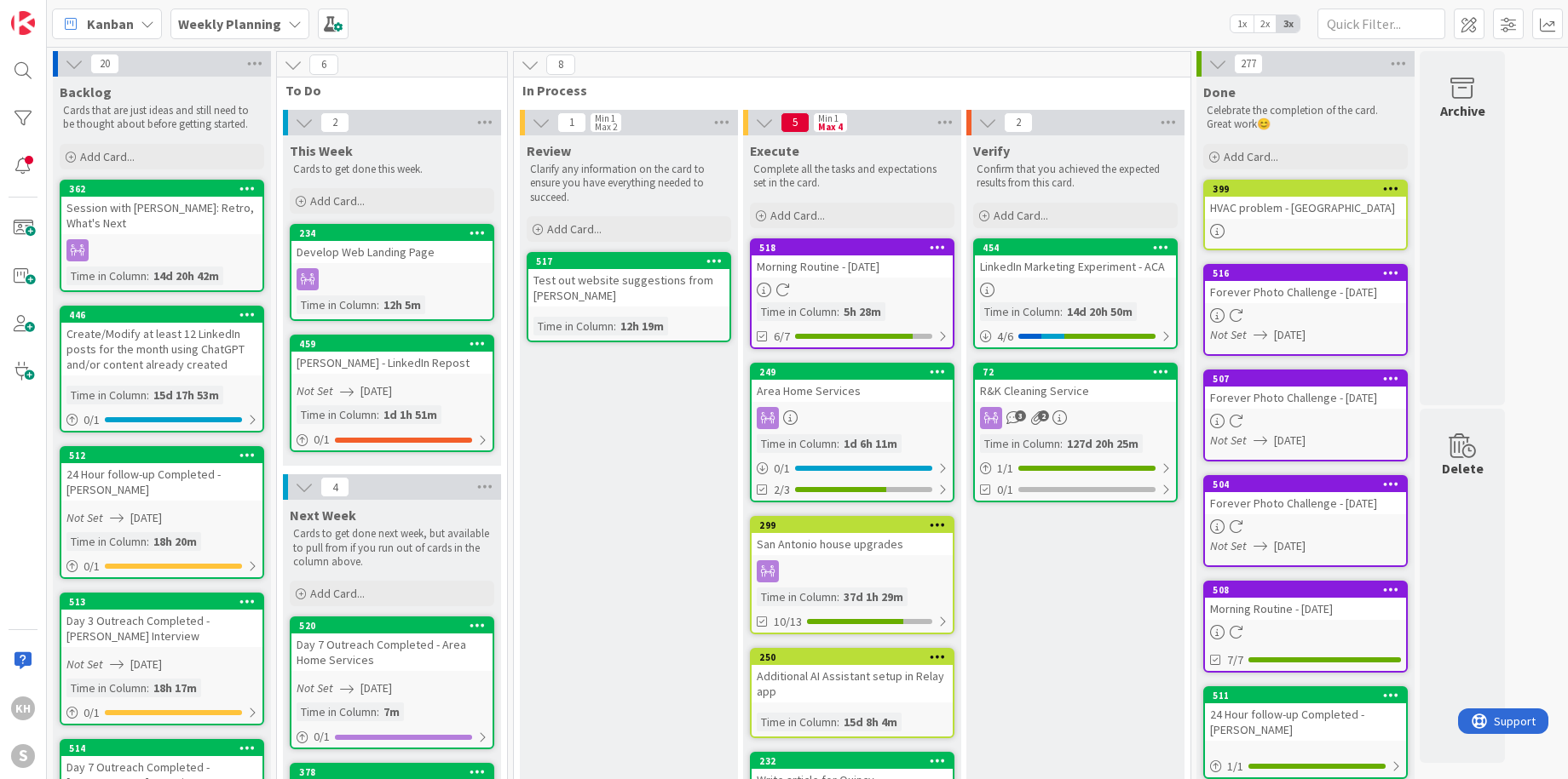
click at [937, 372] on icon at bounding box center [938, 371] width 16 height 12
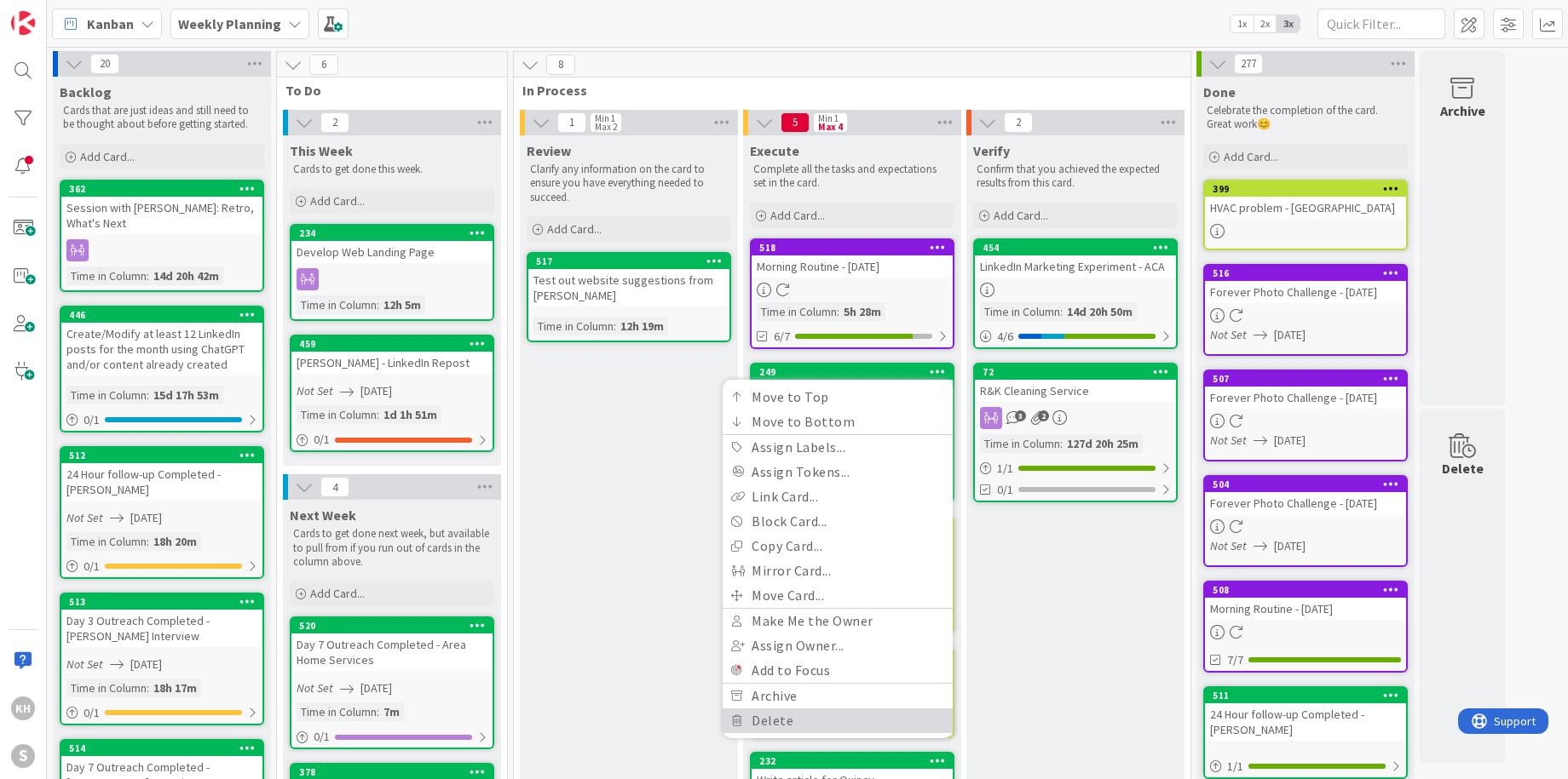
click at [746, 715] on link "Delete" at bounding box center [837, 720] width 230 height 25
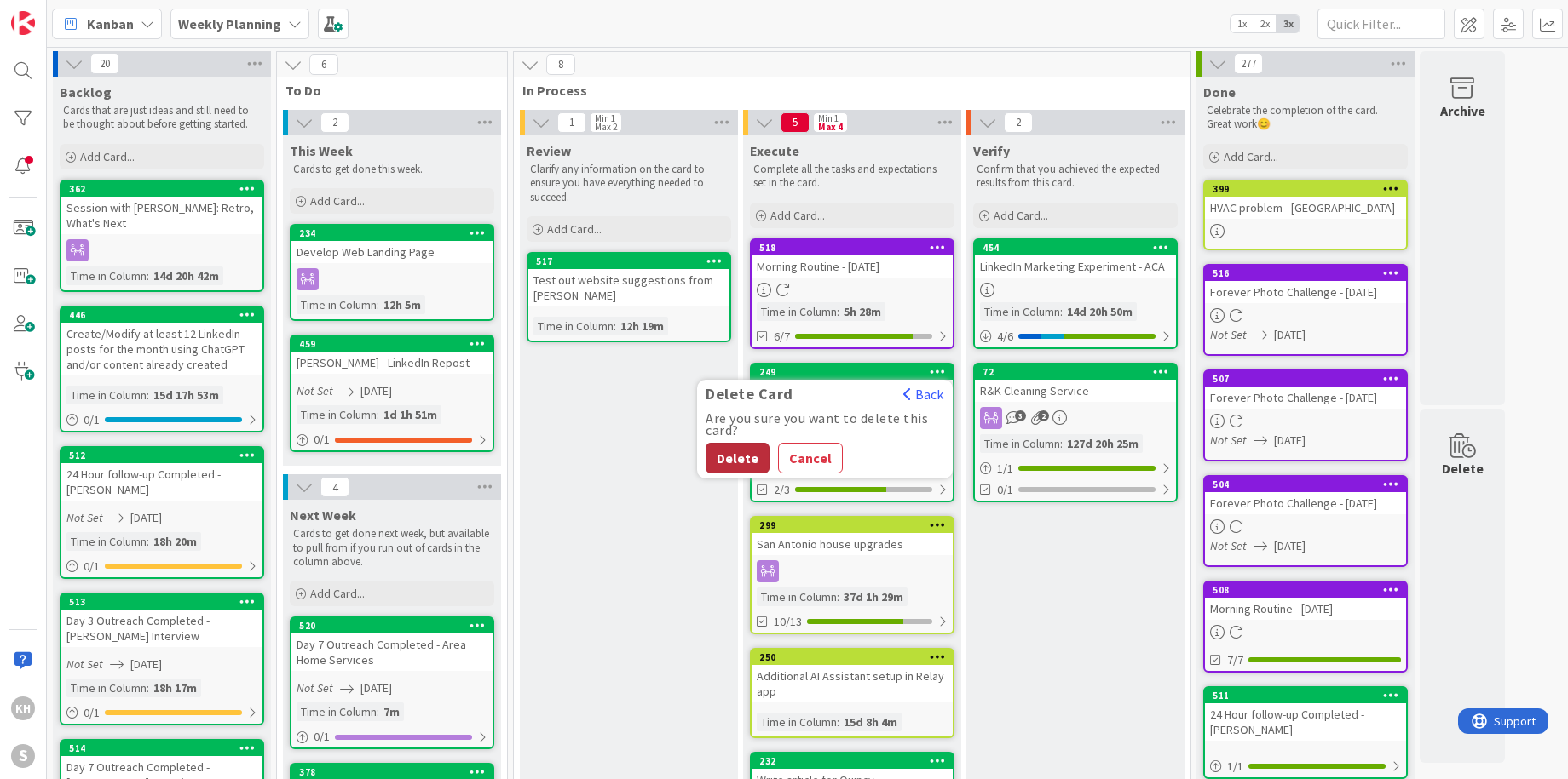
click at [751, 465] on button "Delete" at bounding box center [737, 458] width 64 height 31
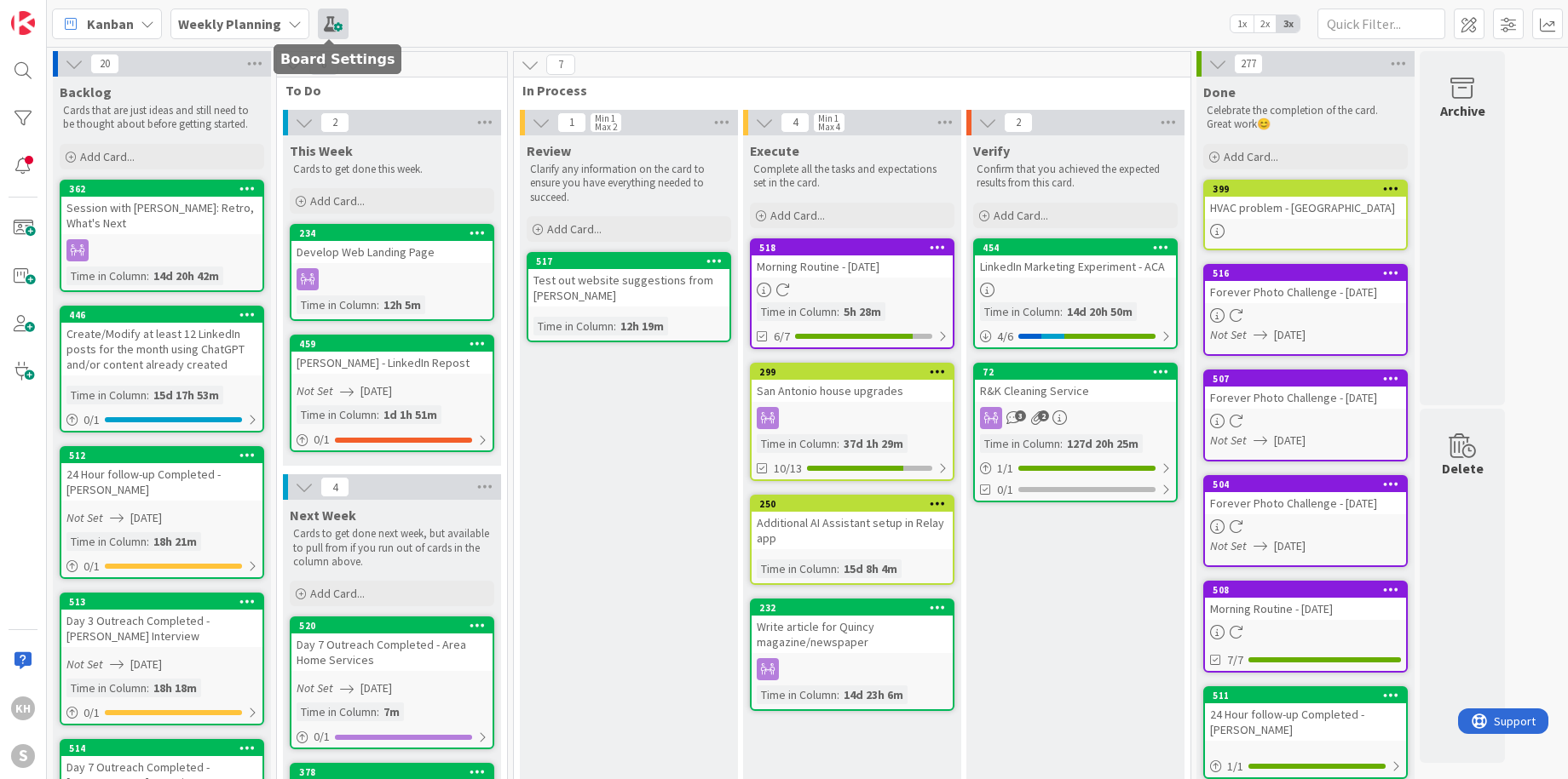
click at [324, 21] on span at bounding box center [333, 24] width 31 height 31
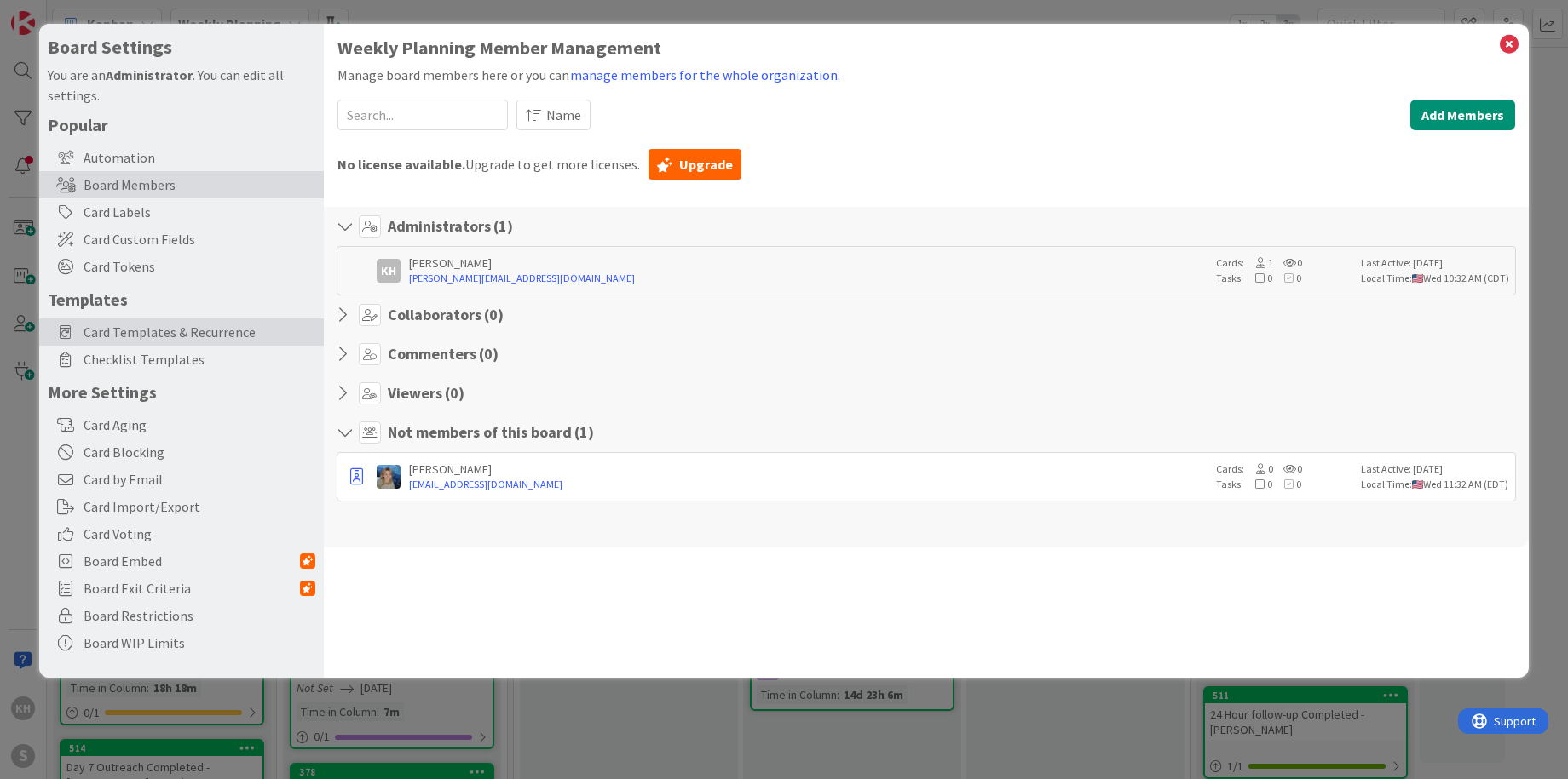
click at [149, 333] on span "Card Templates & Recurrence" at bounding box center [199, 332] width 231 height 20
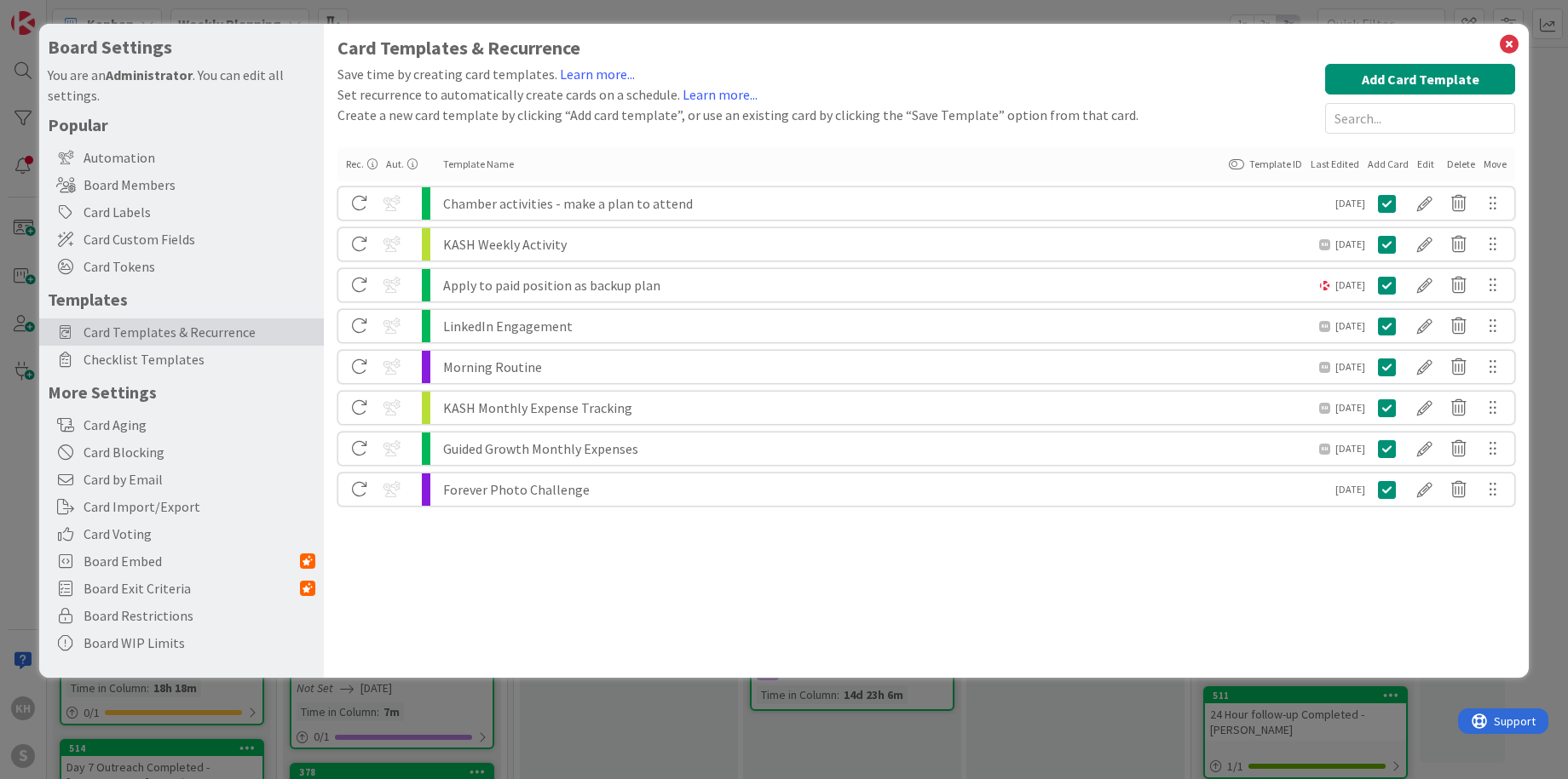
click at [360, 242] on div at bounding box center [360, 244] width 43 height 29
click at [583, 242] on div "KASH Weekly Activity" at bounding box center [880, 244] width 875 height 32
click at [1430, 242] on div at bounding box center [1424, 244] width 34 height 29
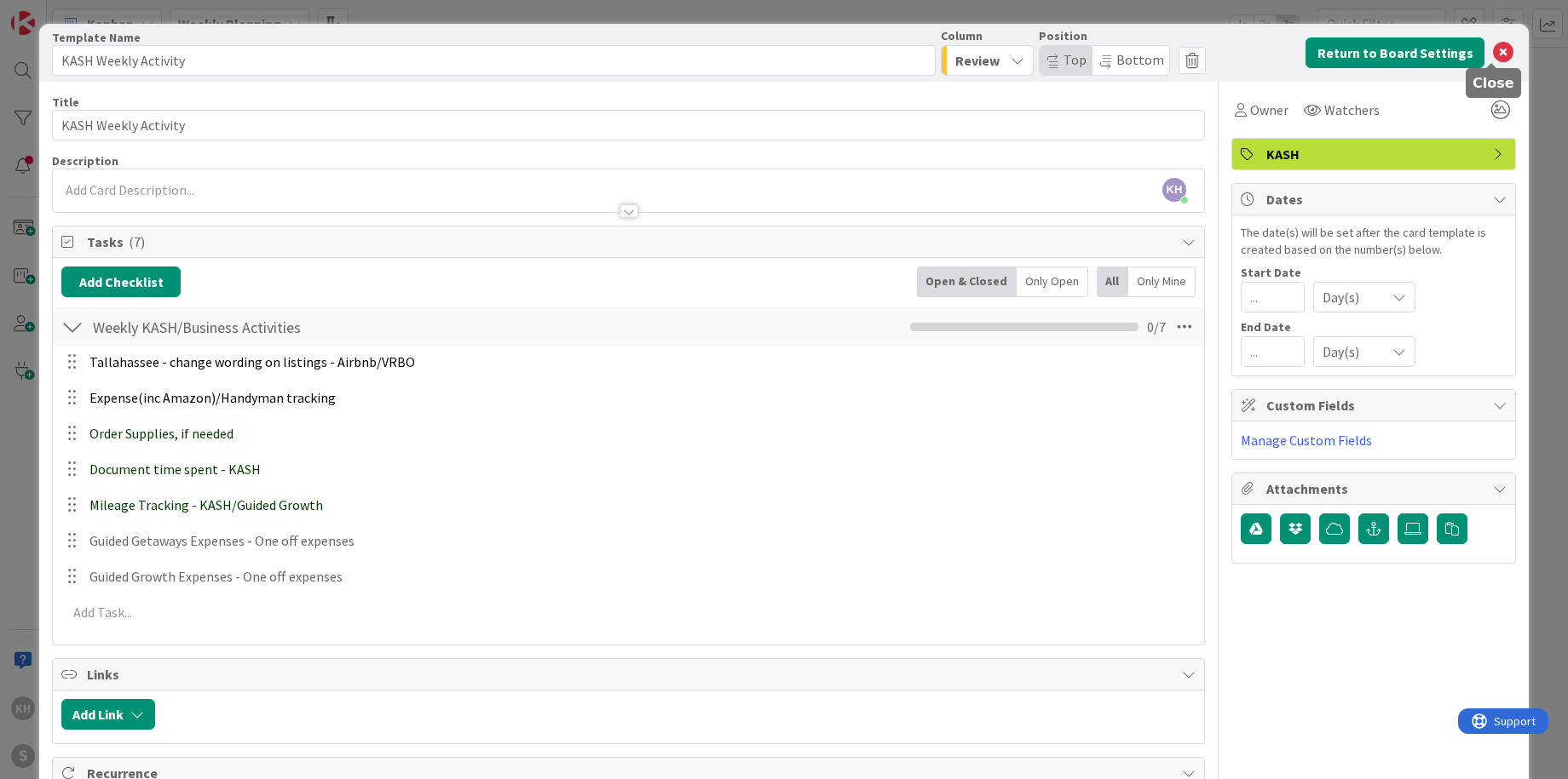
click at [1493, 48] on icon at bounding box center [1503, 53] width 20 height 20
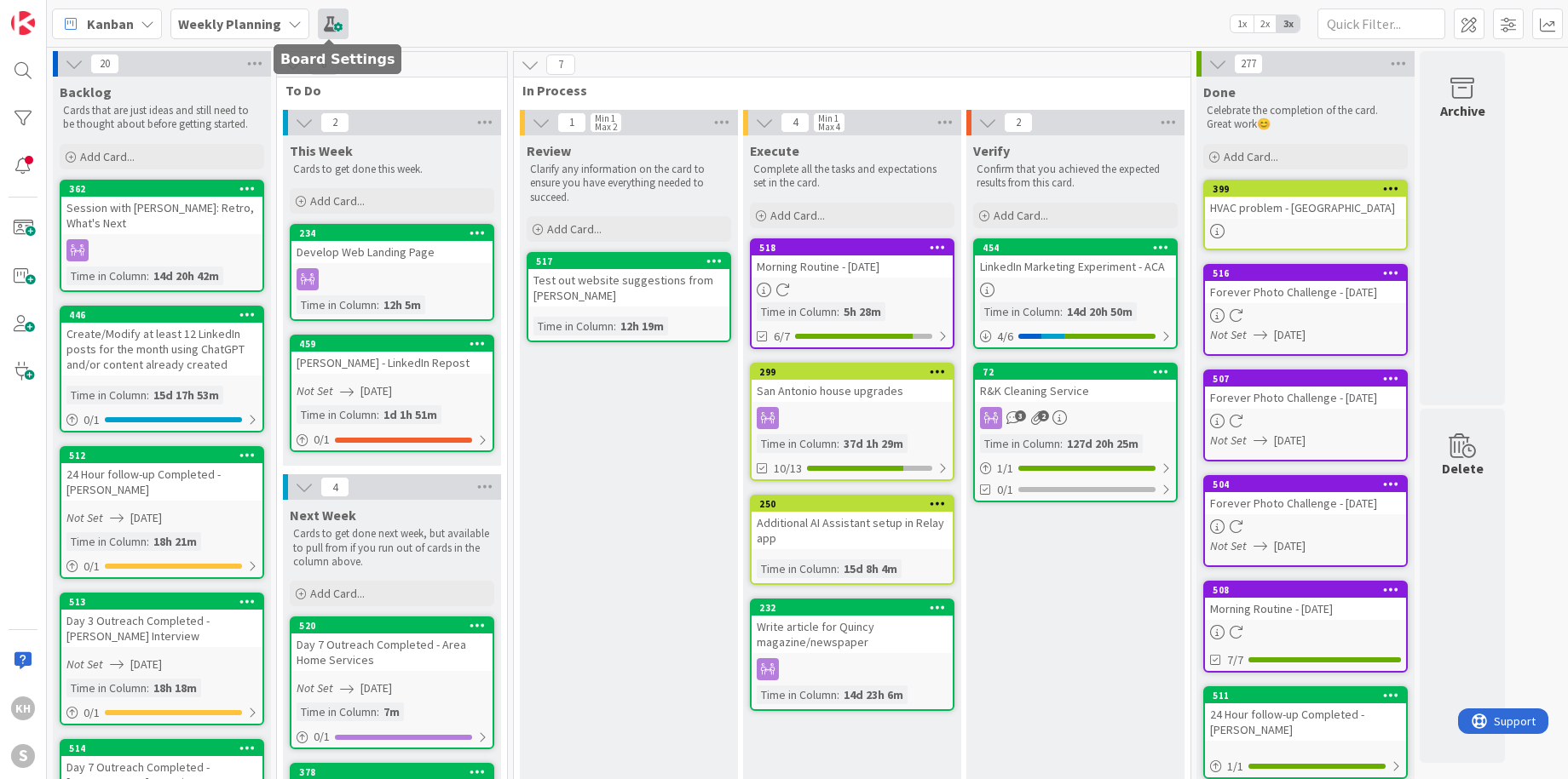
click at [320, 16] on span at bounding box center [333, 24] width 31 height 31
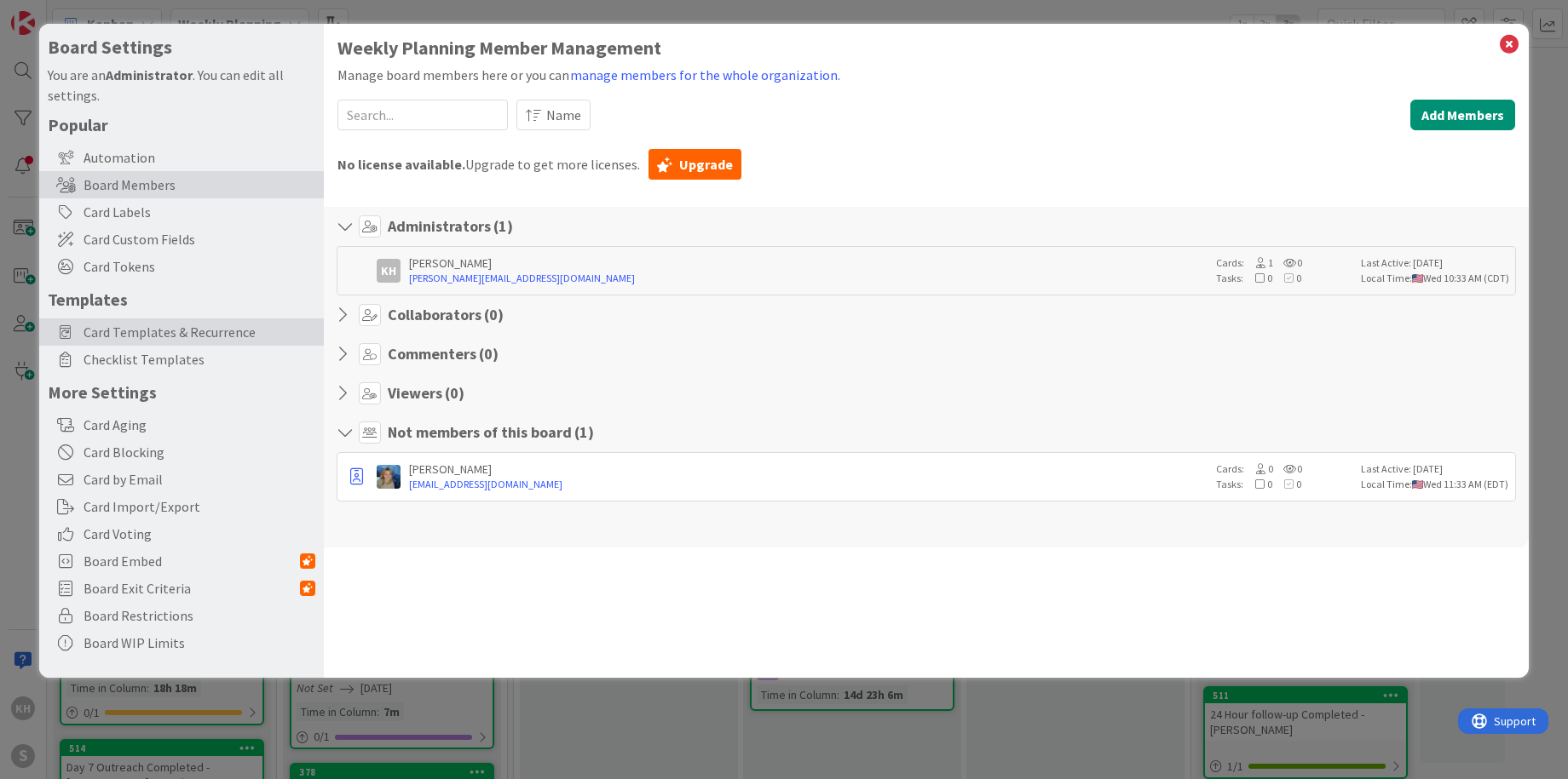
click at [146, 335] on span "Card Templates & Recurrence" at bounding box center [199, 332] width 231 height 20
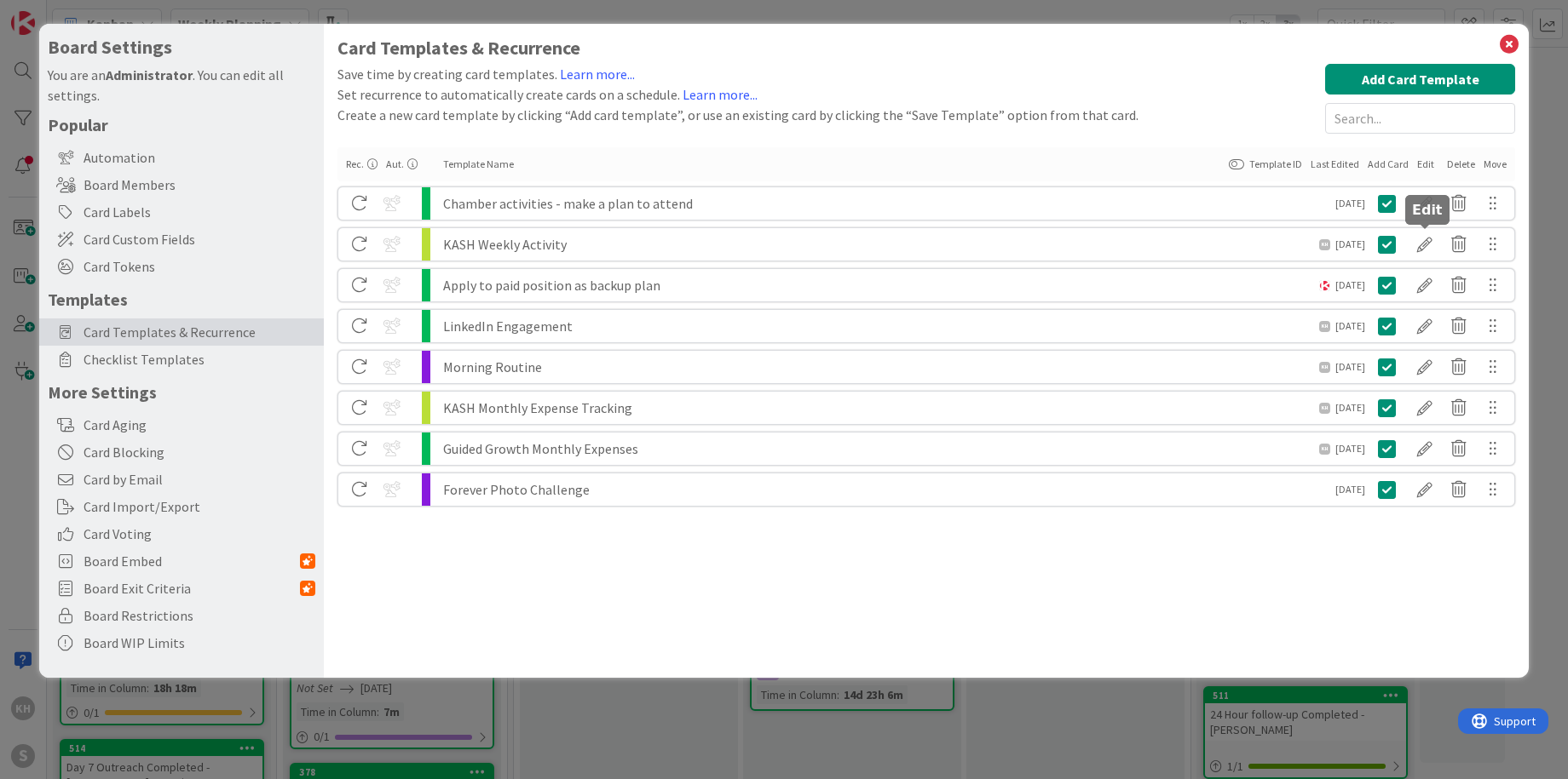
click at [1424, 249] on div at bounding box center [1424, 244] width 34 height 29
